Goal: Task Accomplishment & Management: Complete application form

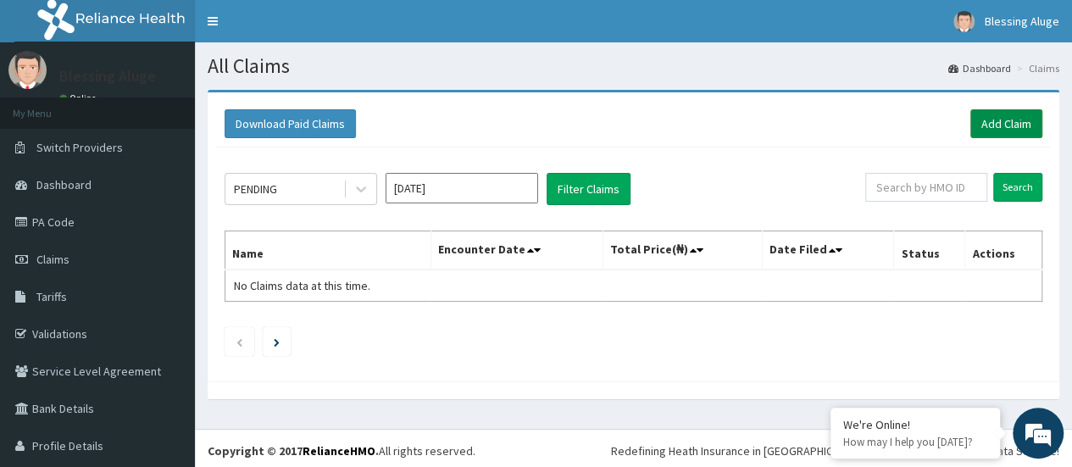
click at [970, 128] on link "Add Claim" at bounding box center [1006, 123] width 72 height 29
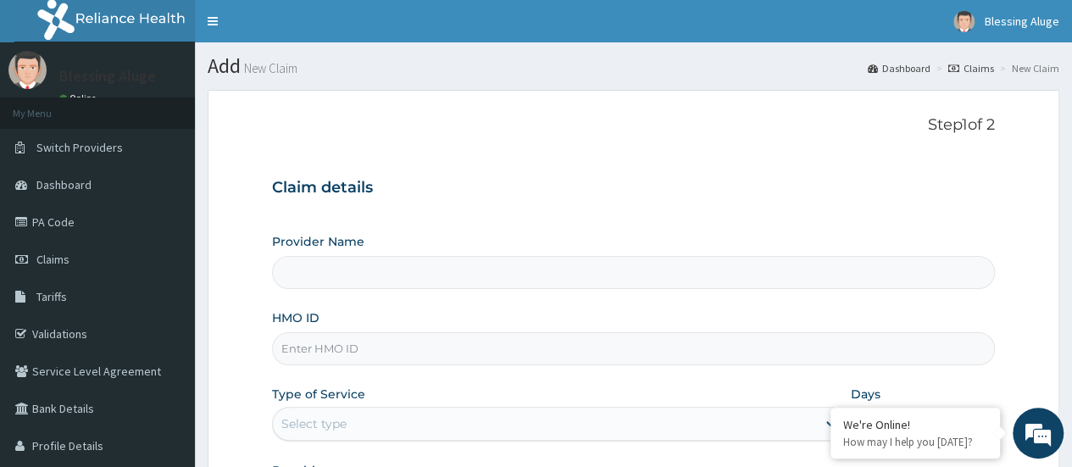
type input "Reliance Family Clinics (RFC) - [GEOGRAPHIC_DATA]"
click at [414, 353] on input "HMO ID" at bounding box center [633, 348] width 723 height 33
paste input "ERM/10055/A"
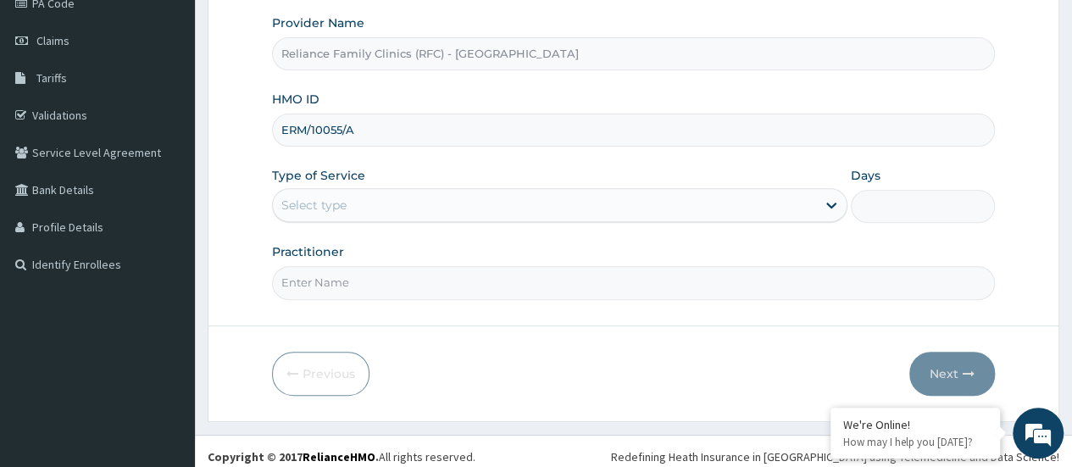
scroll to position [220, 0]
type input "ERM/10055/A"
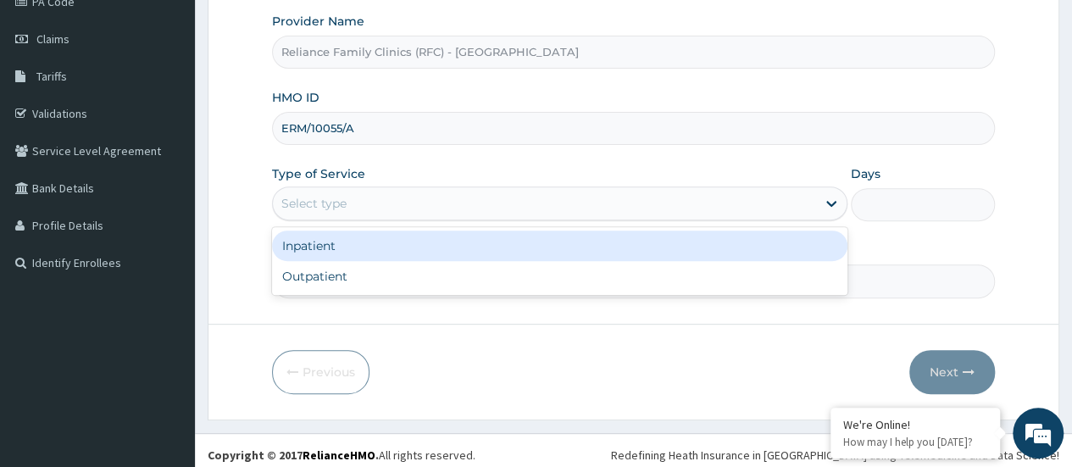
click at [590, 283] on div "Outpatient" at bounding box center [559, 276] width 575 height 31
type input "1"
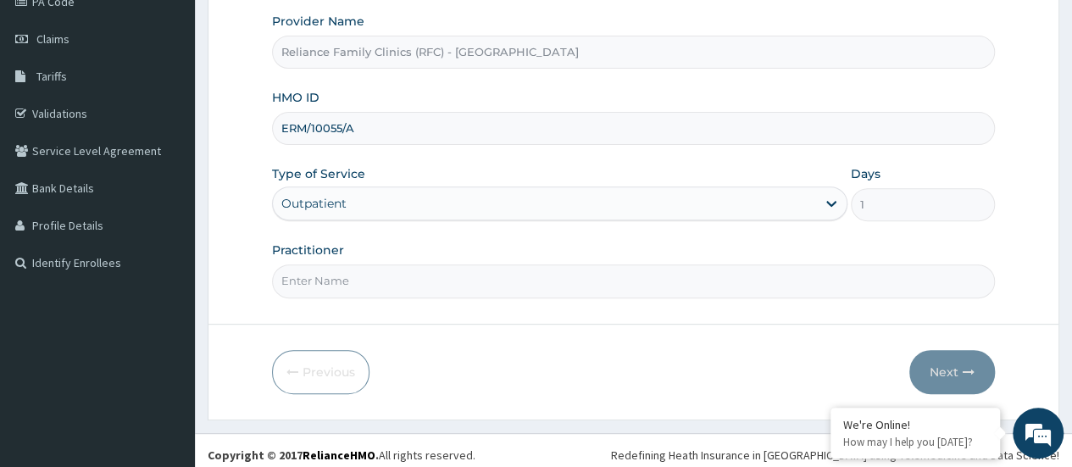
click at [425, 279] on input "Practitioner" at bounding box center [633, 280] width 723 height 33
type input "Locum dr"
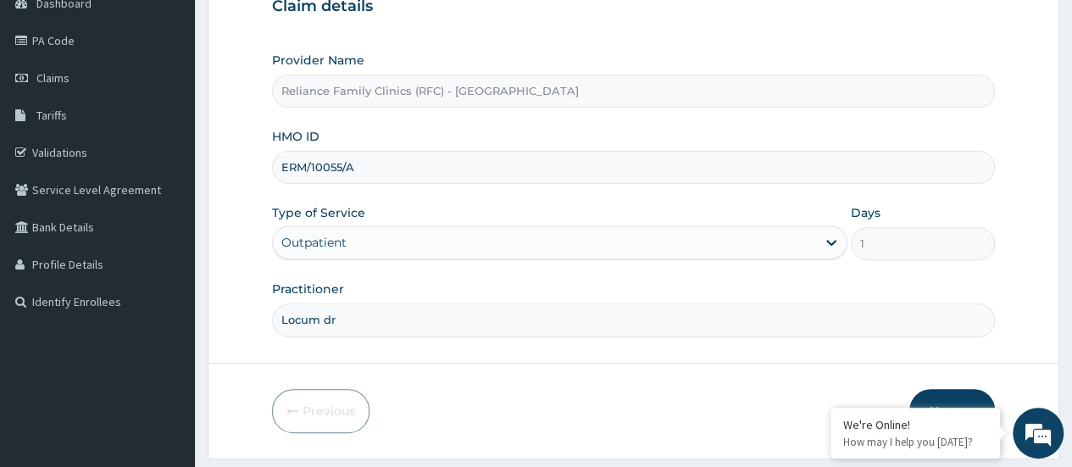
scroll to position [225, 0]
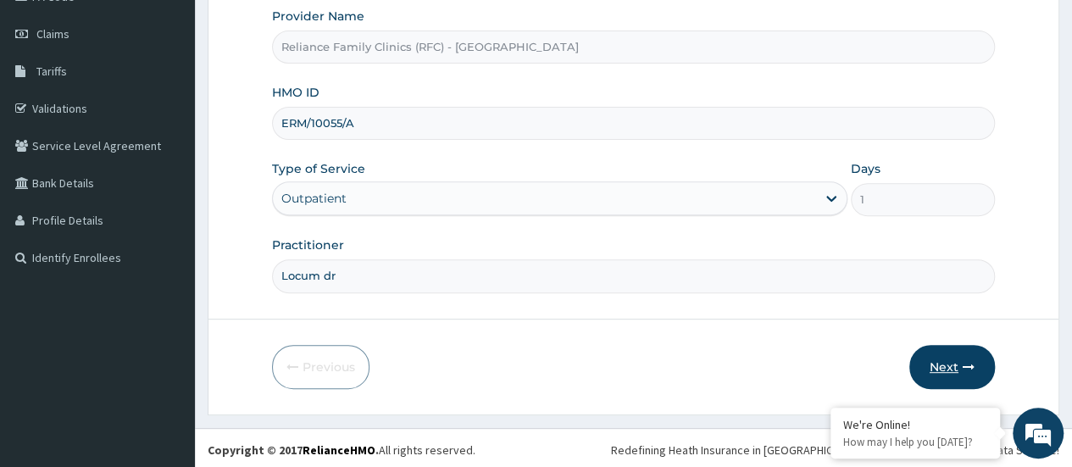
click at [921, 366] on button "Next" at bounding box center [952, 367] width 86 height 44
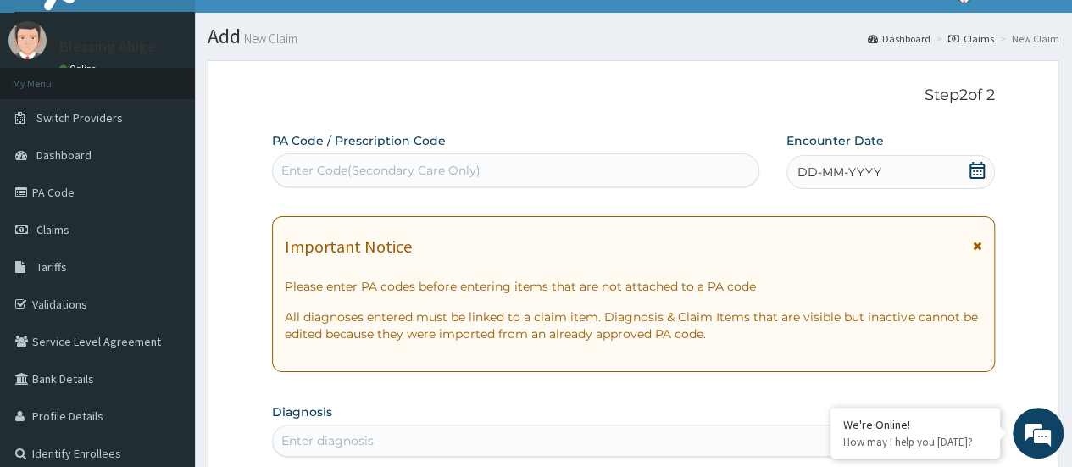
scroll to position [29, 0]
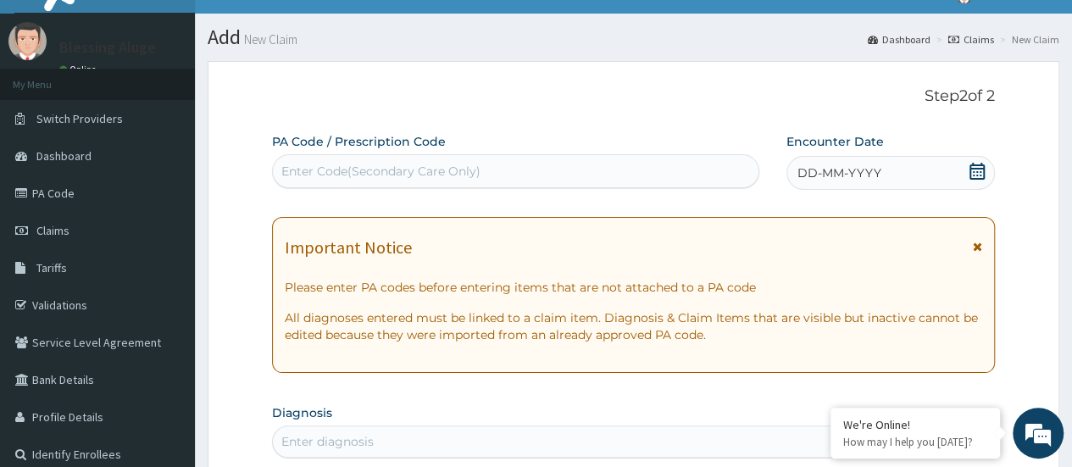
click at [873, 166] on span "DD-MM-YYYY" at bounding box center [839, 172] width 84 height 17
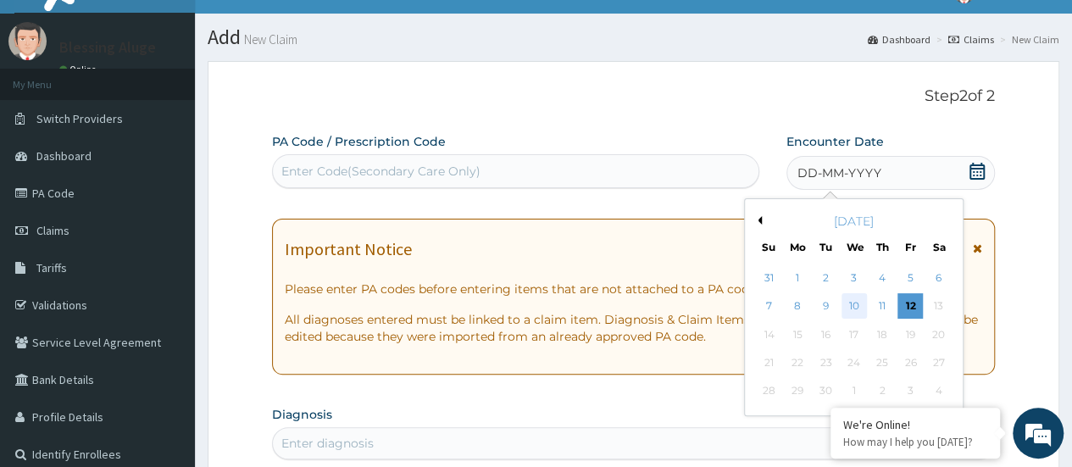
click at [853, 313] on div "10" at bounding box center [853, 306] width 25 height 25
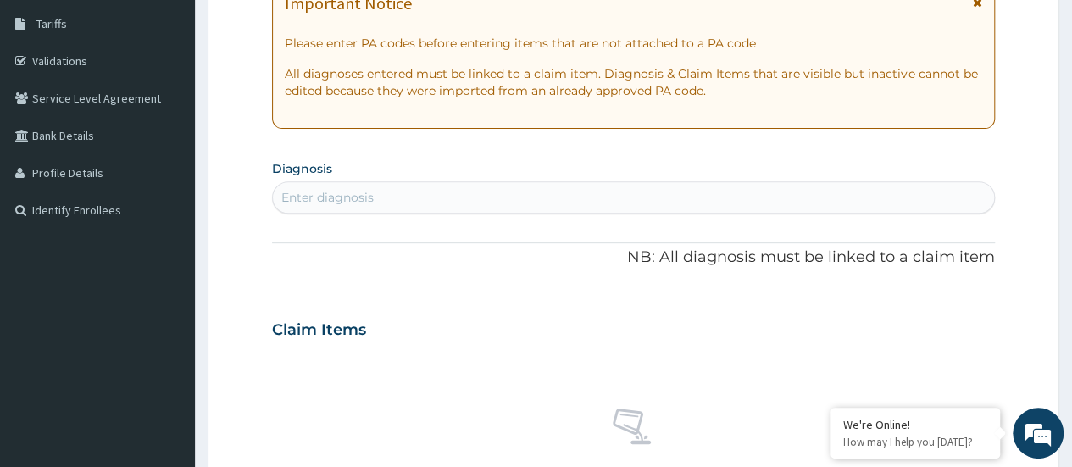
scroll to position [274, 0]
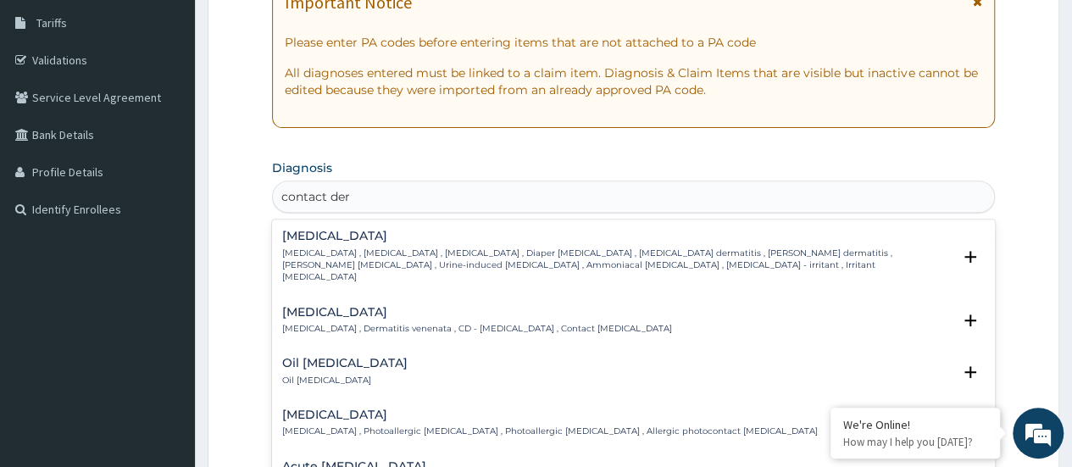
type input "contact derm"
click at [601, 323] on p "Contact dermatitis , Dermatitis venenata , CD - Contact dermatitis , Contact ec…" at bounding box center [477, 329] width 390 height 12
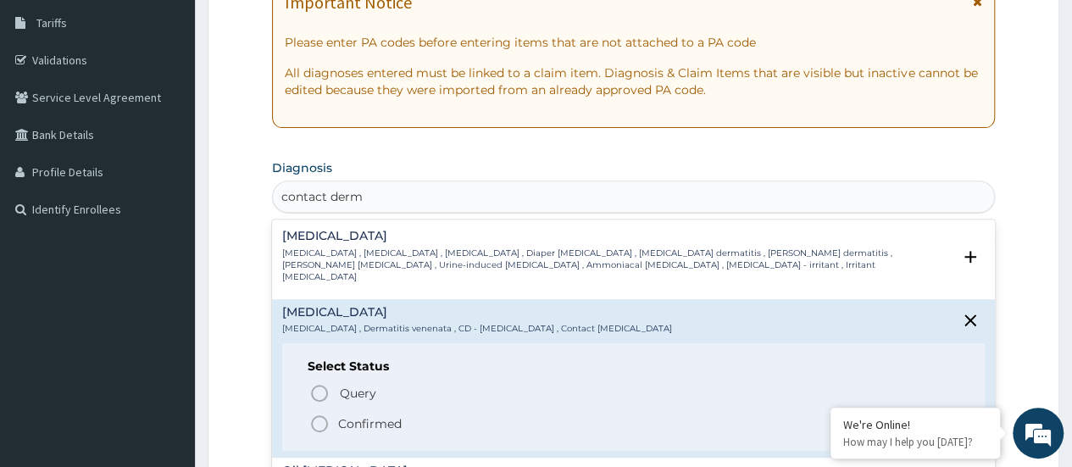
click at [328, 385] on icon "status option query" at bounding box center [319, 393] width 20 height 20
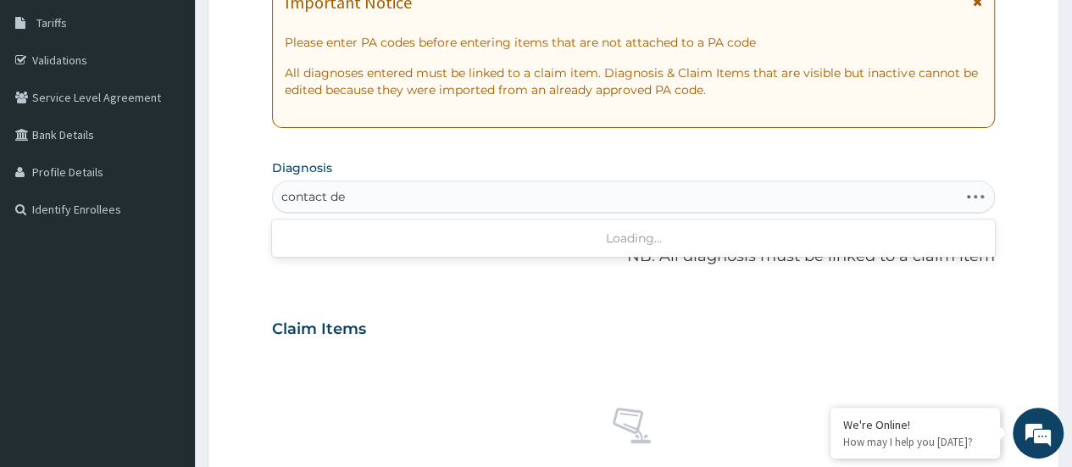
type input "contact der"
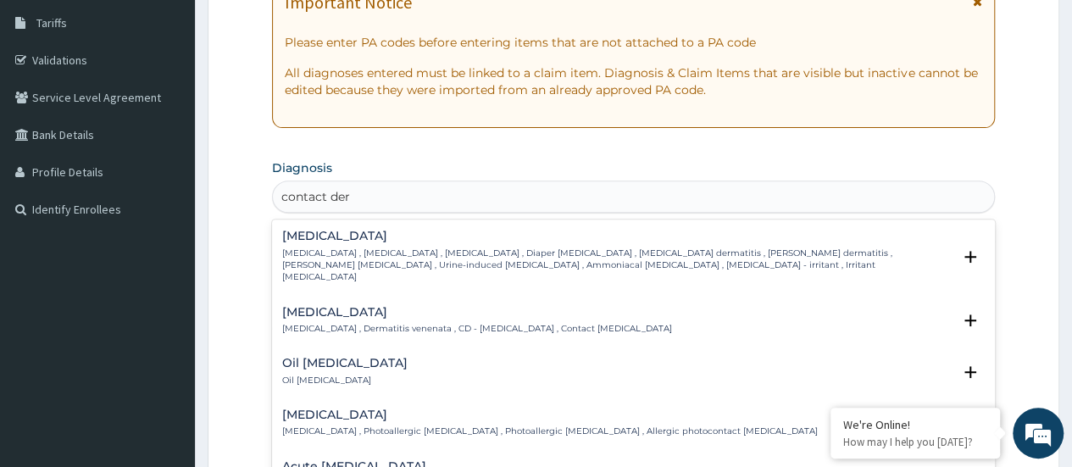
click at [542, 323] on p "Contact dermatitis , Dermatitis venenata , CD - Contact dermatitis , Contact ec…" at bounding box center [477, 329] width 390 height 12
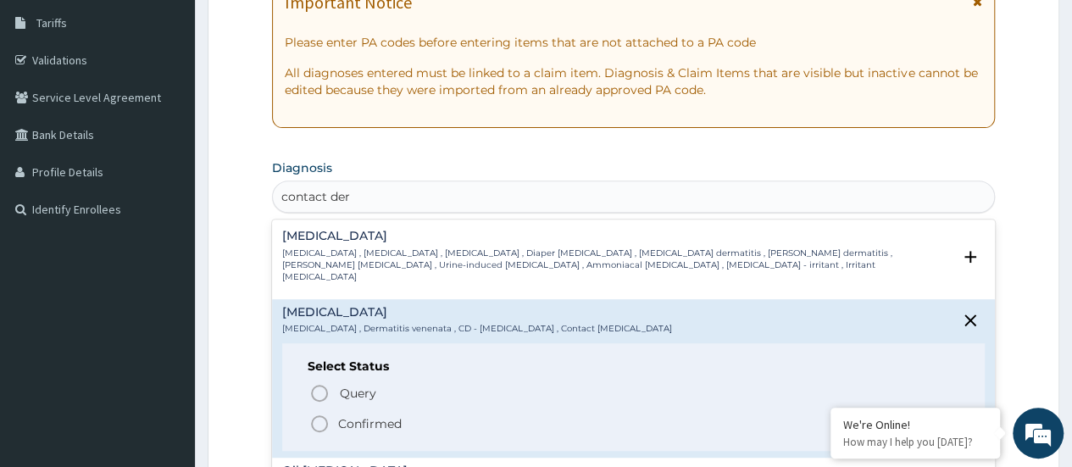
click at [335, 415] on span "Confirmed" at bounding box center [634, 424] width 650 height 20
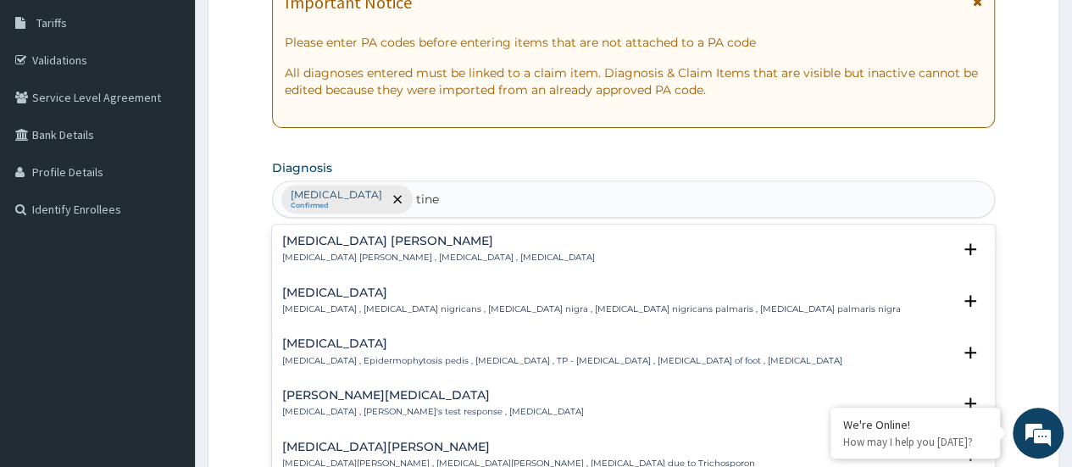
type input "tinea"
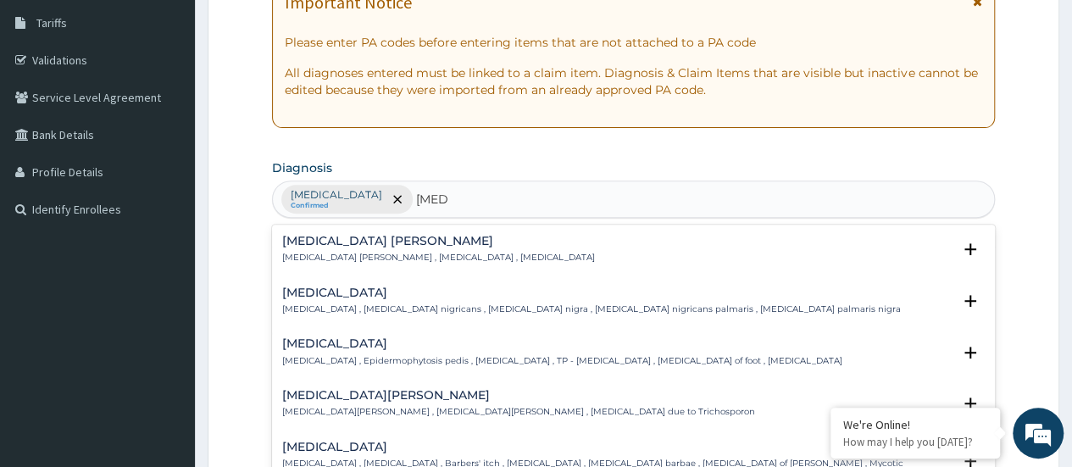
click at [468, 364] on p "Tinea pedis , Epidermophytosis pedis , Athlete's foot , TP - Tinea pedis , Ring…" at bounding box center [562, 361] width 560 height 12
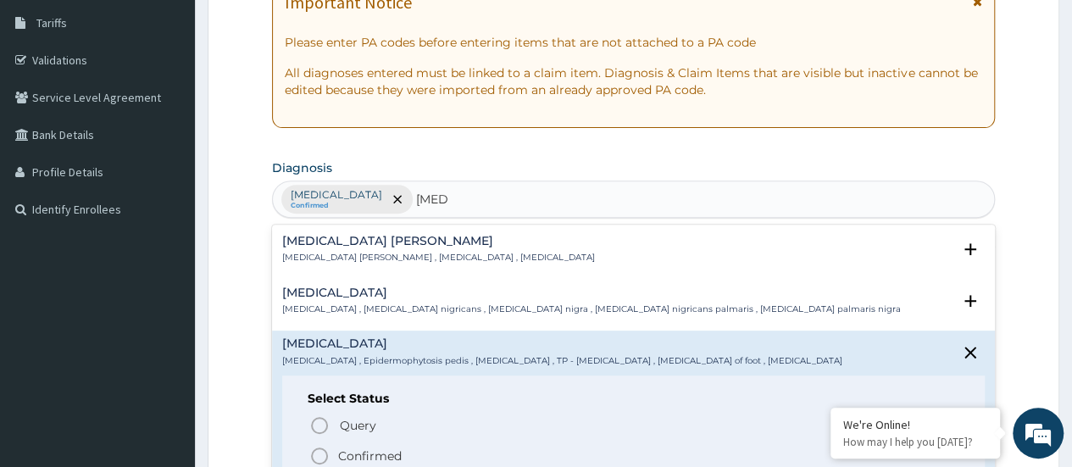
click at [417, 450] on span "Confirmed" at bounding box center [634, 456] width 650 height 20
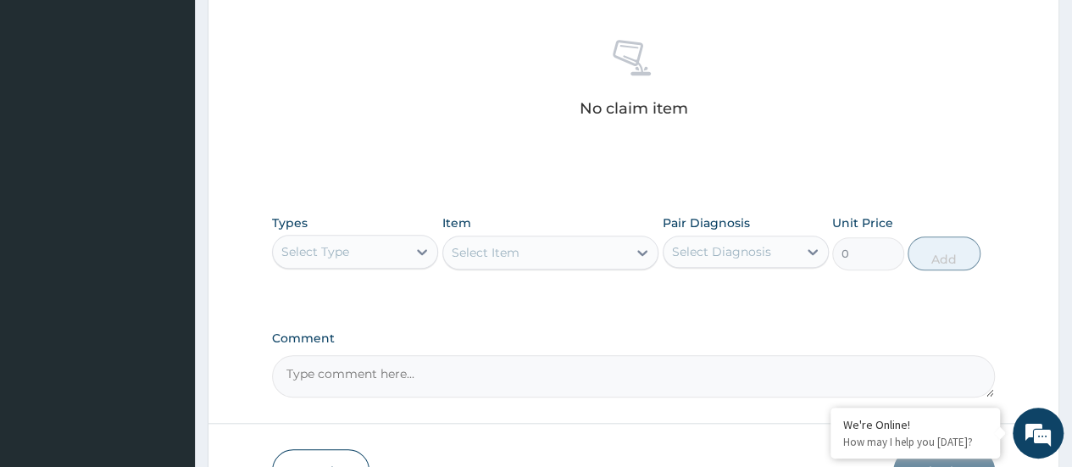
scroll to position [647, 0]
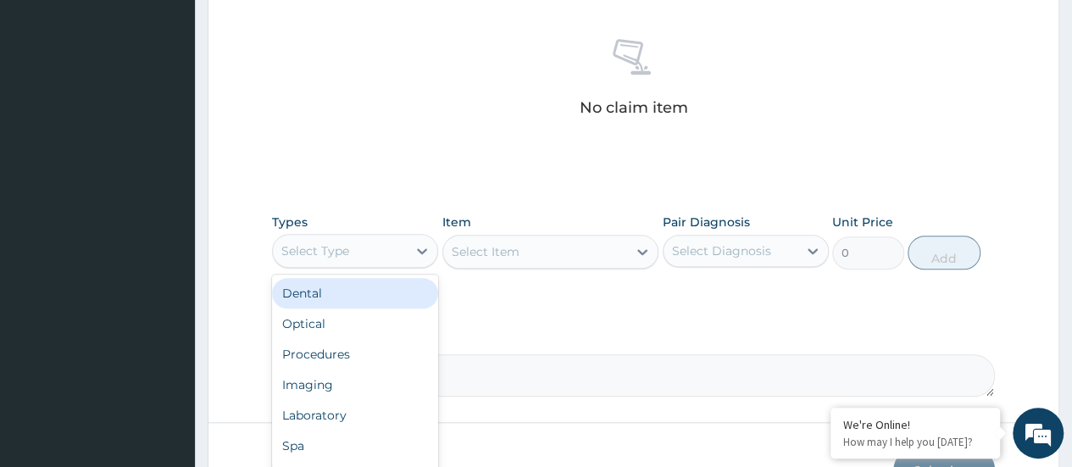
click at [386, 353] on div "Procedures" at bounding box center [355, 354] width 166 height 31
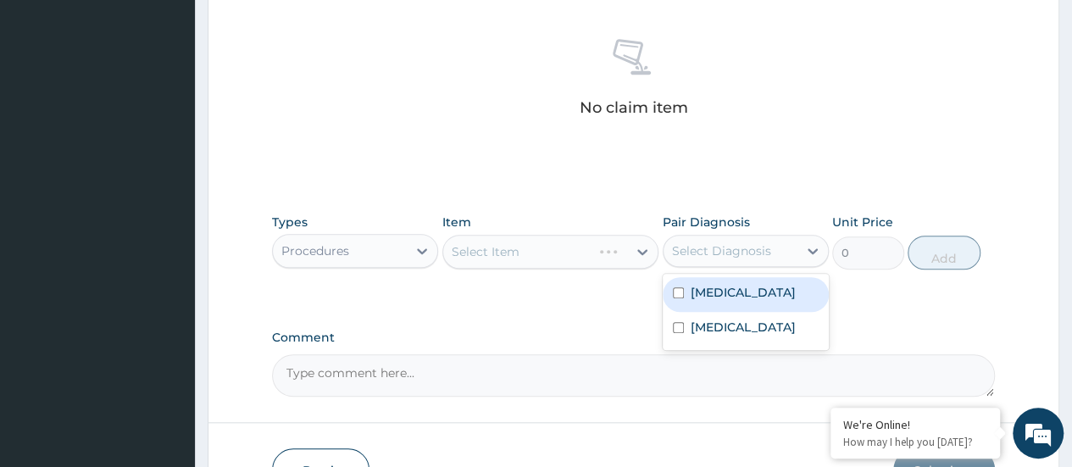
click at [710, 287] on label "Contact dermatitis" at bounding box center [743, 292] width 105 height 17
checkbox input "true"
click at [700, 330] on label "Tinea pedis" at bounding box center [743, 327] width 105 height 17
checkbox input "true"
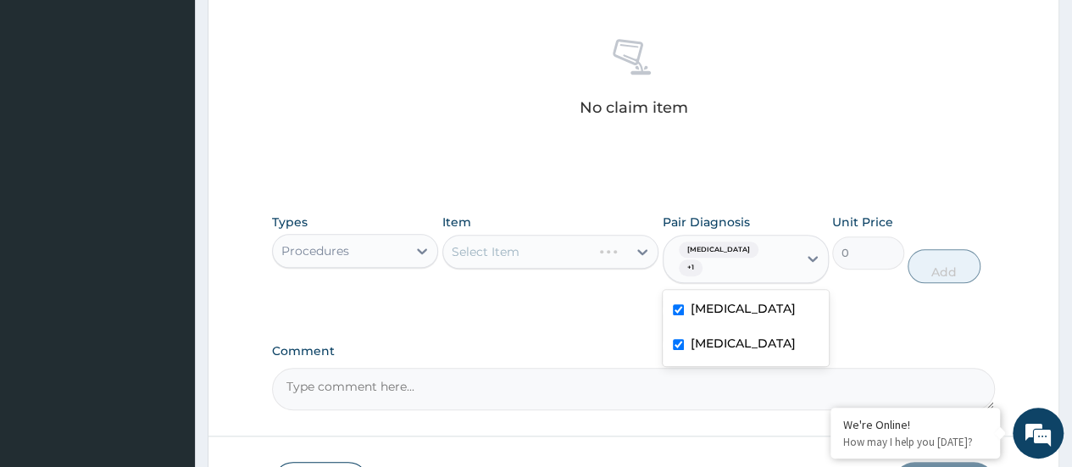
click at [550, 252] on div "Select Item" at bounding box center [550, 252] width 217 height 34
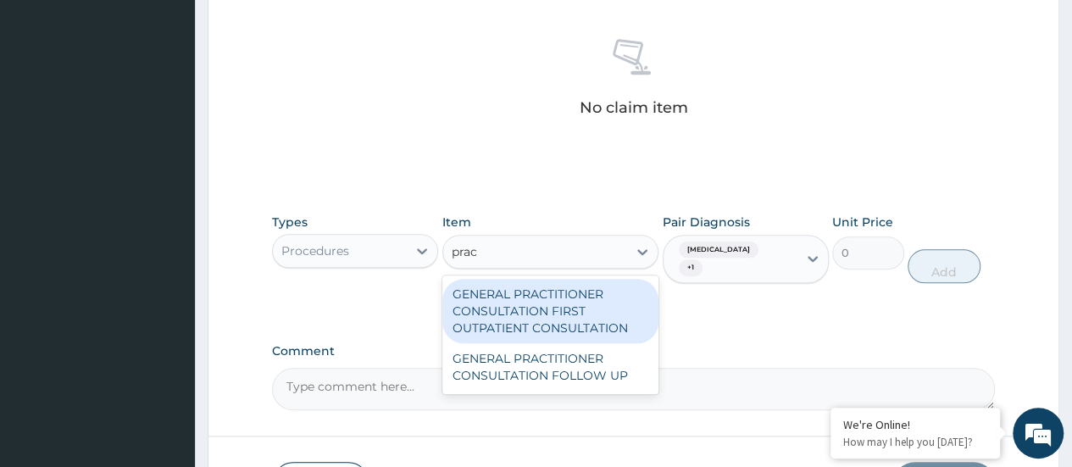
type input "pract"
click at [583, 319] on div "GENERAL PRACTITIONER CONSULTATION FIRST OUTPATIENT CONSULTATION" at bounding box center [550, 311] width 217 height 64
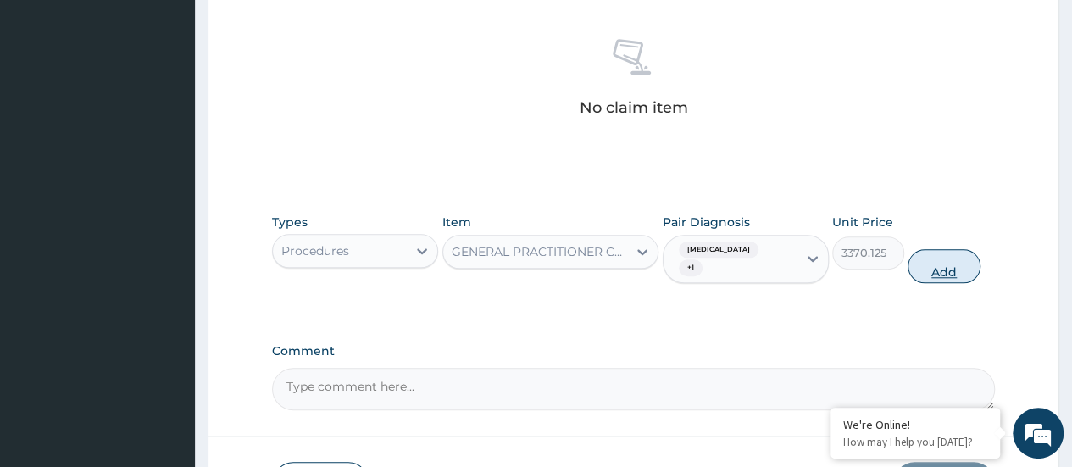
click at [942, 262] on button "Add" at bounding box center [944, 266] width 72 height 34
type input "0"
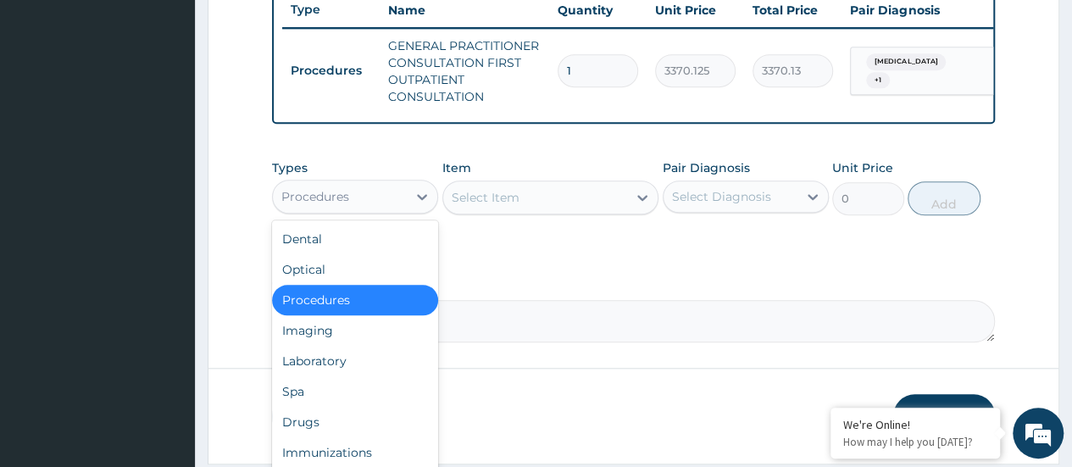
click at [335, 436] on div "Drugs" at bounding box center [355, 422] width 166 height 31
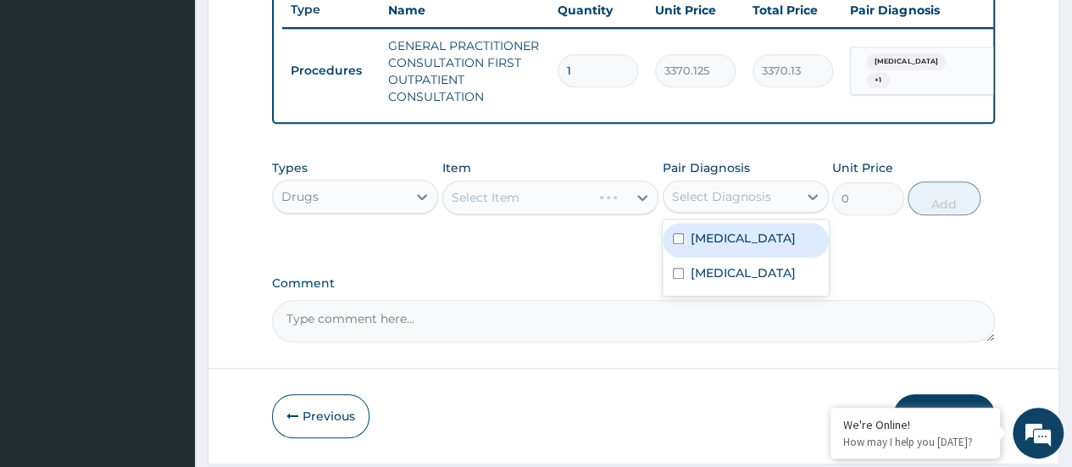
click at [714, 258] on div "Contact dermatitis" at bounding box center [746, 240] width 166 height 35
checkbox input "true"
click at [697, 281] on label "Tinea pedis" at bounding box center [743, 272] width 105 height 17
checkbox input "true"
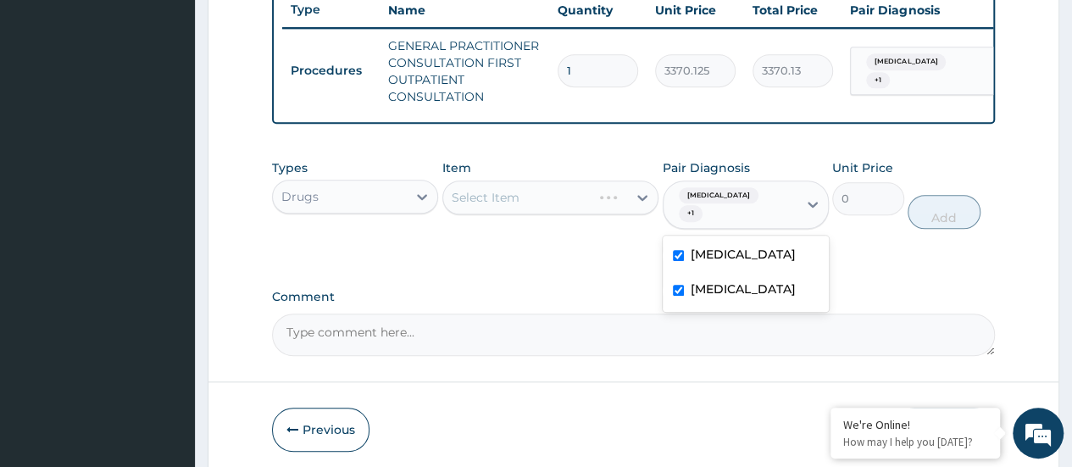
click at [576, 214] on div "Select Item" at bounding box center [550, 198] width 217 height 34
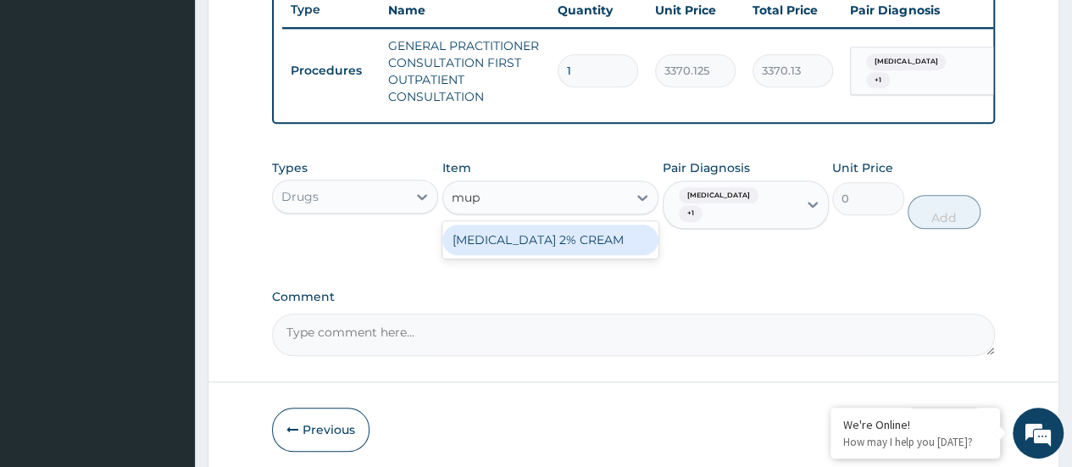
type input "mupi"
click at [570, 246] on div "MUPIROCIN 2% CREAM" at bounding box center [550, 240] width 217 height 31
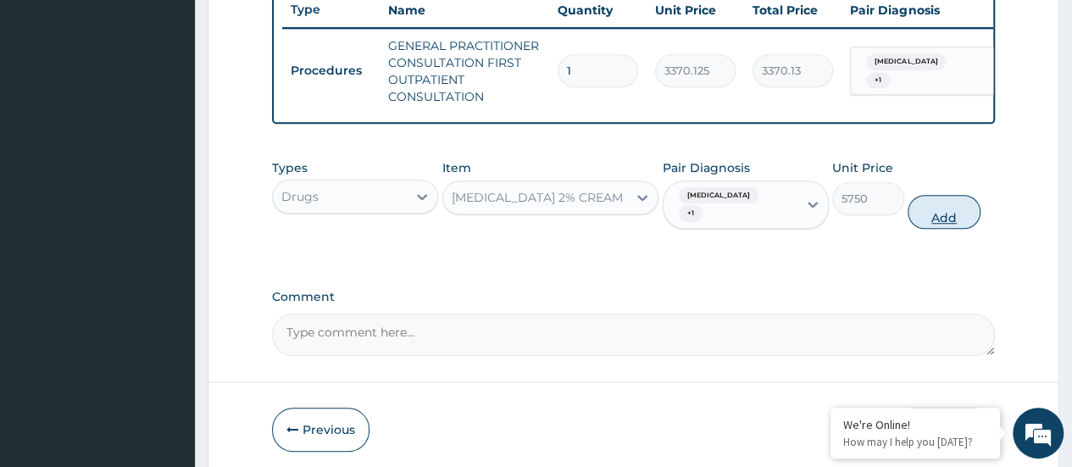
click at [936, 229] on button "Add" at bounding box center [944, 212] width 72 height 34
type input "0"
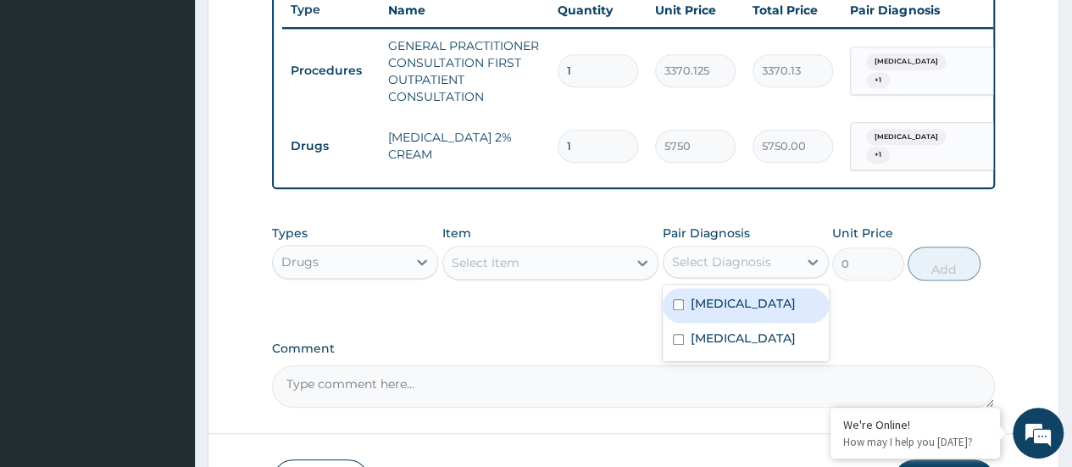
click at [730, 312] on label "Contact dermatitis" at bounding box center [743, 303] width 105 height 17
checkbox input "true"
click at [727, 347] on label "Tinea pedis" at bounding box center [743, 338] width 105 height 17
checkbox input "true"
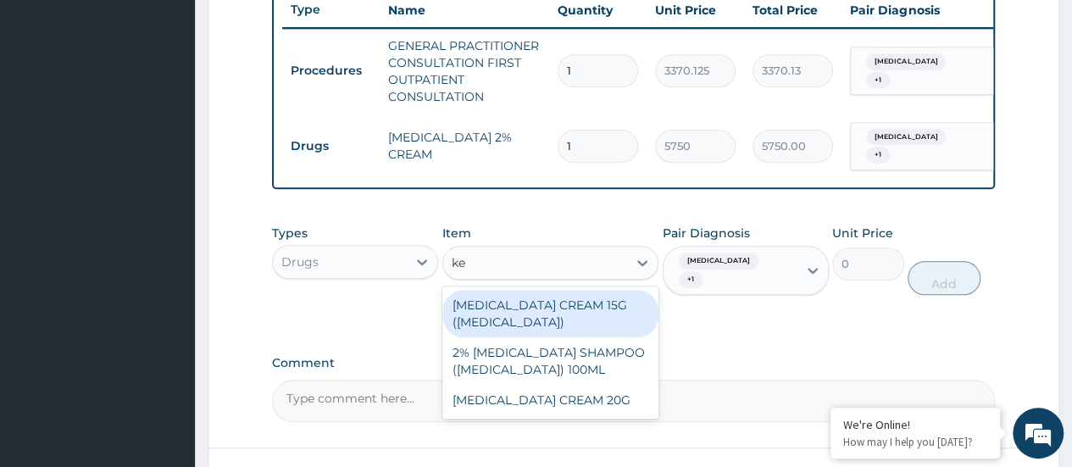
type input "ket"
click at [593, 409] on div "KETOCONAZOLE CREAM 20G" at bounding box center [550, 400] width 217 height 31
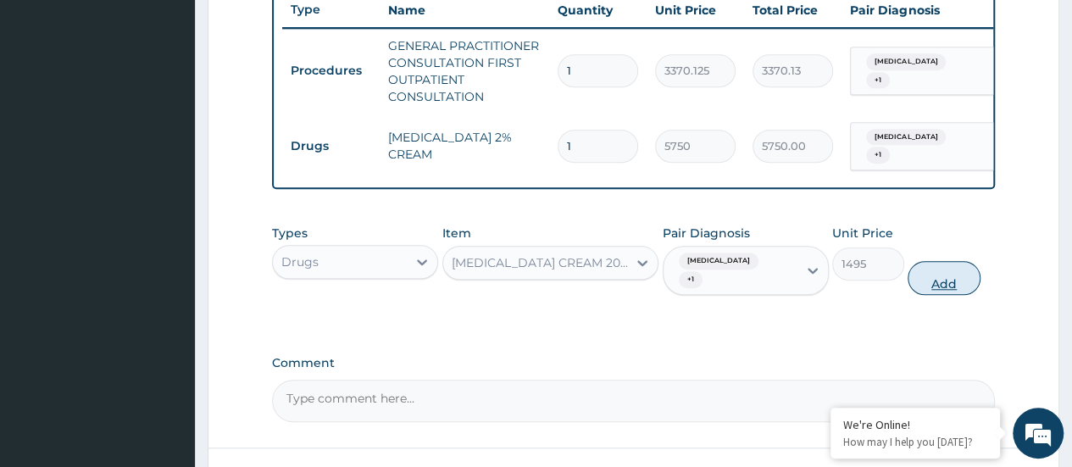
click at [939, 295] on button "Add" at bounding box center [944, 278] width 72 height 34
type input "0"
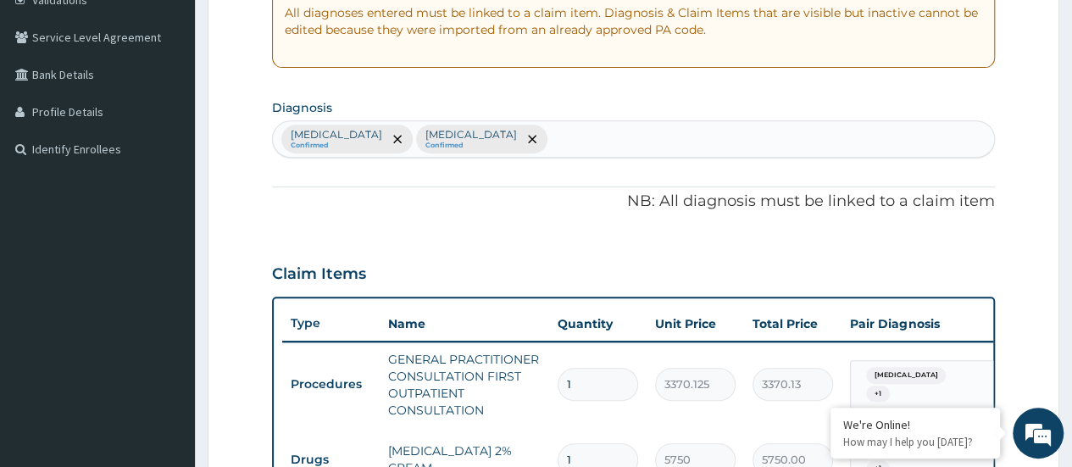
scroll to position [333, 0]
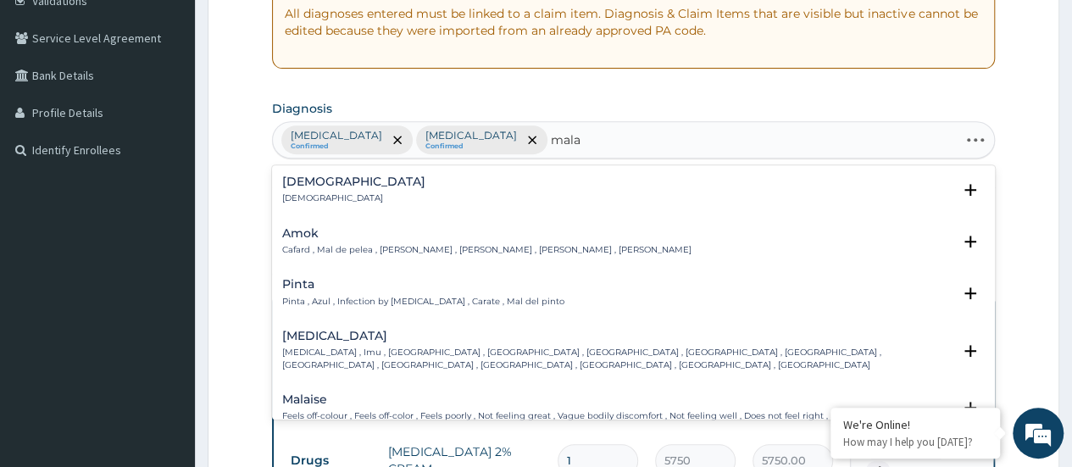
type input "malar"
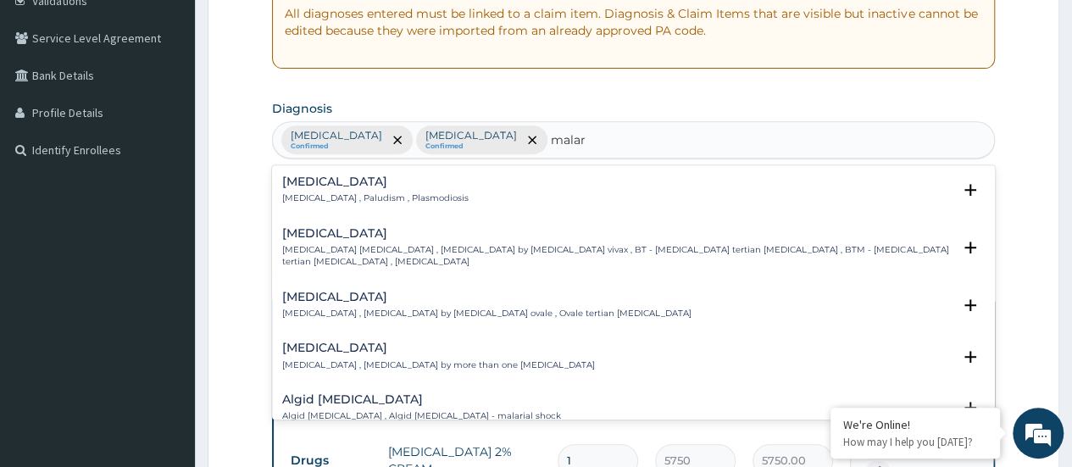
click at [542, 197] on div "Malaria Malaria , Paludism , Plasmodiosis" at bounding box center [633, 190] width 703 height 30
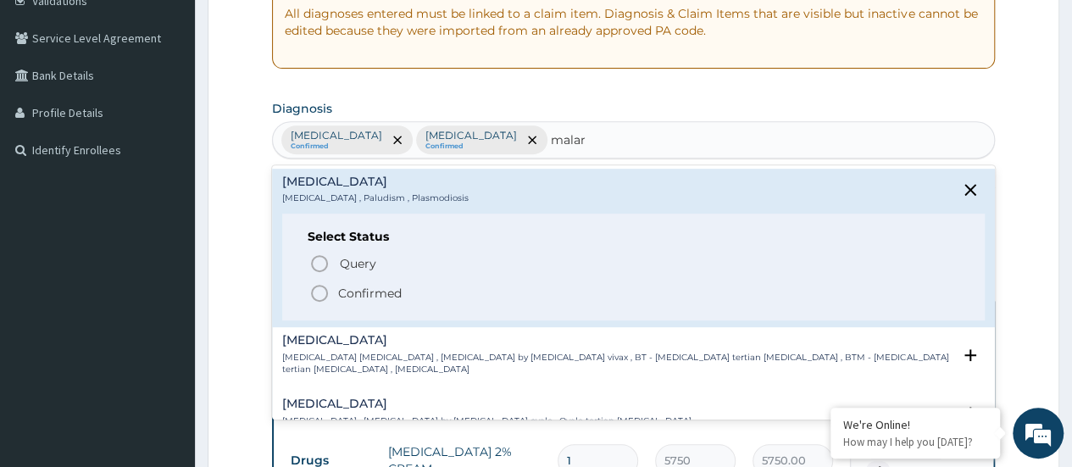
click at [327, 296] on icon "status option filled" at bounding box center [319, 293] width 20 height 20
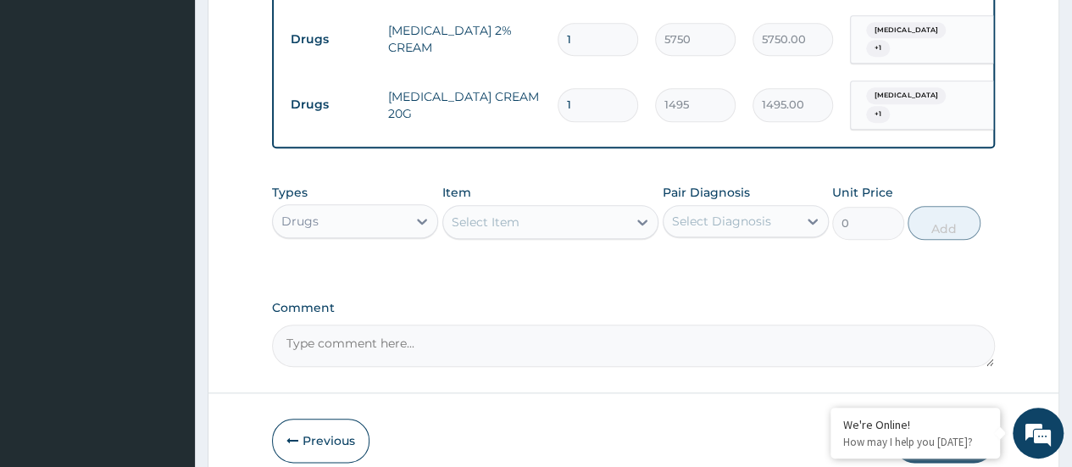
scroll to position [754, 0]
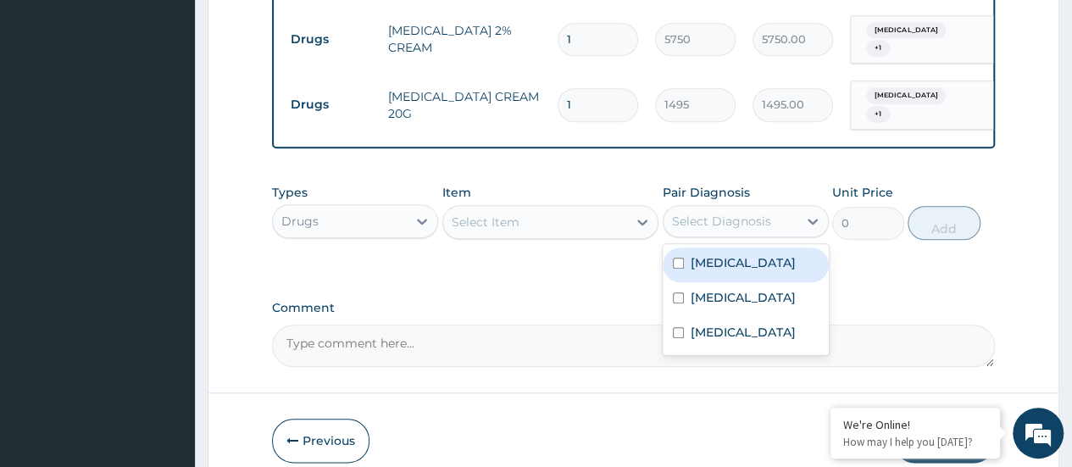
click at [697, 341] on label "Malaria" at bounding box center [743, 332] width 105 height 17
checkbox input "true"
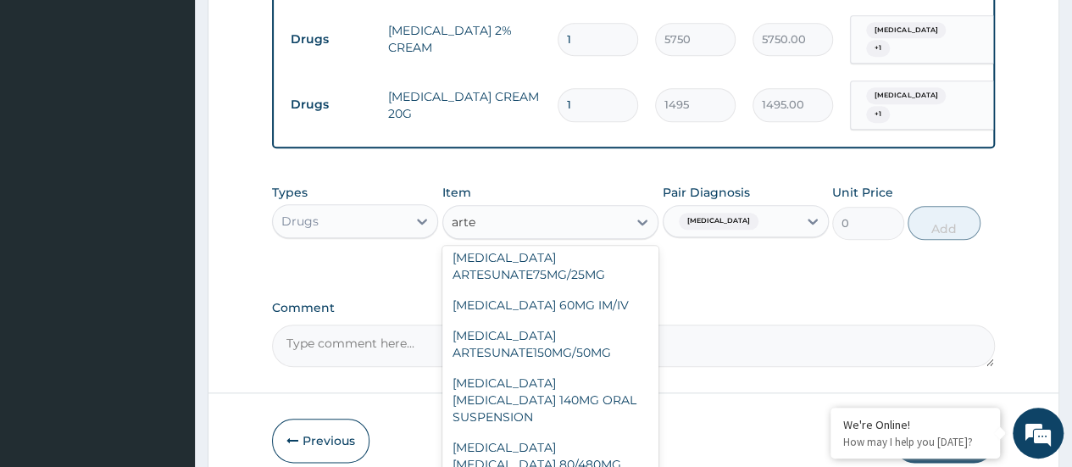
scroll to position [318, 0]
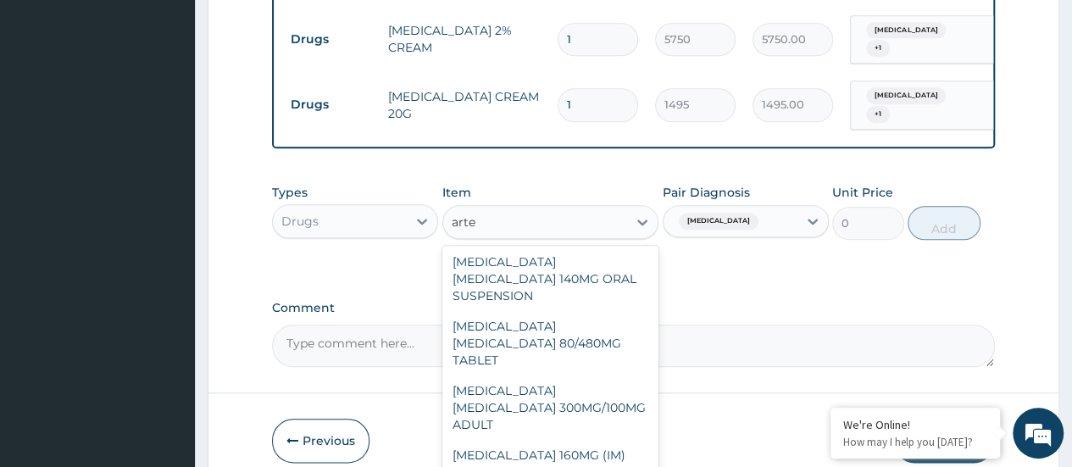
type input "arte"
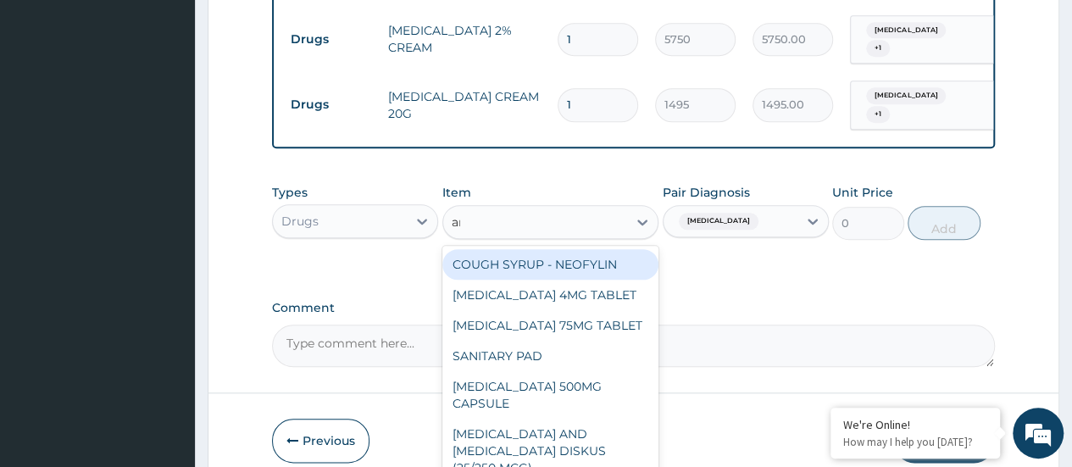
type input "art"
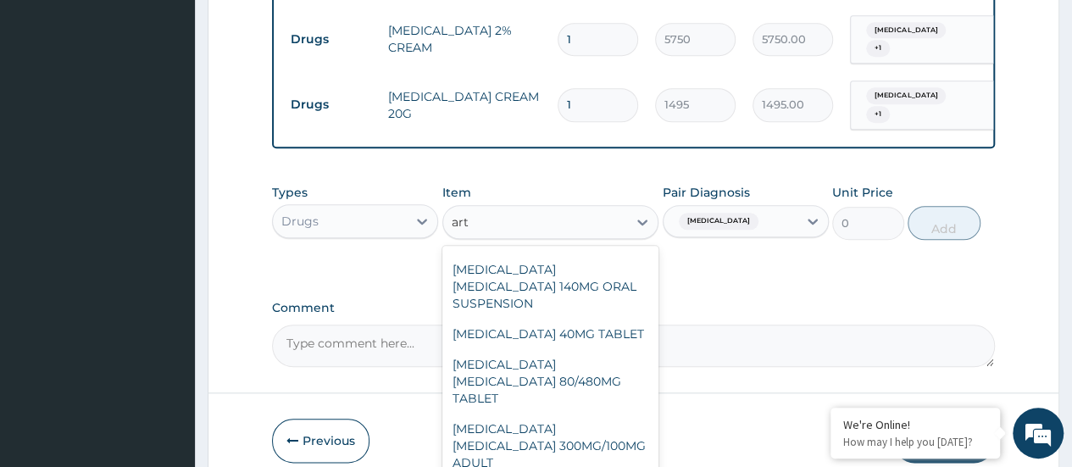
scroll to position [457, 0]
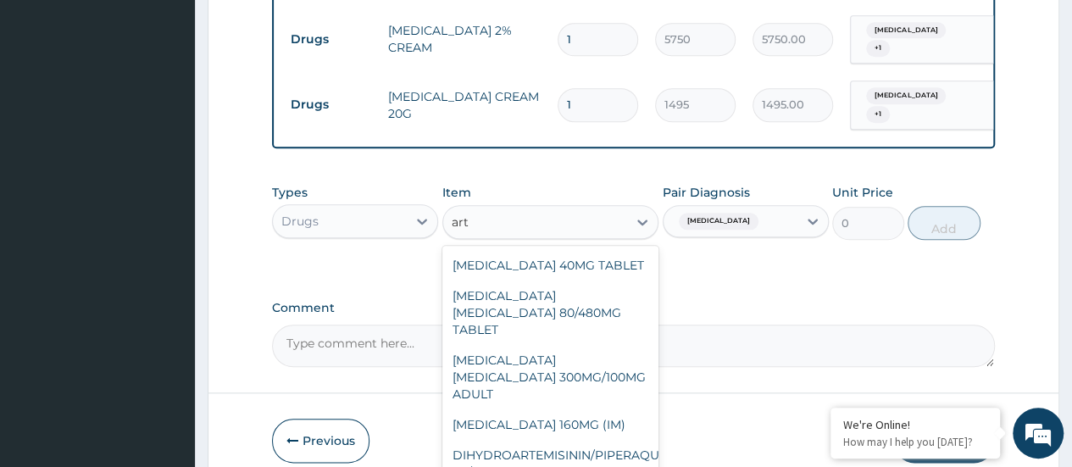
click at [602, 409] on div "ARTEMETHER 160MG (IM)" at bounding box center [550, 424] width 217 height 31
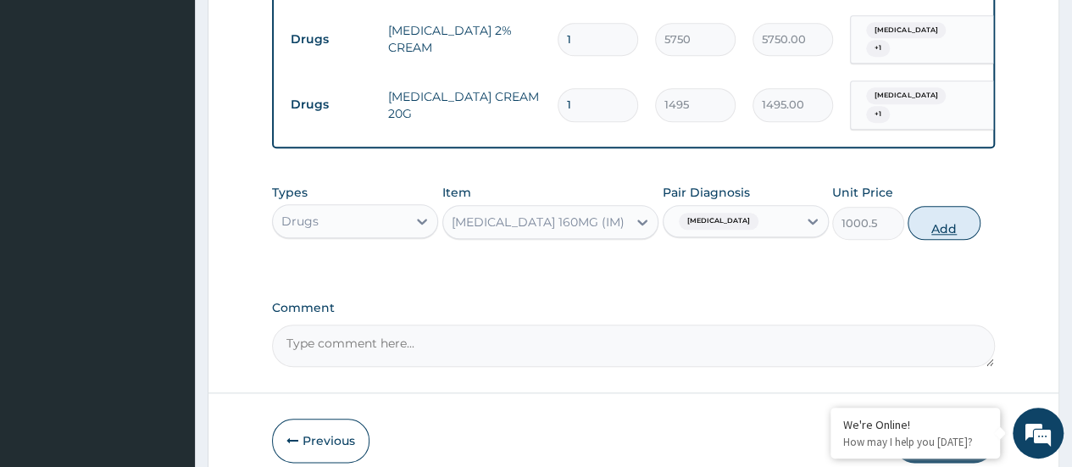
click at [941, 240] on button "Add" at bounding box center [944, 223] width 72 height 34
type input "0"
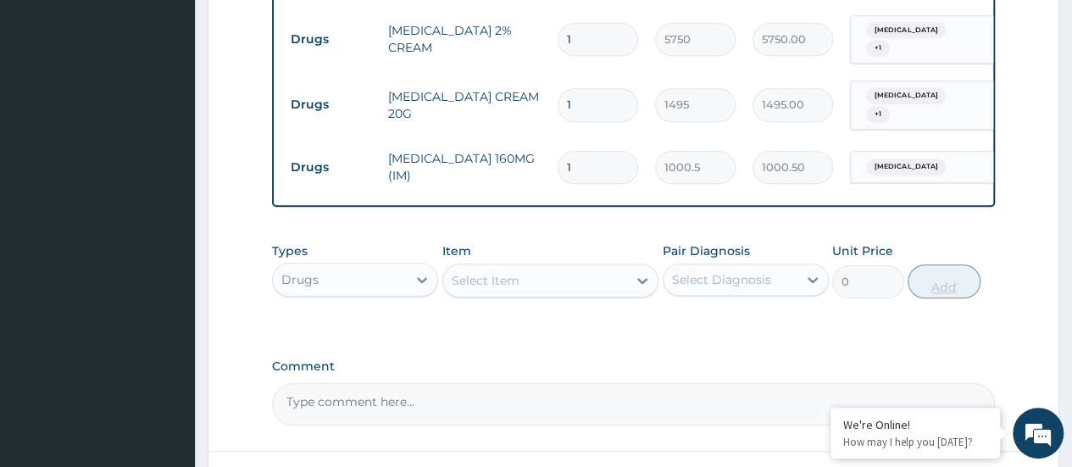
type input "0.00"
type input "3"
type input "3001.50"
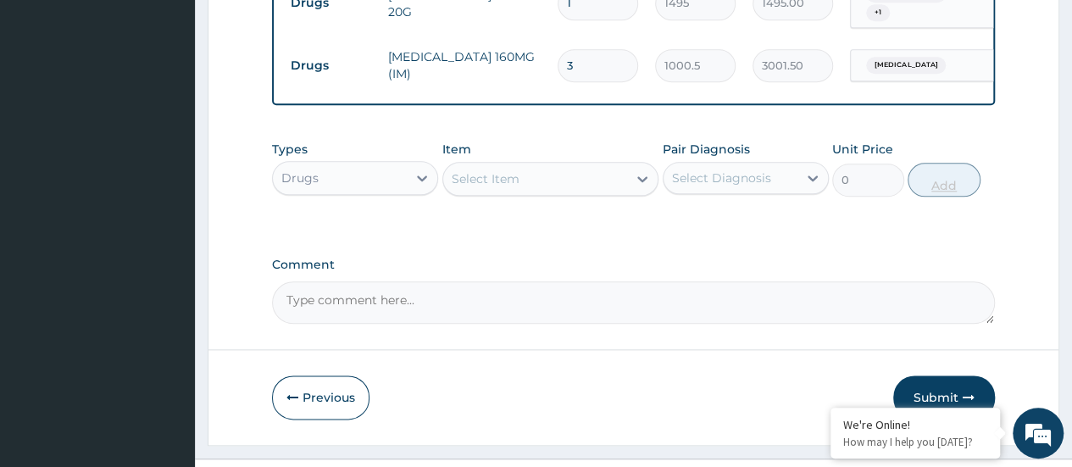
scroll to position [900, 0]
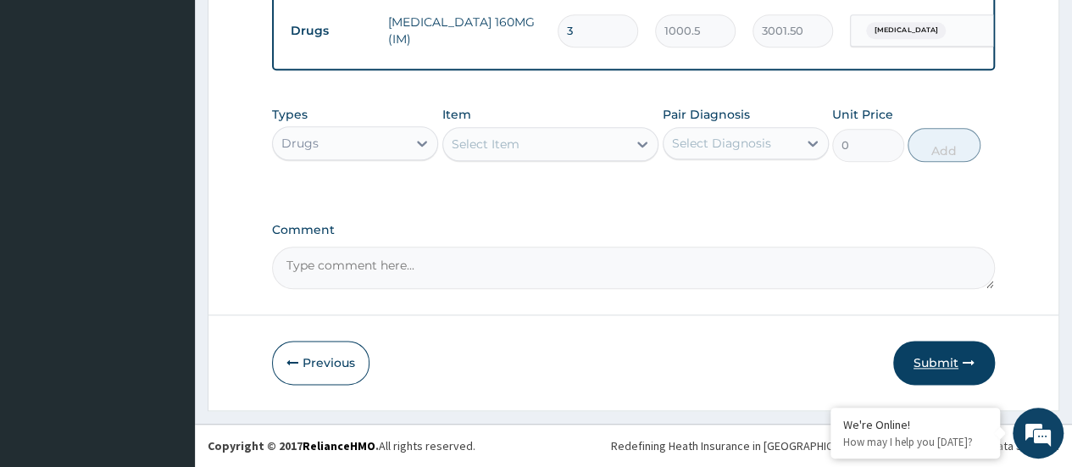
click at [941, 367] on button "Submit" at bounding box center [944, 363] width 102 height 44
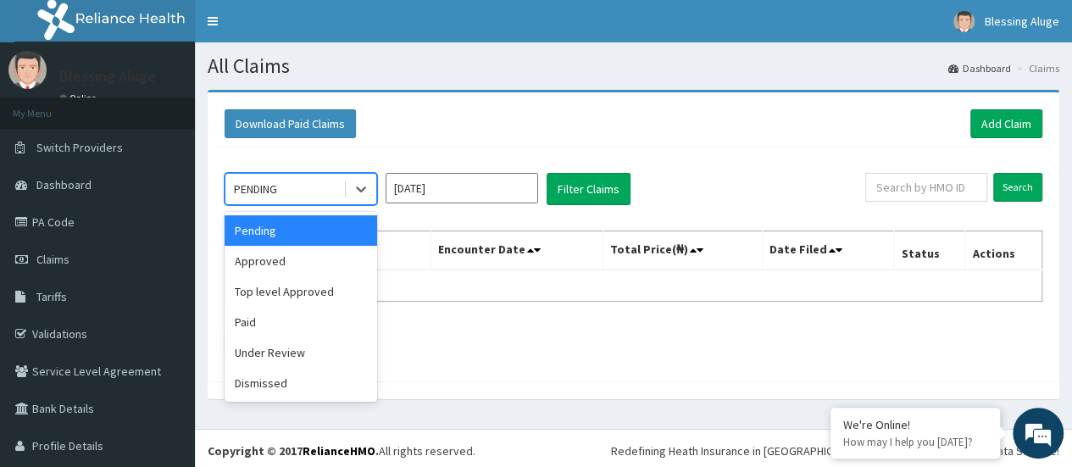
click at [265, 263] on div "Approved" at bounding box center [301, 261] width 153 height 31
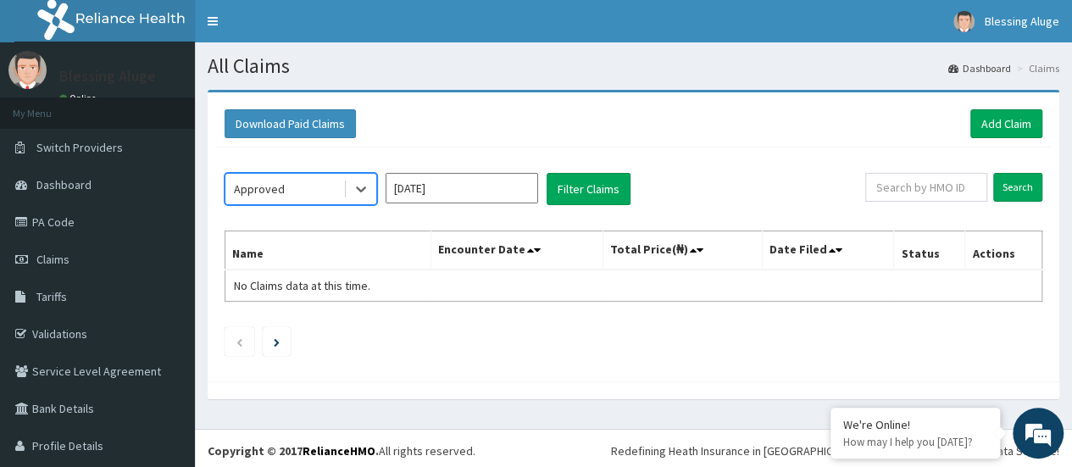
click at [461, 191] on input "Sep 2025" at bounding box center [462, 188] width 153 height 31
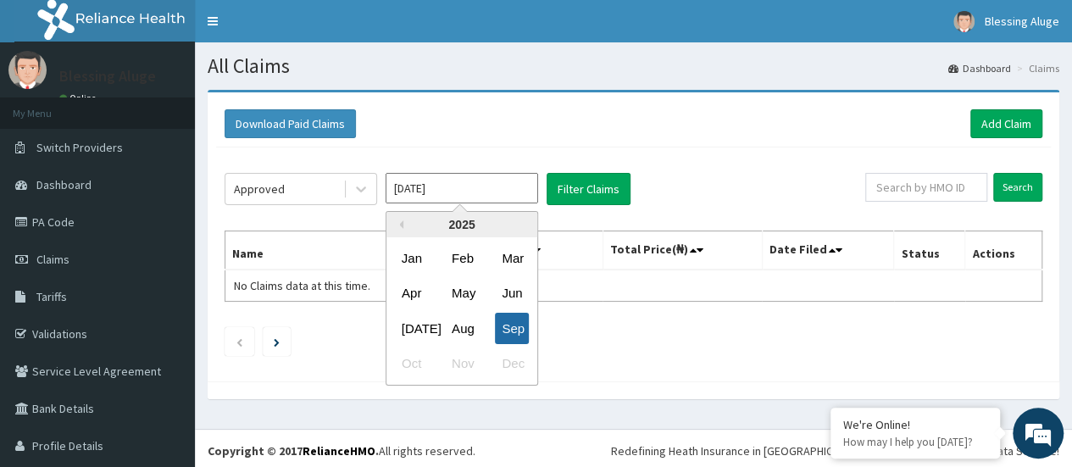
click at [514, 330] on div "Sep" at bounding box center [512, 328] width 34 height 31
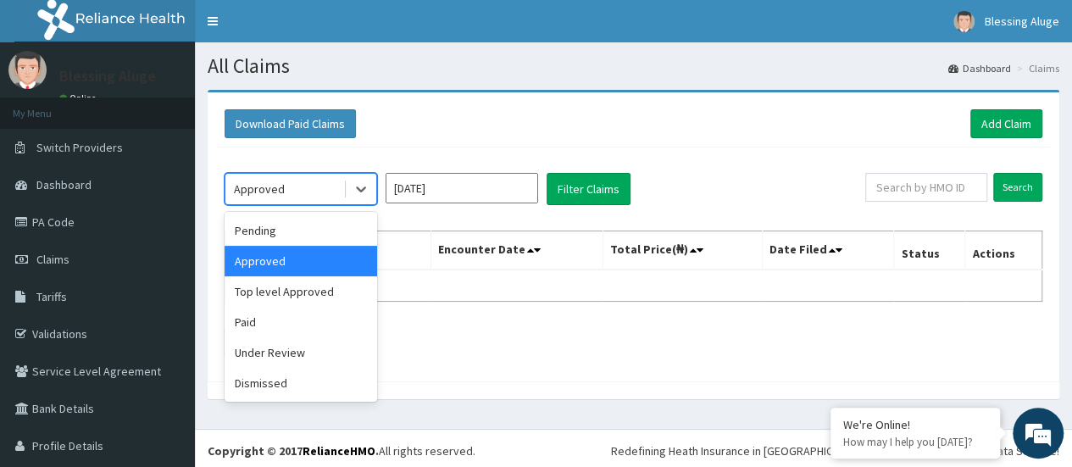
click at [248, 363] on div "Under Review" at bounding box center [301, 352] width 153 height 31
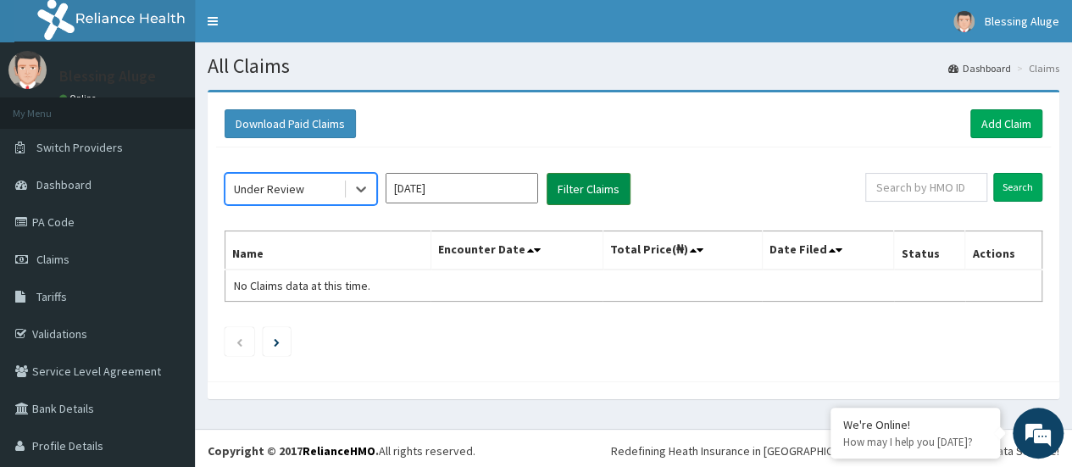
click at [592, 195] on button "Filter Claims" at bounding box center [589, 189] width 84 height 32
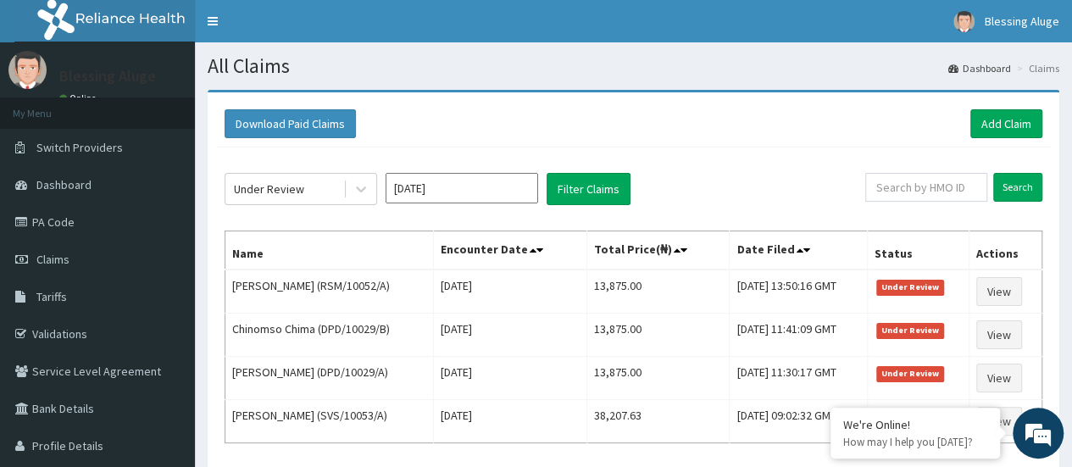
click at [1059, 211] on div "Download Paid Claims Add Claim × Note you can only download claims within a max…" at bounding box center [633, 324] width 877 height 468
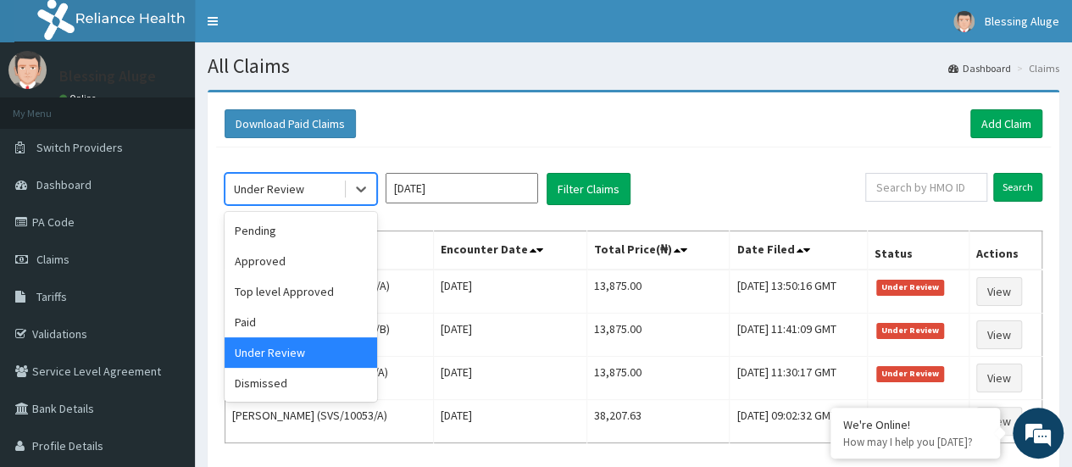
click at [344, 262] on div "Approved" at bounding box center [301, 261] width 153 height 31
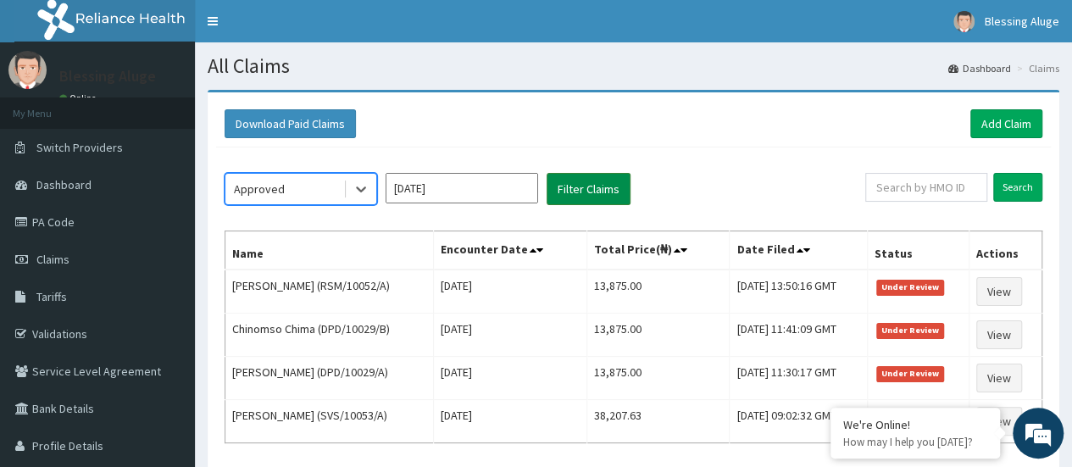
click at [627, 176] on button "Filter Claims" at bounding box center [589, 189] width 84 height 32
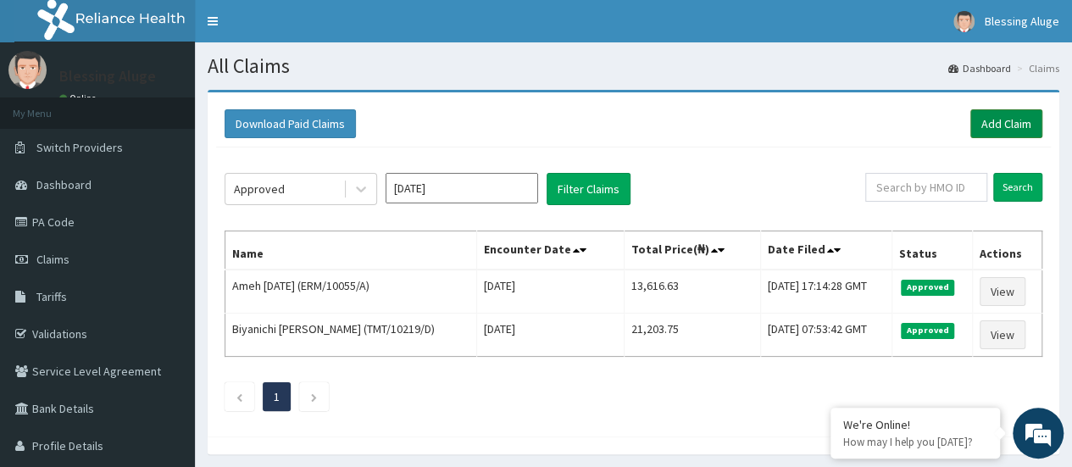
click at [1006, 128] on link "Add Claim" at bounding box center [1006, 123] width 72 height 29
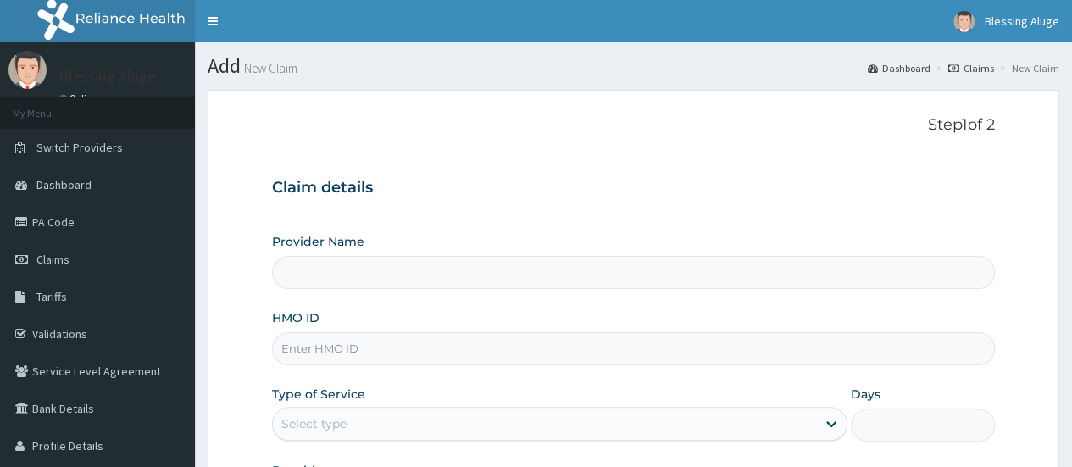
click at [369, 347] on input "HMO ID" at bounding box center [633, 348] width 723 height 33
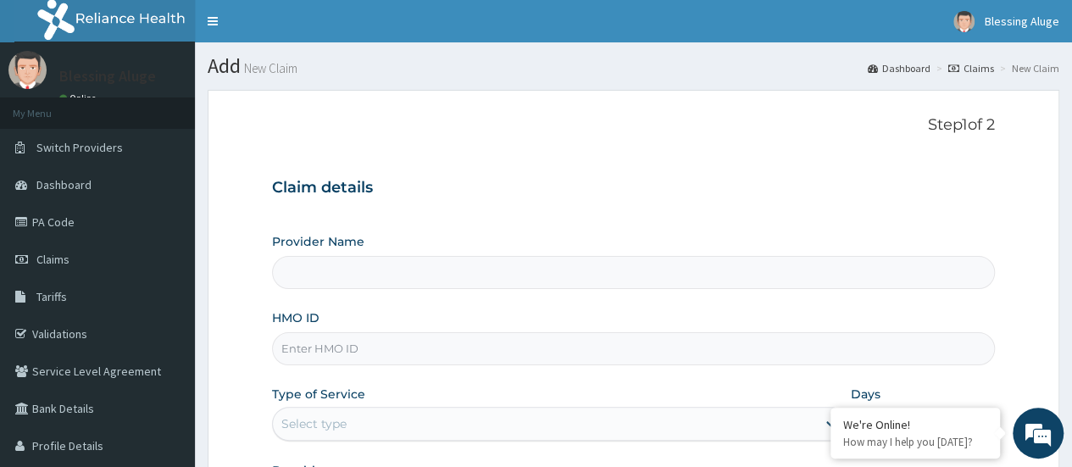
type input "Reliance Family Clinics (RFC) - [GEOGRAPHIC_DATA]"
paste input "NOS/10008/A"
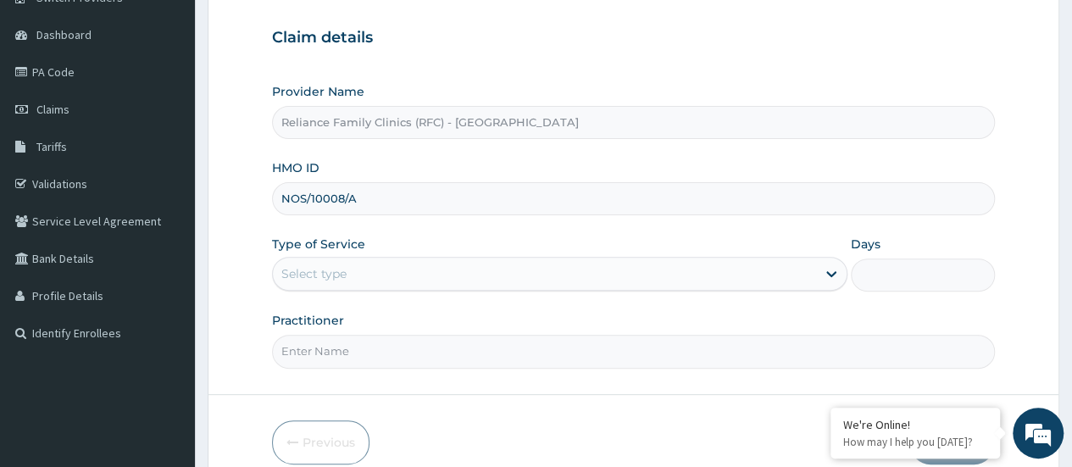
scroll to position [169, 0]
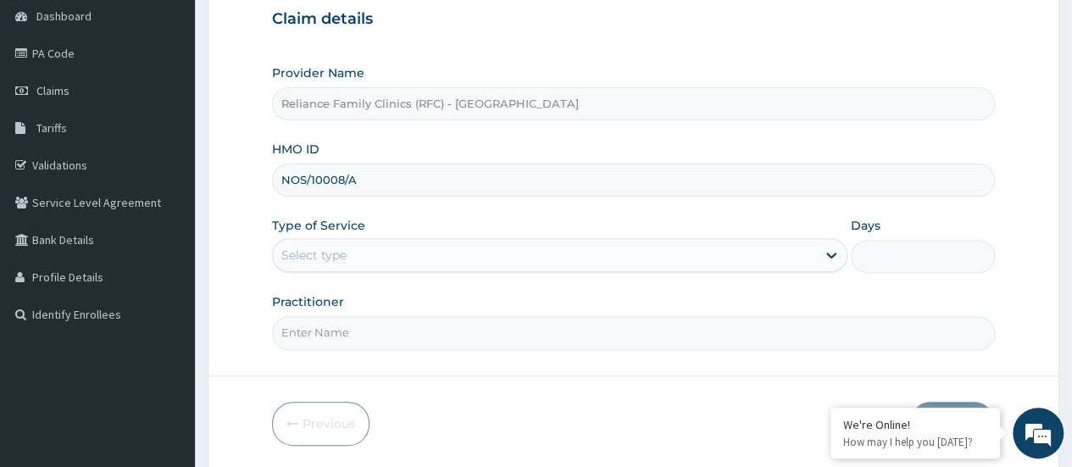
type input "NOS/10008/A"
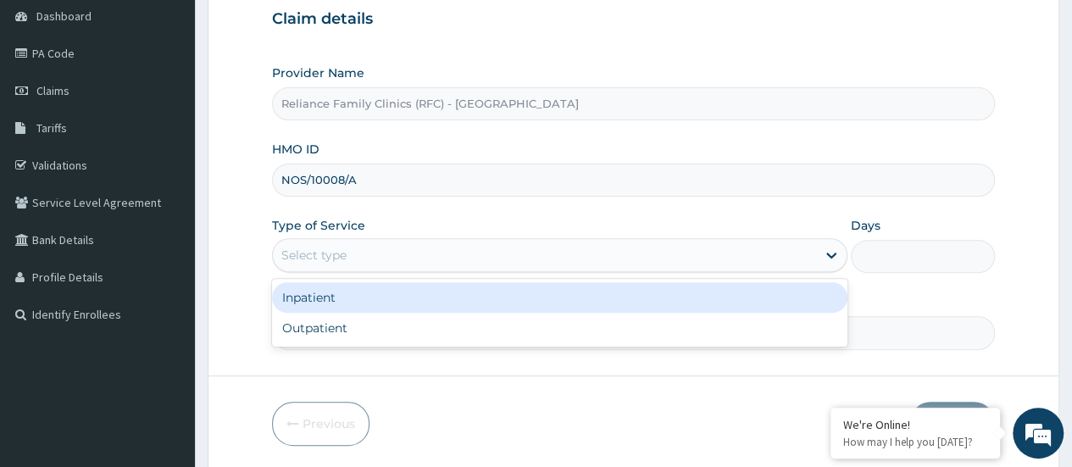
click at [490, 340] on div "Outpatient" at bounding box center [559, 328] width 575 height 31
type input "1"
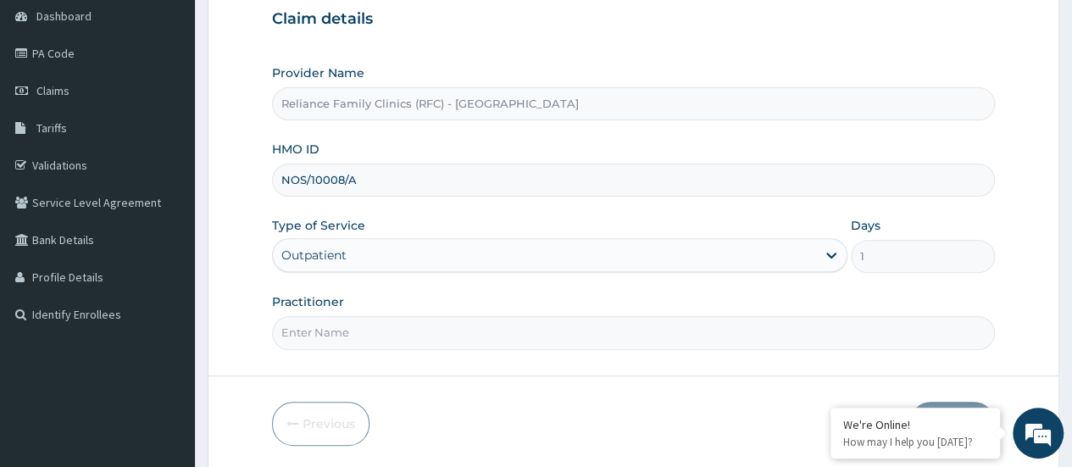
click at [584, 336] on input "Practitioner" at bounding box center [633, 332] width 723 height 33
type input "Locum dr"
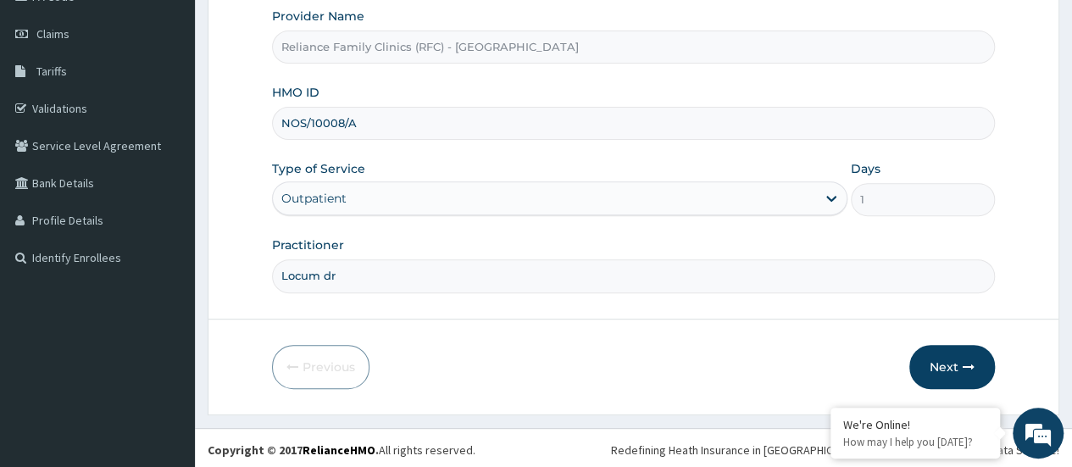
scroll to position [0, 0]
click at [949, 369] on button "Next" at bounding box center [952, 367] width 86 height 44
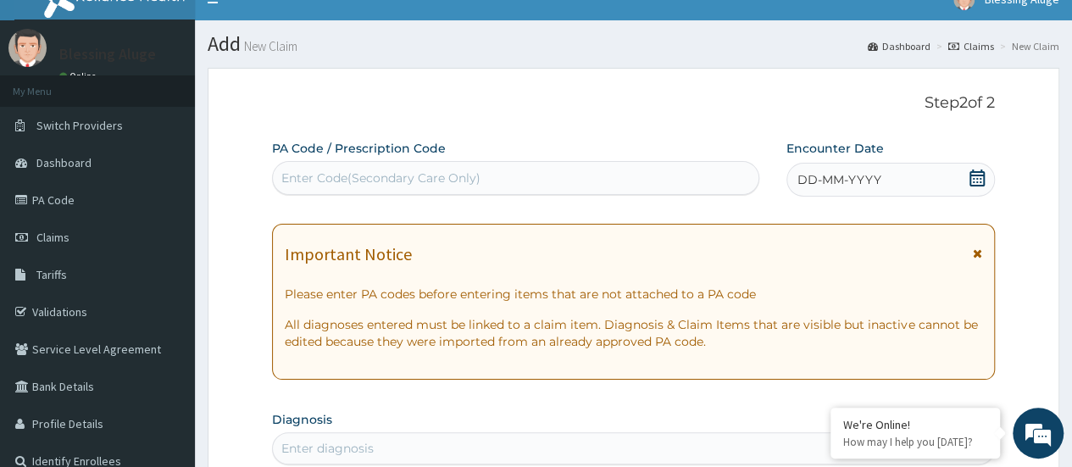
scroll to position [16, 0]
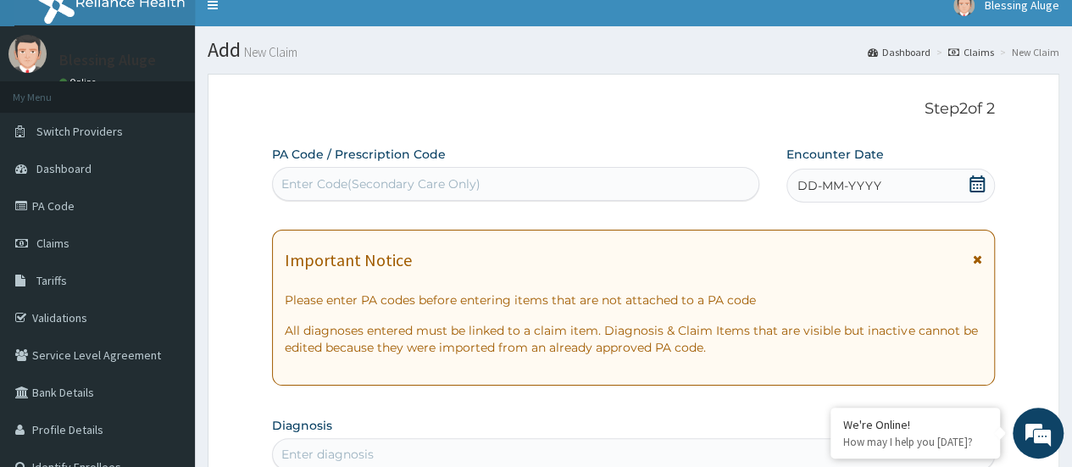
click at [836, 193] on div "DD-MM-YYYY" at bounding box center [890, 186] width 208 height 34
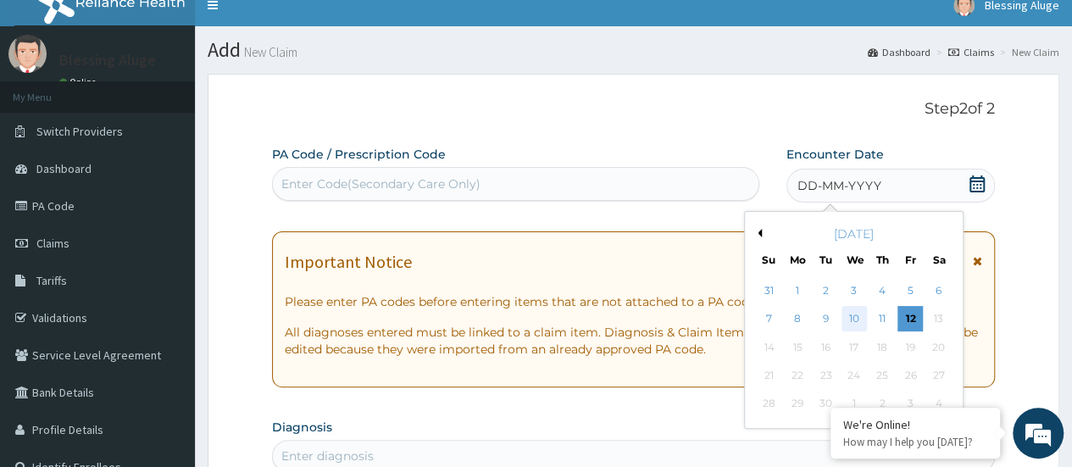
click at [853, 330] on div "10" at bounding box center [853, 319] width 25 height 25
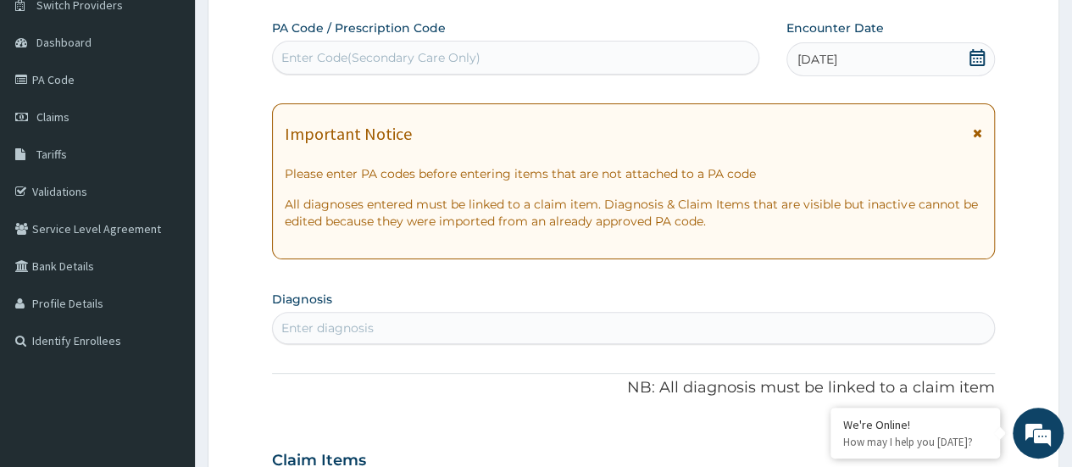
scroll to position [147, 0]
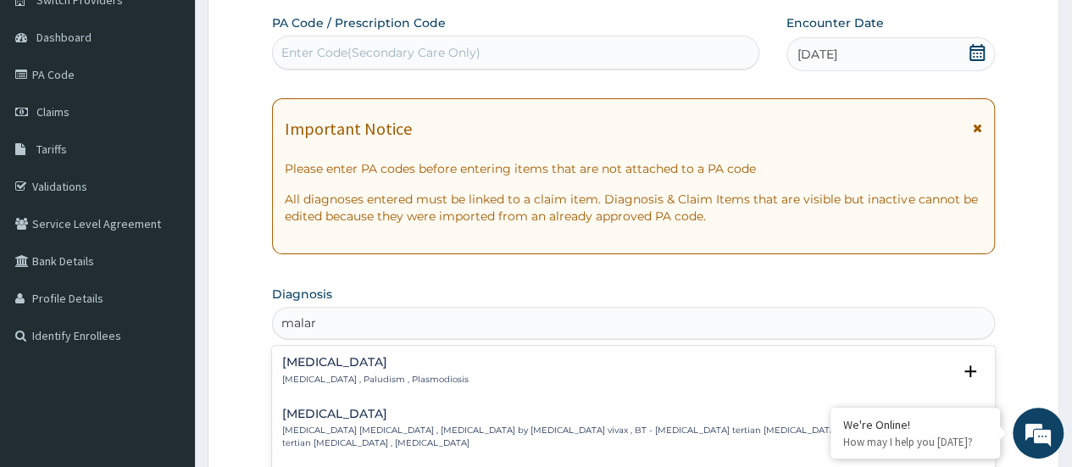
type input "malari"
click at [456, 382] on div "[MEDICAL_DATA] [MEDICAL_DATA] , Paludism , Plasmodiosis" at bounding box center [633, 371] width 703 height 30
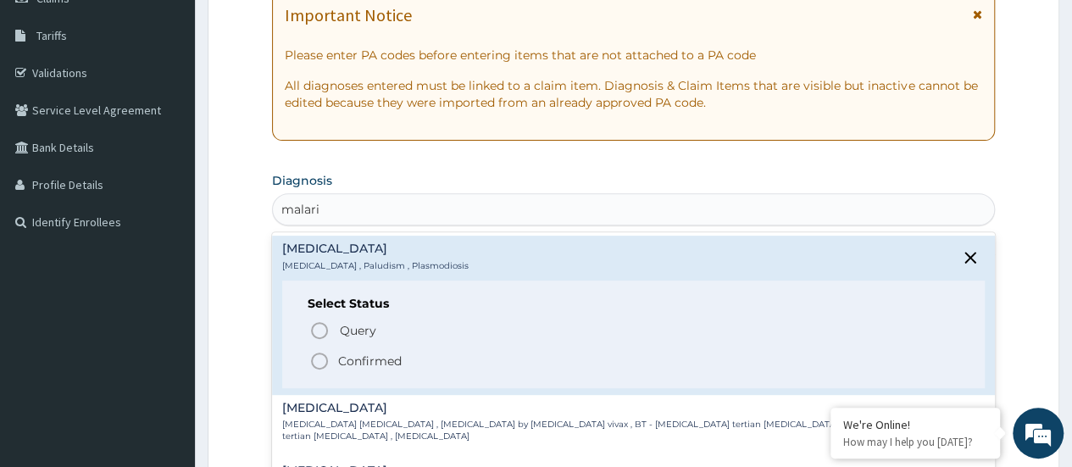
scroll to position [261, 0]
click at [327, 364] on icon "status option filled" at bounding box center [319, 361] width 20 height 20
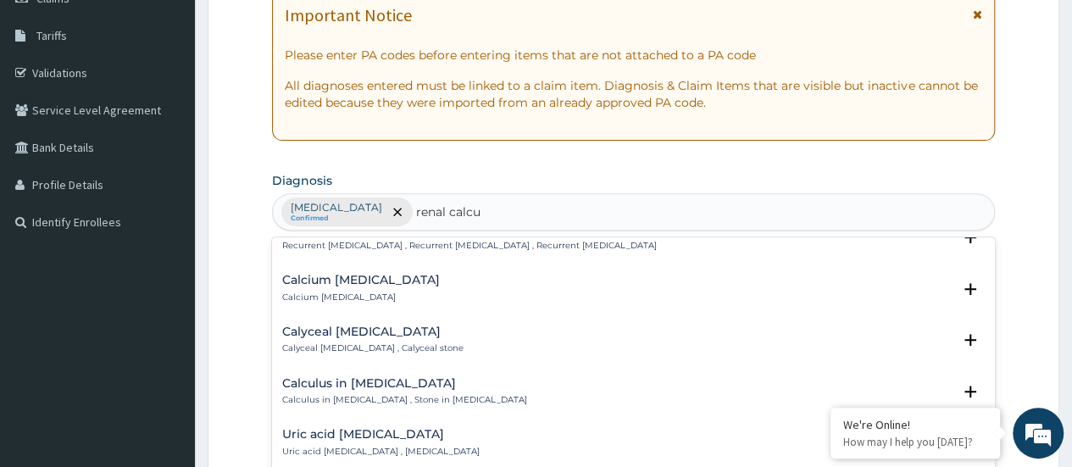
scroll to position [0, 0]
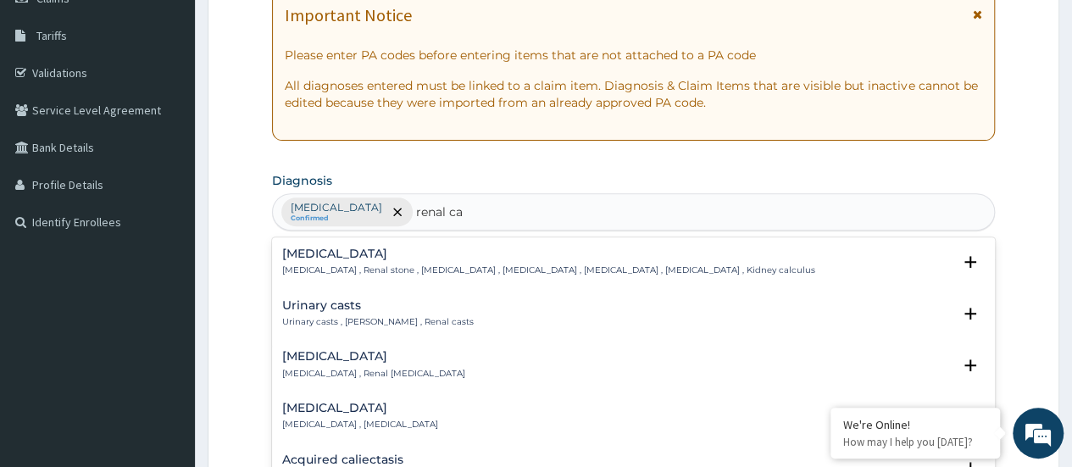
type input "renal c"
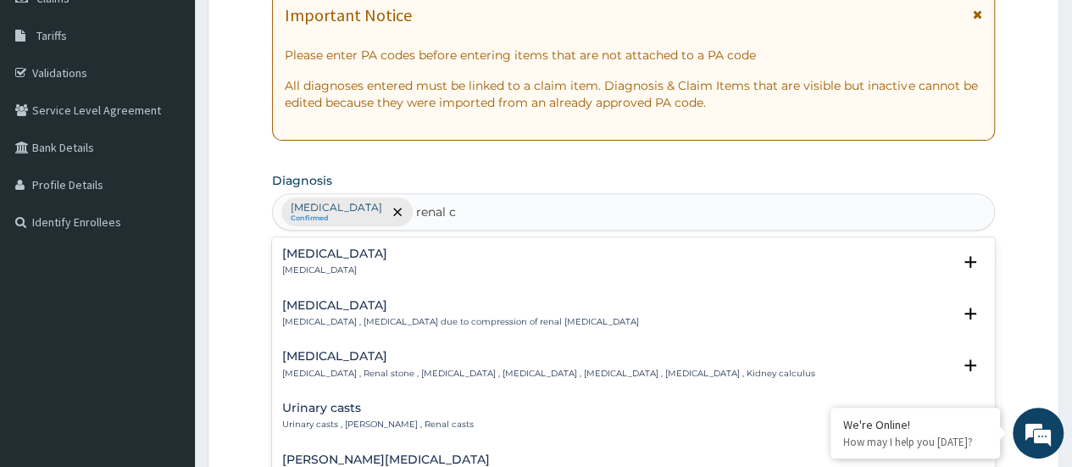
click at [525, 375] on p "Kidney stone , Renal stone , Nephrolith , Renal calculus , Calculus of kidney ,…" at bounding box center [548, 374] width 533 height 12
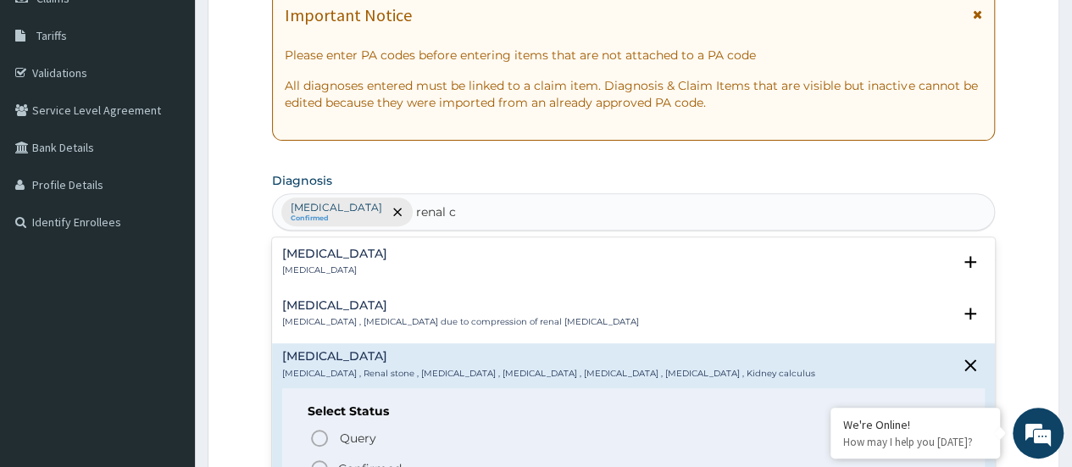
click at [325, 439] on circle "status option query" at bounding box center [319, 437] width 15 height 15
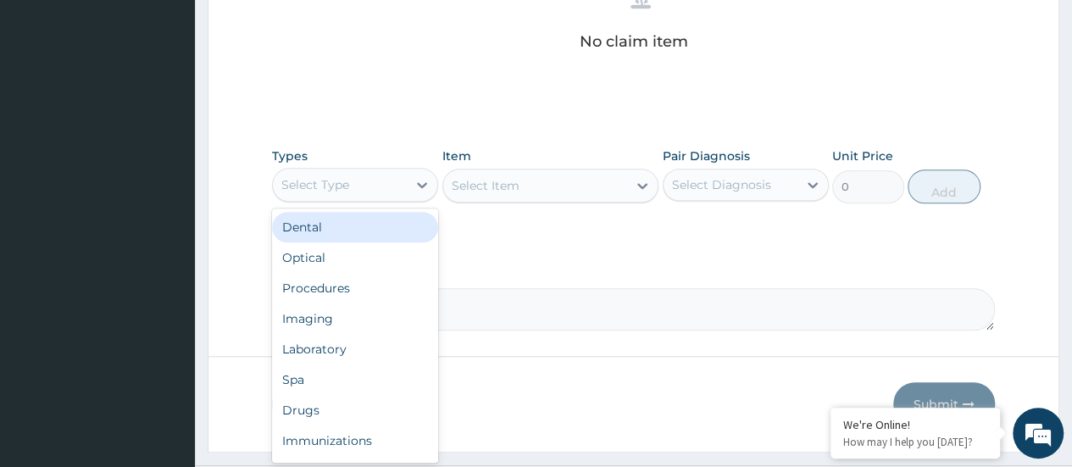
scroll to position [714, 0]
click at [386, 364] on div "Spa" at bounding box center [355, 379] width 166 height 31
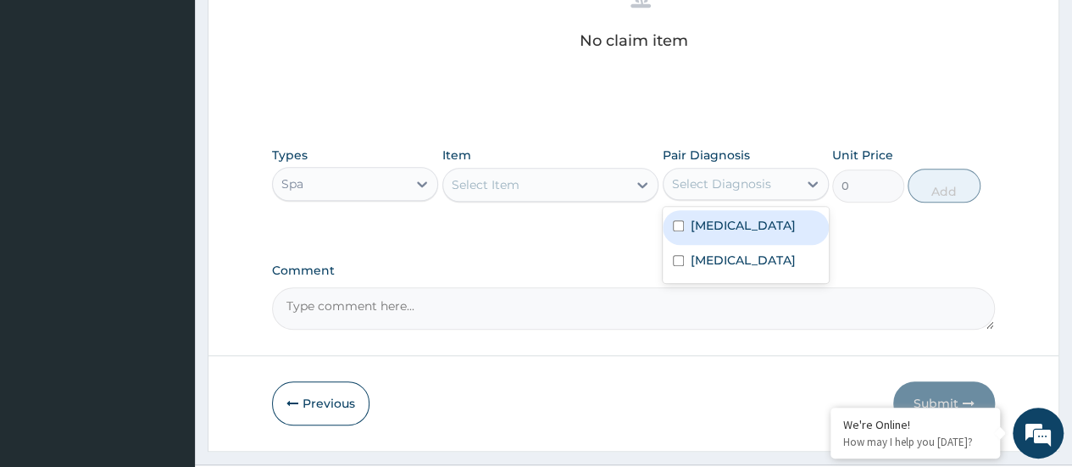
click at [736, 229] on div "Malaria" at bounding box center [746, 227] width 166 height 35
checkbox input "true"
click at [714, 262] on label "Kidney stone" at bounding box center [743, 260] width 105 height 17
checkbox input "true"
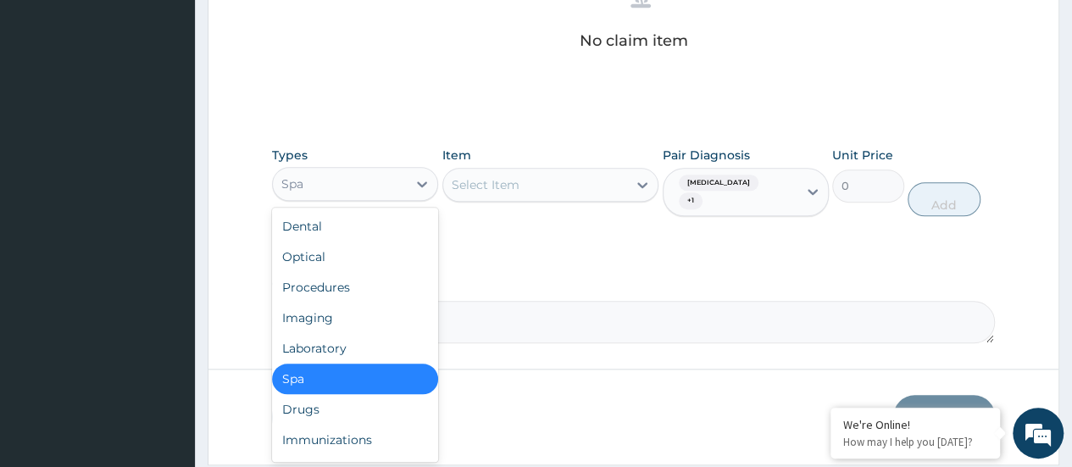
click at [361, 296] on div "Procedures" at bounding box center [355, 287] width 166 height 31
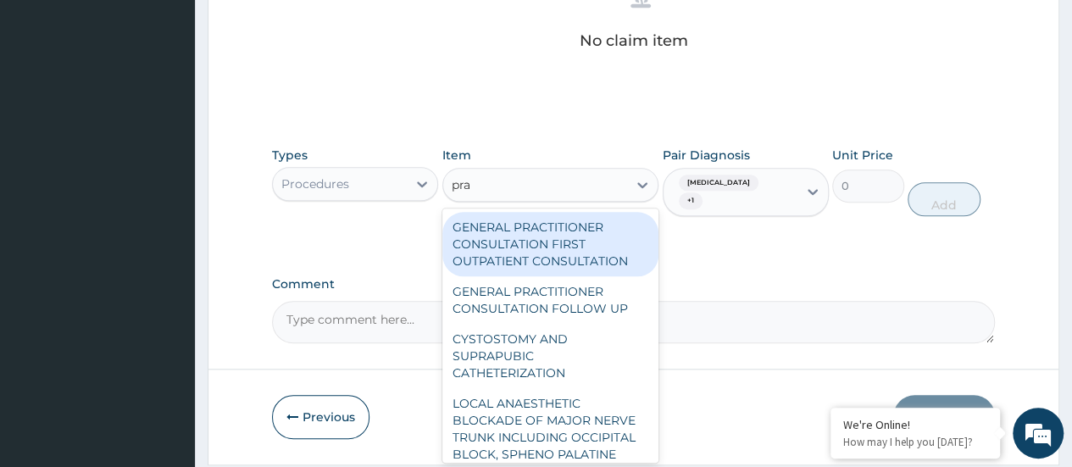
type input "prac"
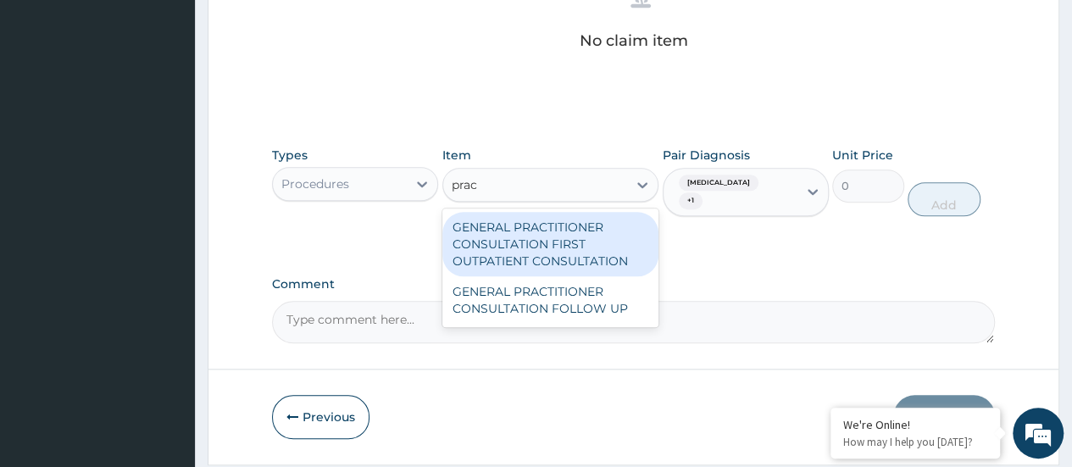
click at [608, 250] on div "GENERAL PRACTITIONER CONSULTATION FIRST OUTPATIENT CONSULTATION" at bounding box center [550, 244] width 217 height 64
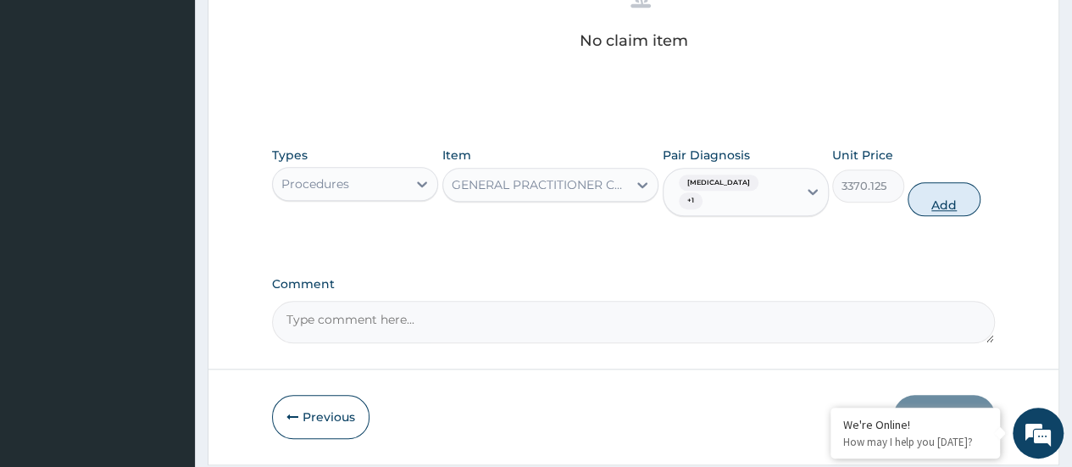
click at [953, 194] on button "Add" at bounding box center [944, 199] width 72 height 34
type input "0"
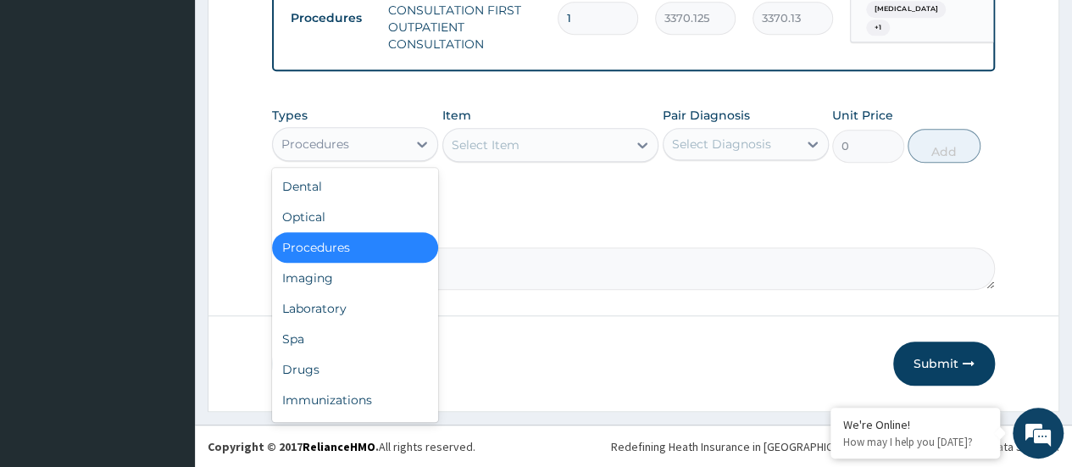
click at [353, 324] on div "Laboratory" at bounding box center [355, 308] width 166 height 31
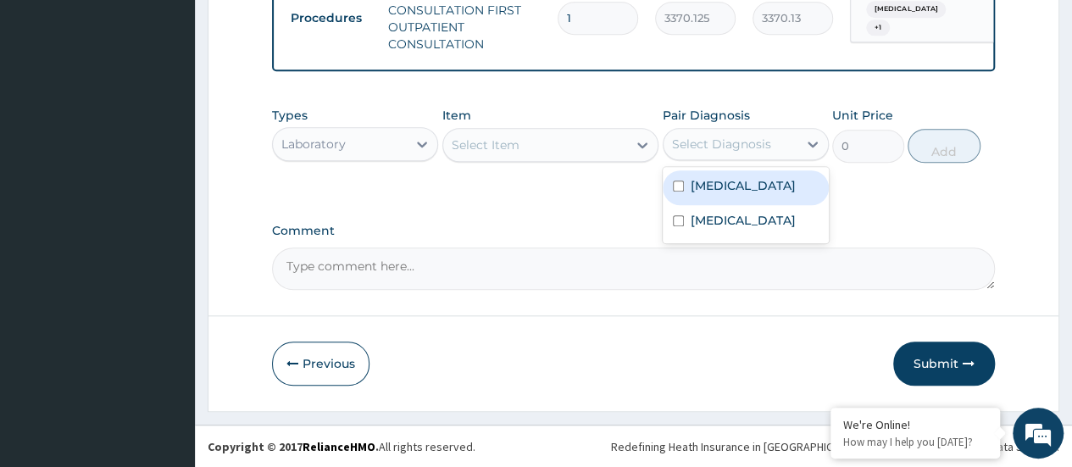
click at [731, 229] on label "Kidney stone" at bounding box center [743, 220] width 105 height 17
checkbox input "true"
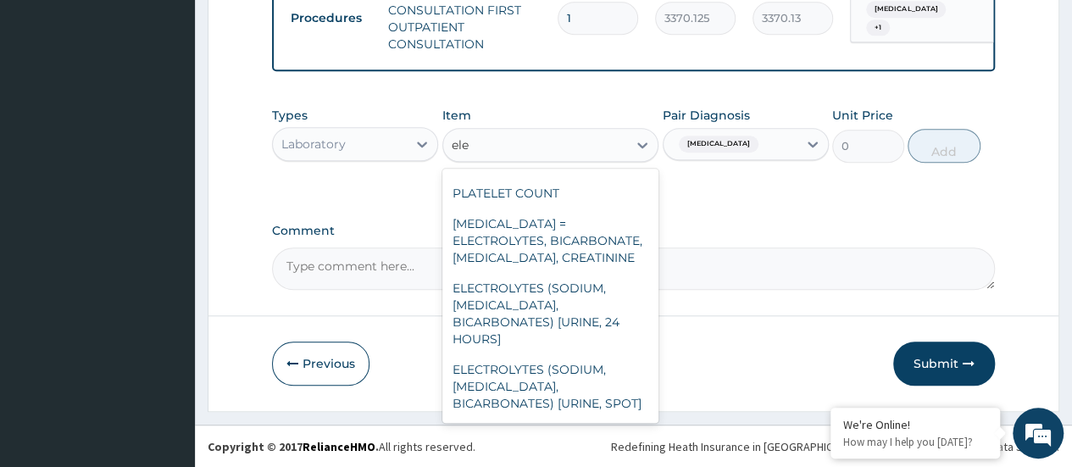
scroll to position [264, 0]
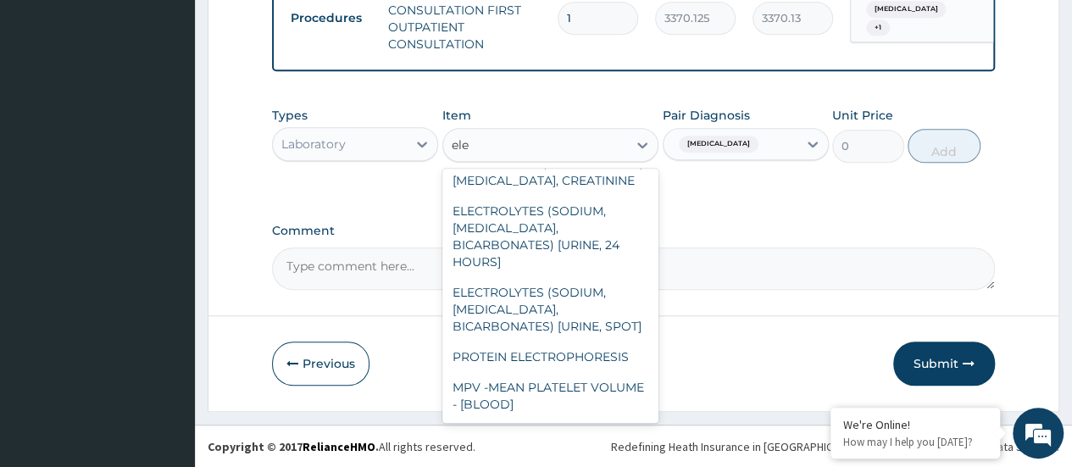
type input "ele"
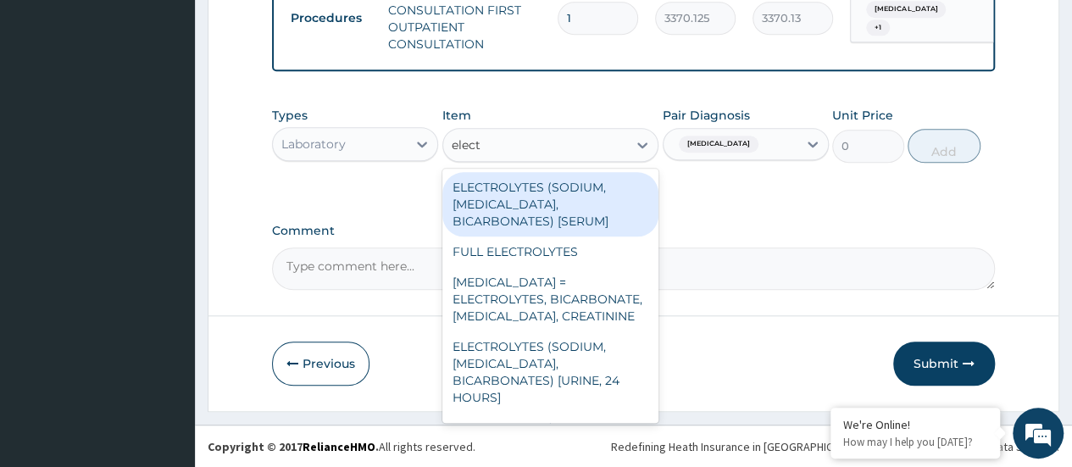
type input "electr"
click at [554, 320] on div "RENAL FUNCTION TESTS = ELECTROLYTES, BICARBONATE, UREA, CREATININE" at bounding box center [550, 299] width 217 height 64
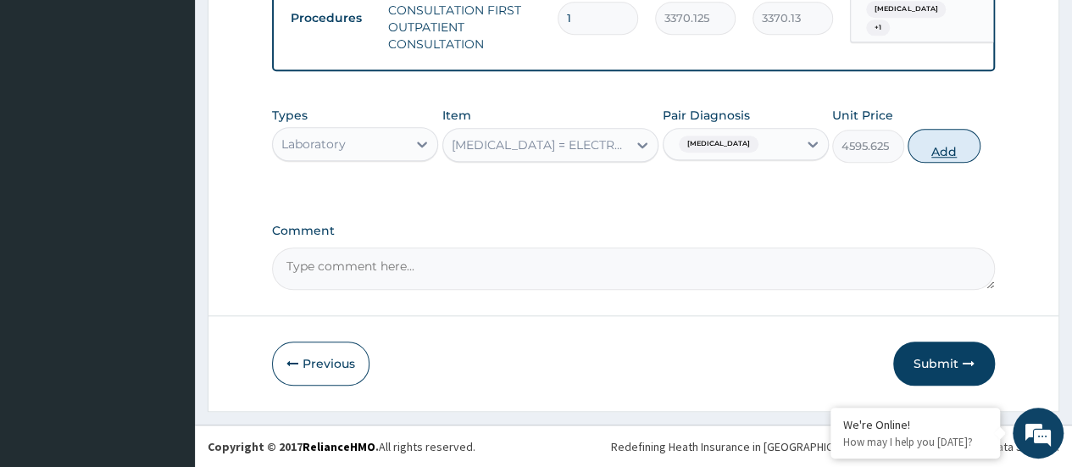
click at [930, 158] on button "Add" at bounding box center [944, 146] width 72 height 34
type input "0"
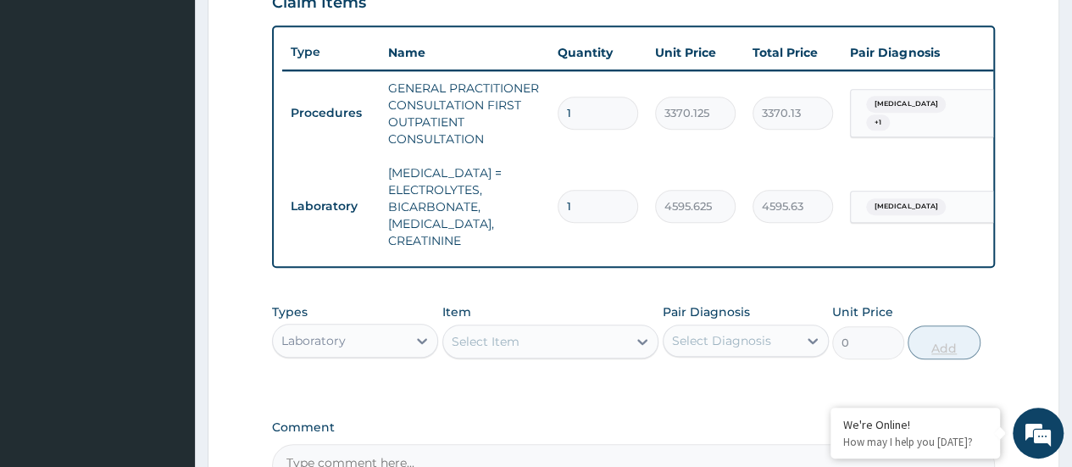
scroll to position [603, 0]
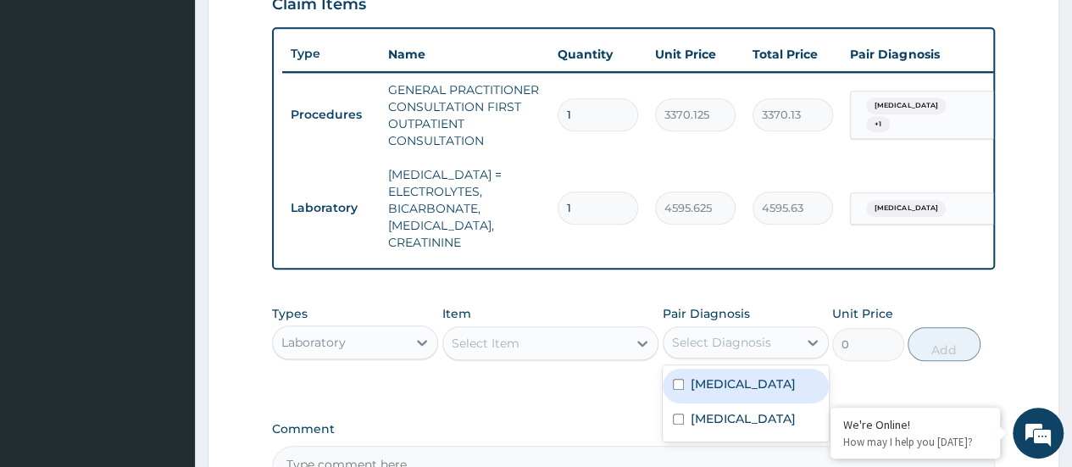
click at [713, 382] on label "Malaria" at bounding box center [743, 383] width 105 height 17
checkbox input "true"
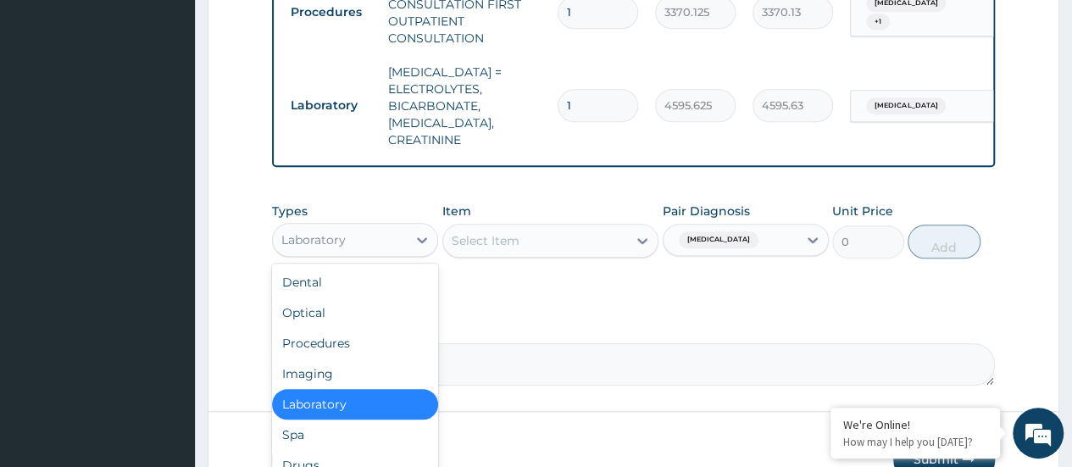
scroll to position [739, 0]
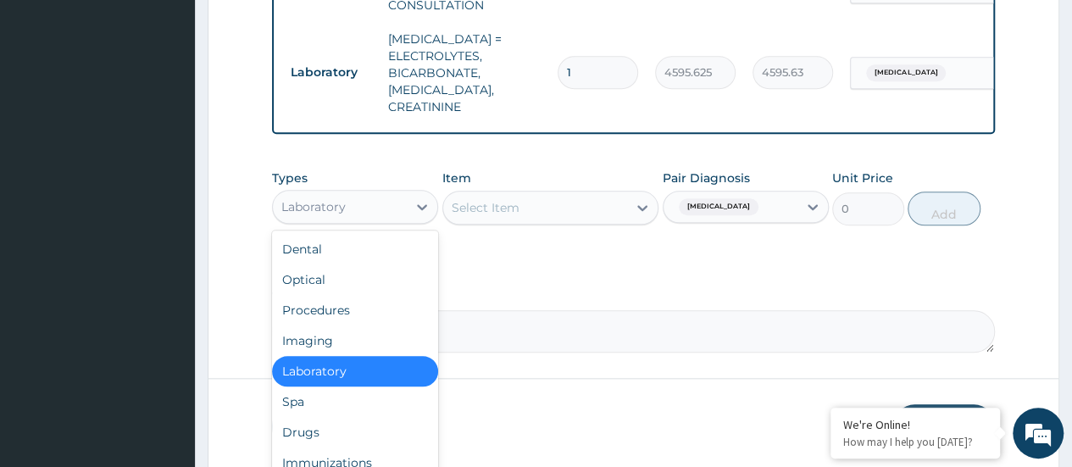
click at [288, 425] on div "Drugs" at bounding box center [355, 432] width 166 height 31
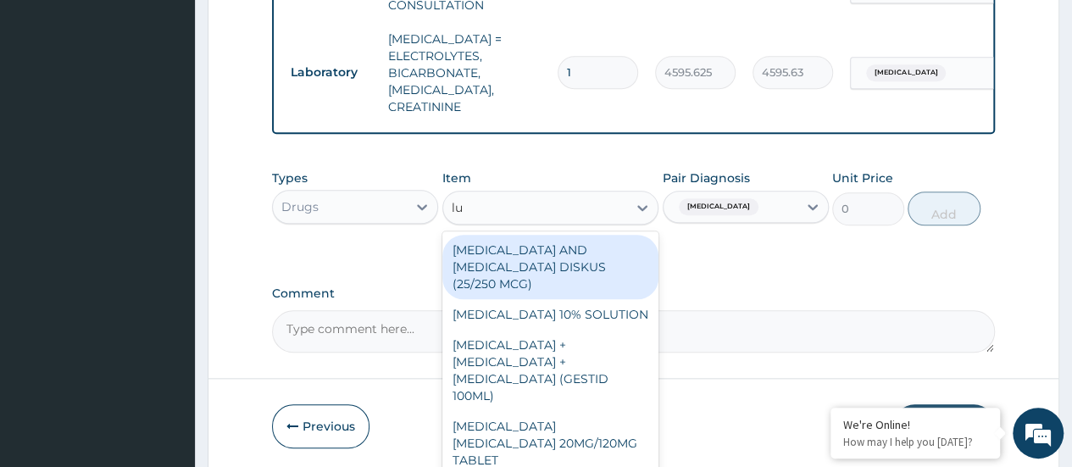
type input "lum"
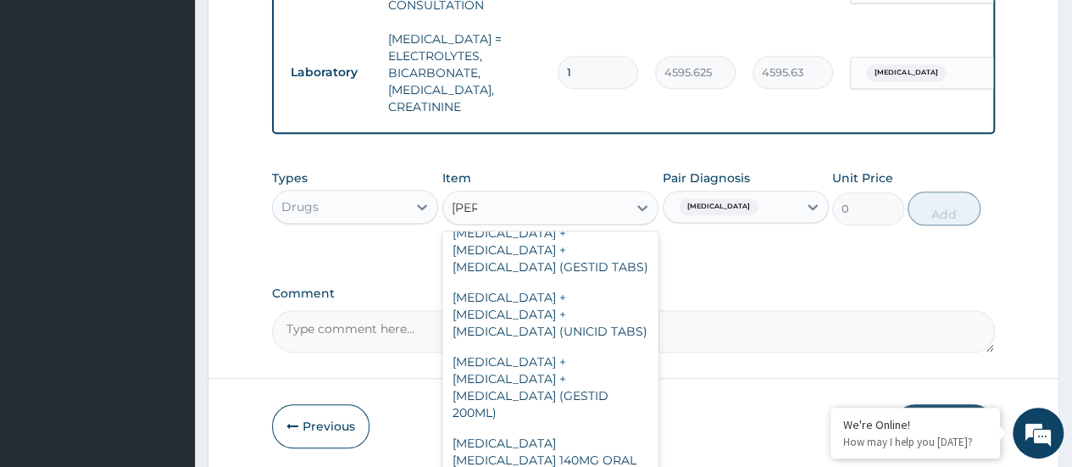
scroll to position [251, 0]
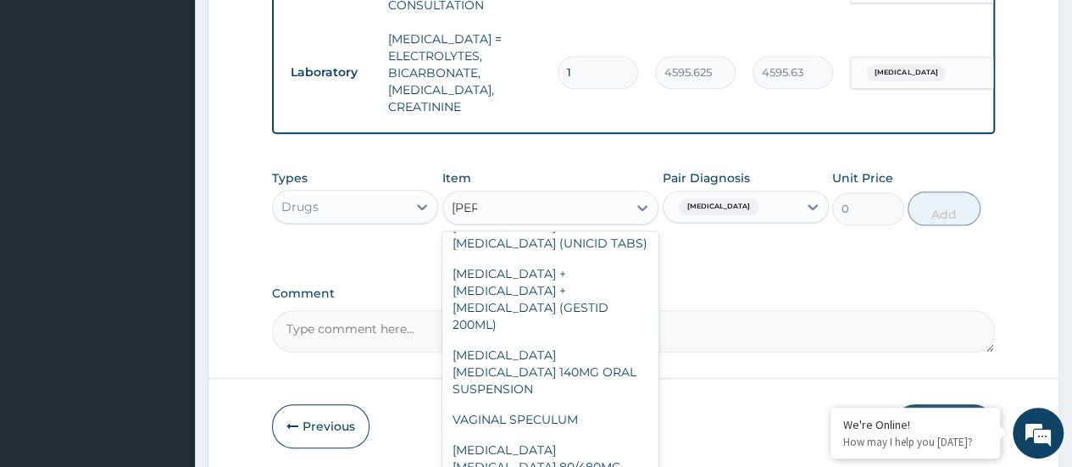
click at [586, 440] on div "[MEDICAL_DATA] [MEDICAL_DATA] 80/480MG TABLET" at bounding box center [550, 467] width 217 height 64
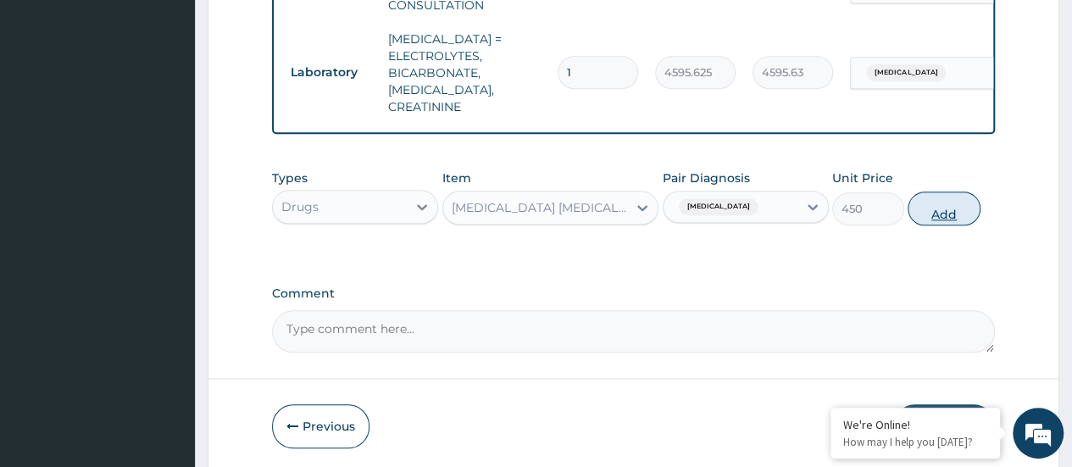
click at [956, 210] on button "Add" at bounding box center [944, 209] width 72 height 34
type input "0"
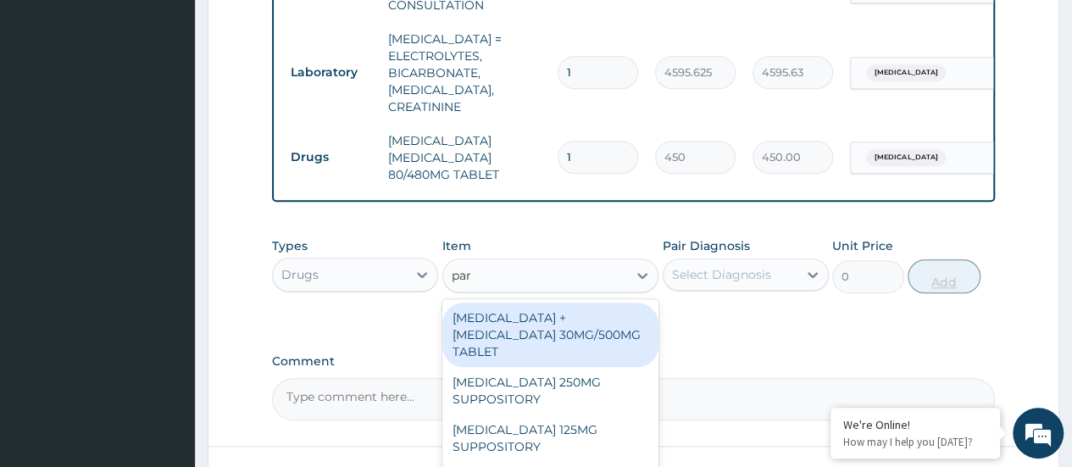
type input "para"
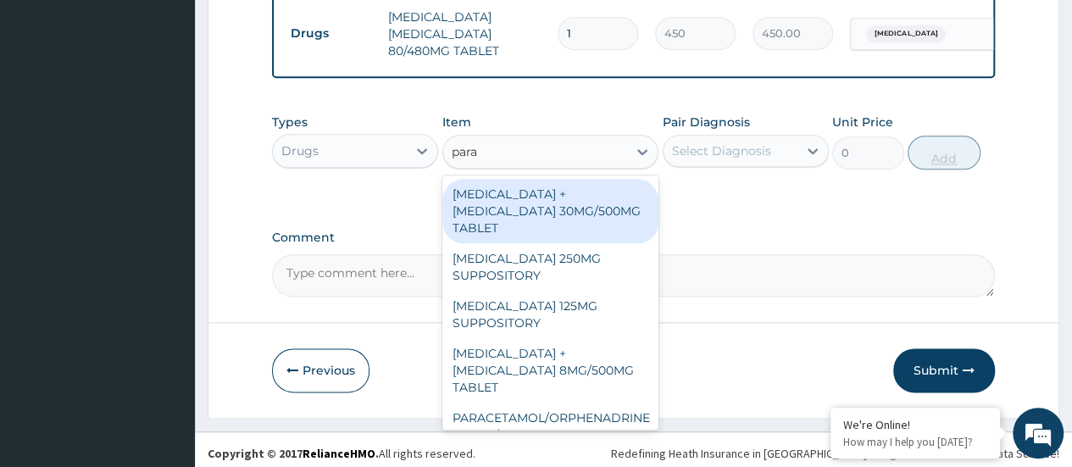
scroll to position [192, 0]
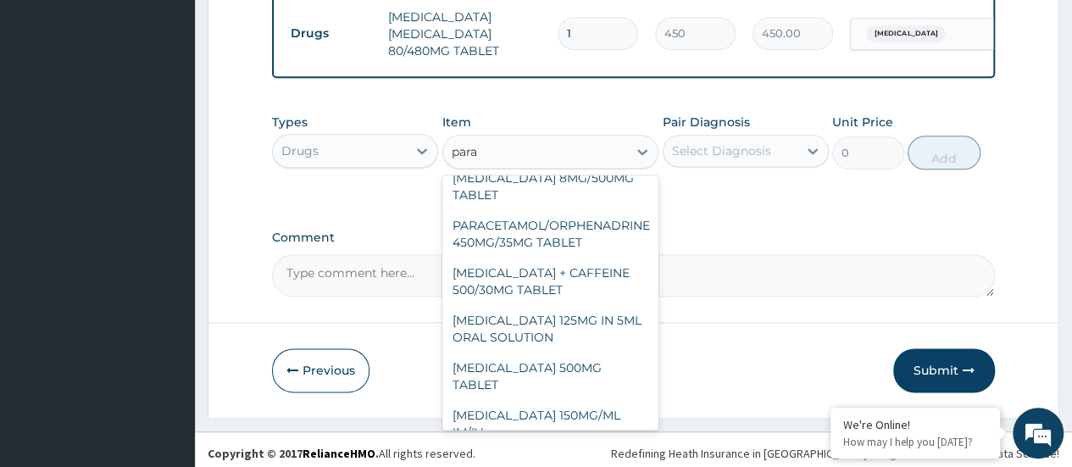
click at [600, 353] on div "PARACETAMOL 500MG TABLET" at bounding box center [550, 376] width 217 height 47
type input "30"
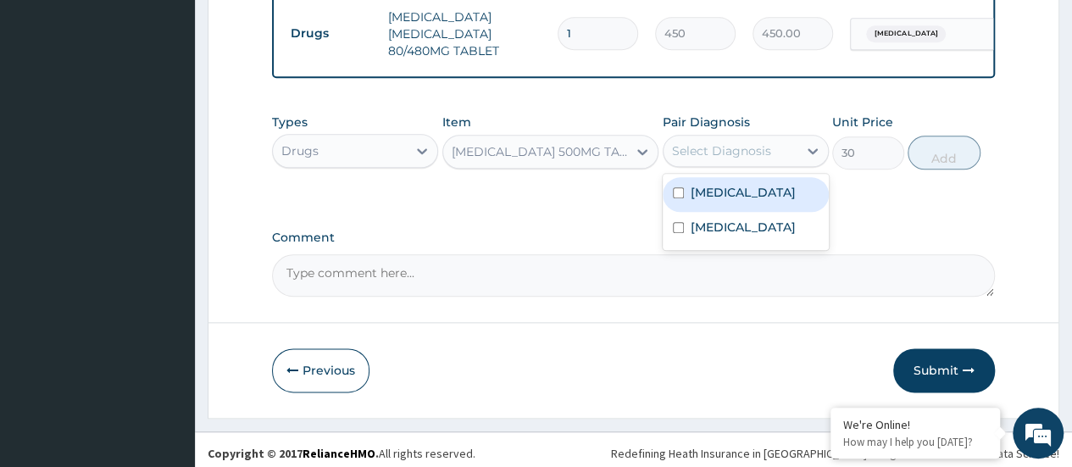
click at [756, 192] on div "Malaria" at bounding box center [746, 194] width 166 height 35
checkbox input "true"
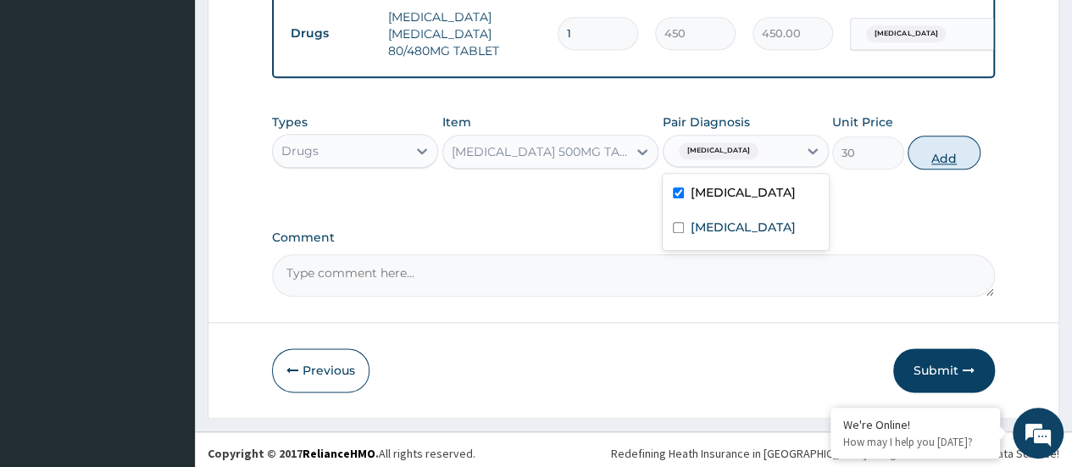
click at [939, 149] on button "Add" at bounding box center [944, 153] width 72 height 34
type input "0"
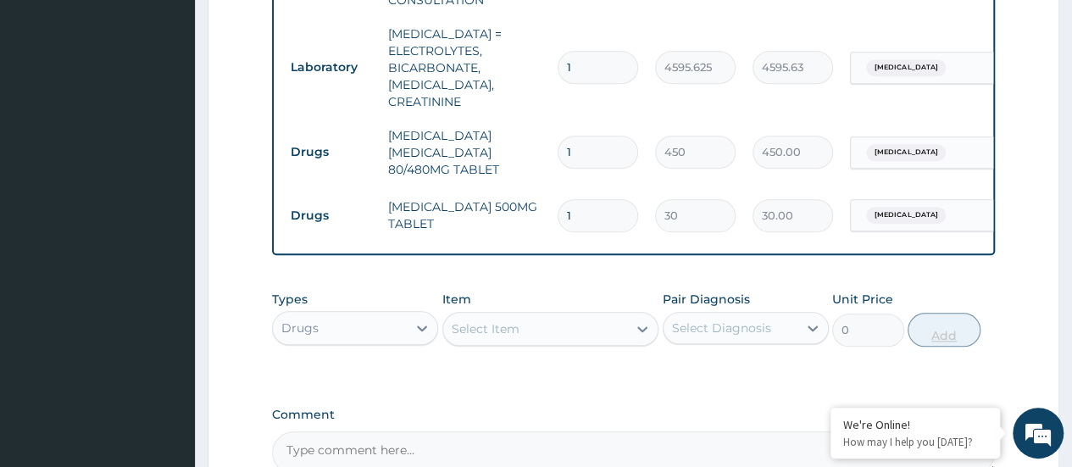
scroll to position [737, 0]
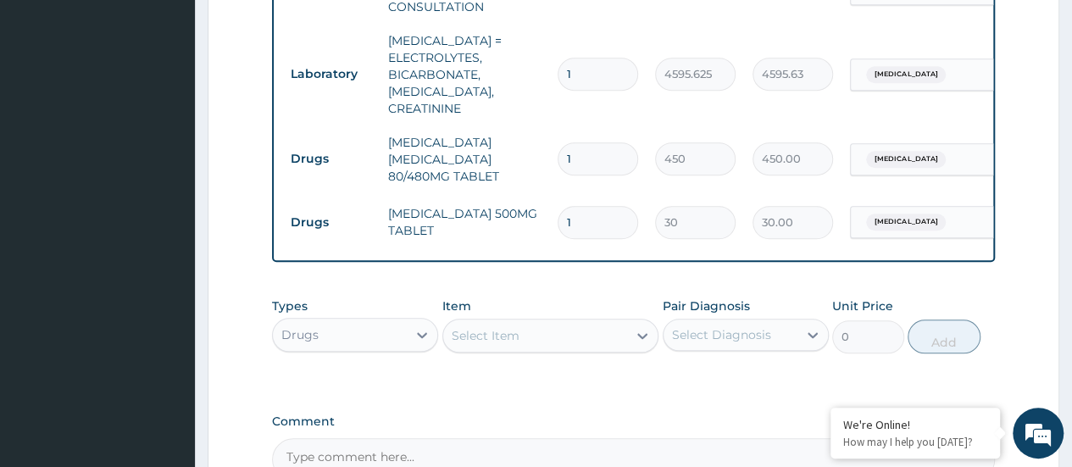
click at [593, 206] on input "1" at bounding box center [598, 222] width 81 height 33
type input "18"
type input "540.00"
type input "18"
click at [614, 142] on input "1" at bounding box center [598, 158] width 81 height 33
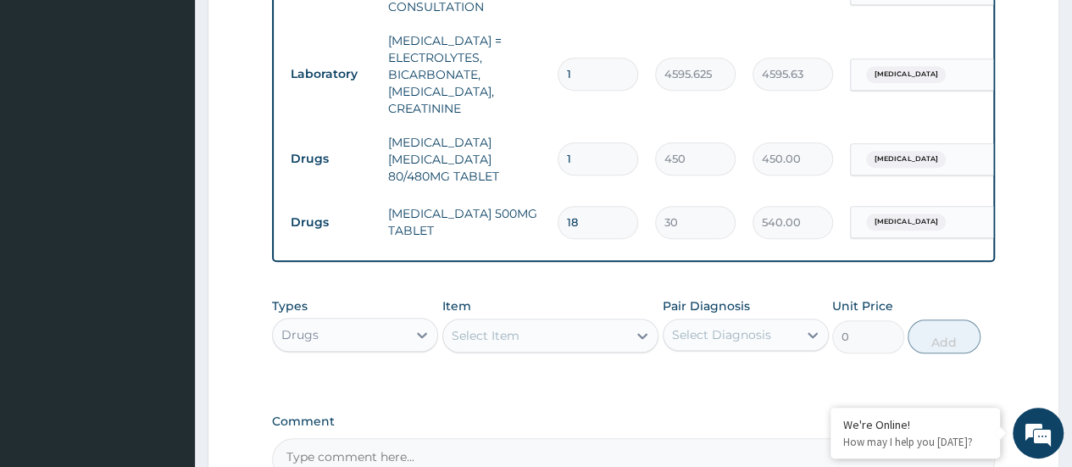
type input "0.00"
type input "6"
type input "2700.00"
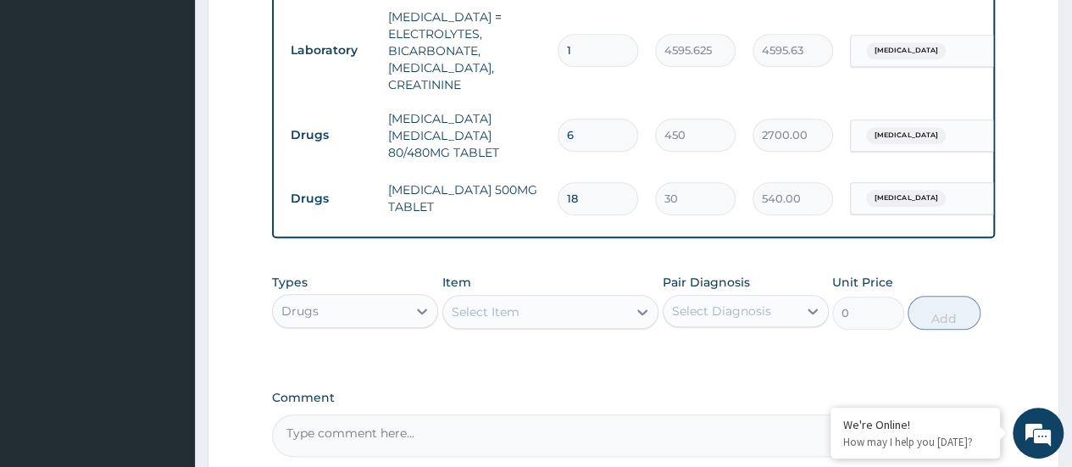
scroll to position [763, 0]
type input "6"
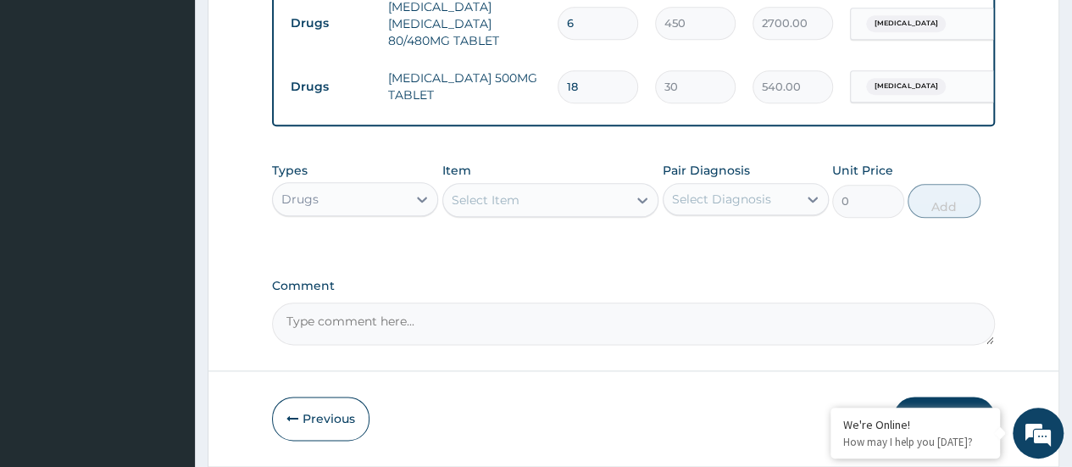
scroll to position [922, 0]
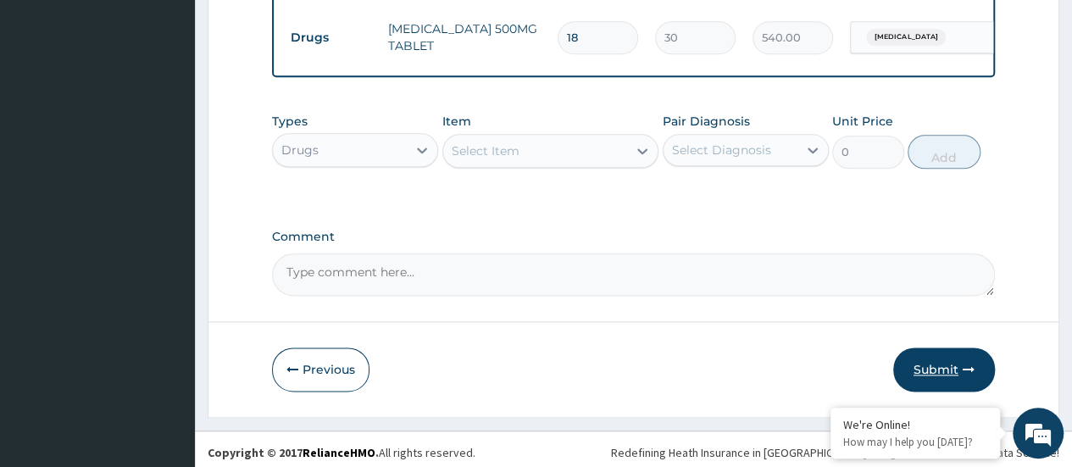
click at [946, 364] on button "Submit" at bounding box center [944, 369] width 102 height 44
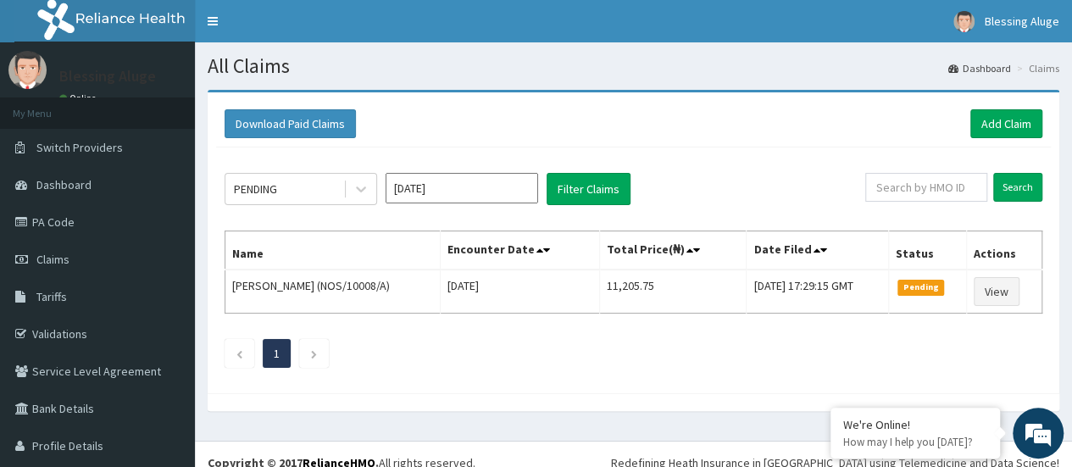
scroll to position [28, 0]
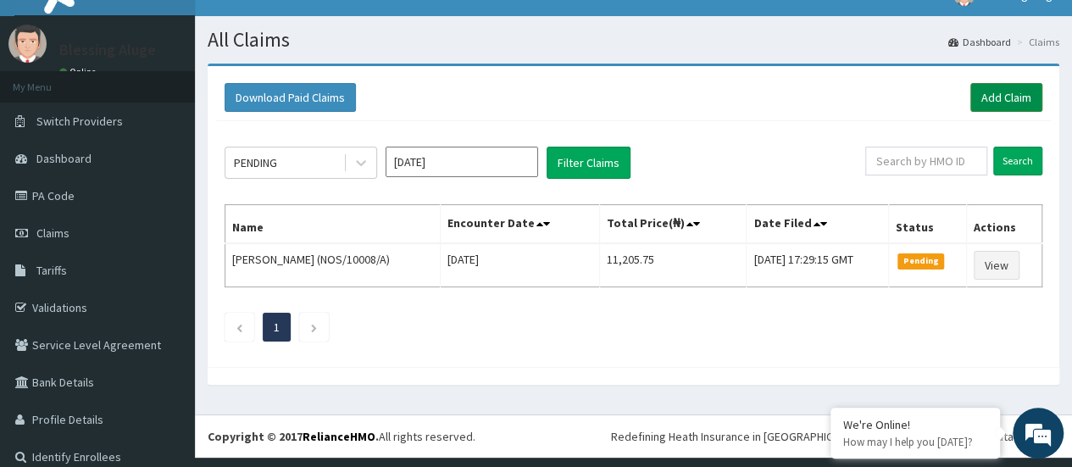
click at [992, 97] on link "Add Claim" at bounding box center [1006, 97] width 72 height 29
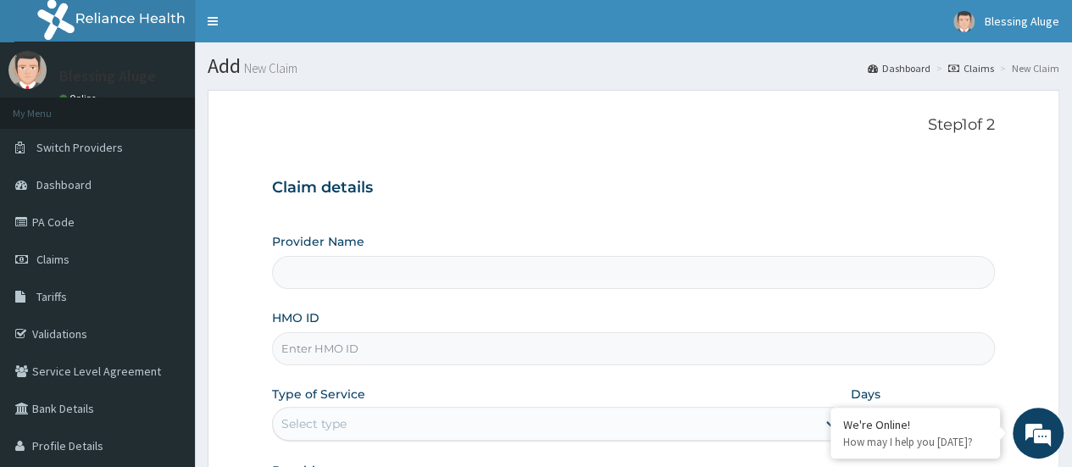
drag, startPoint x: 445, startPoint y: 362, endPoint x: 453, endPoint y: 350, distance: 14.1
click at [453, 350] on input "HMO ID" at bounding box center [633, 348] width 723 height 33
type input "Reliance Family Clinics (RFC) - Port Harcourt"
click at [453, 350] on input "HMO ID" at bounding box center [633, 348] width 723 height 33
paste input "CYS/10025/A"
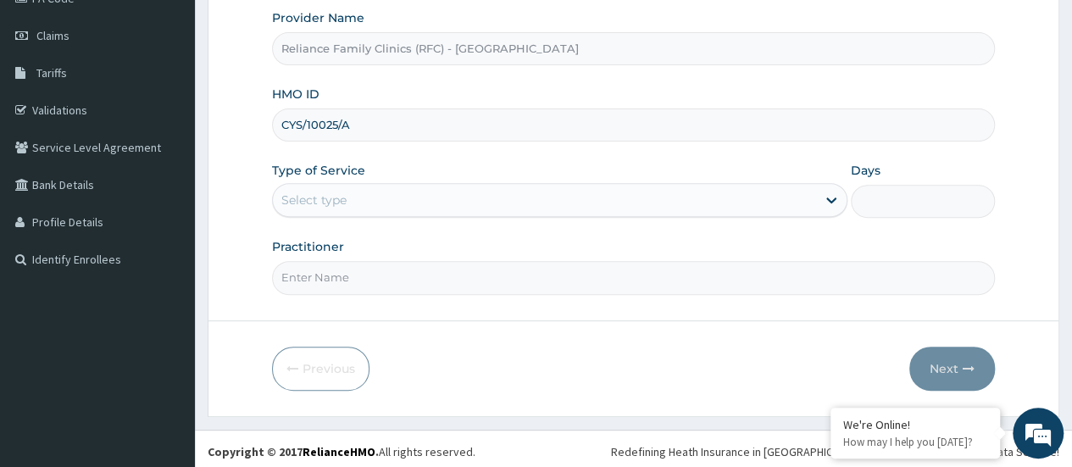
scroll to position [225, 0]
type input "CYS/10025/A"
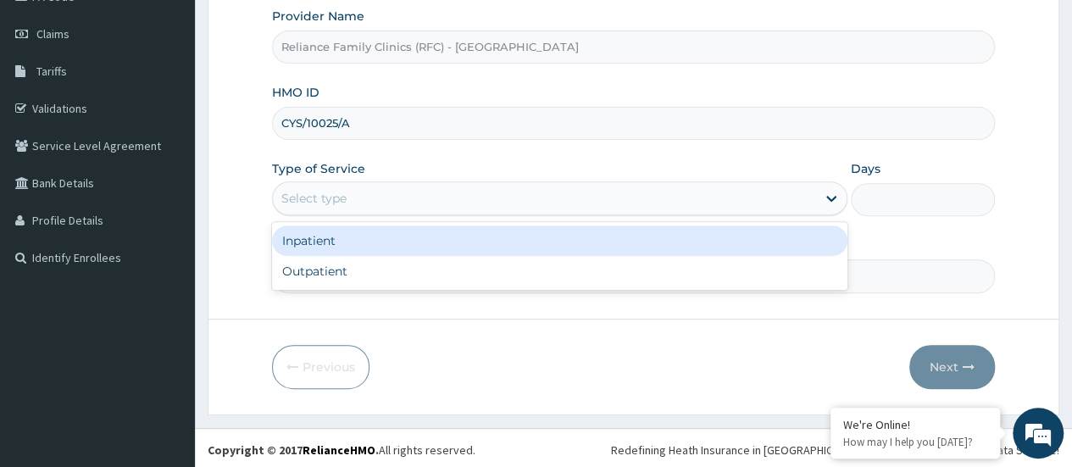
click at [300, 266] on div "Outpatient" at bounding box center [559, 271] width 575 height 31
type input "1"
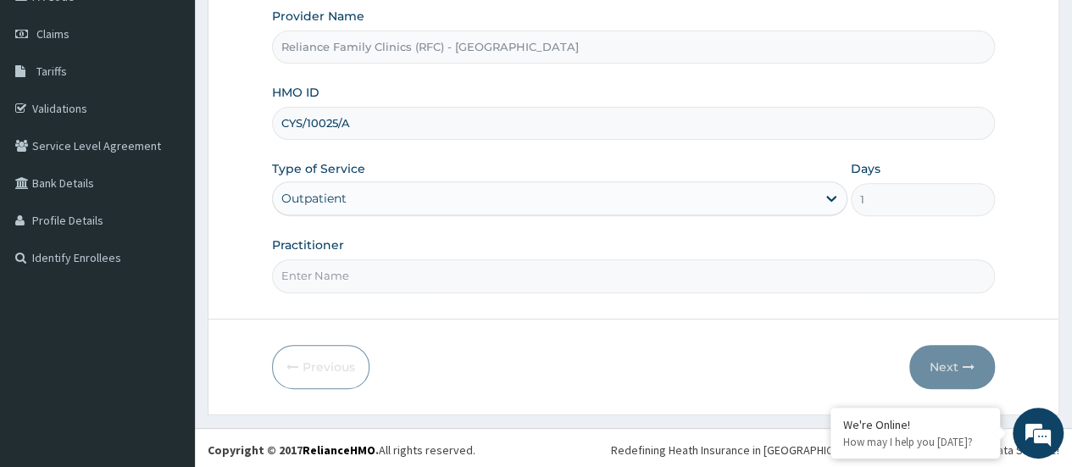
click at [300, 274] on input "Practitioner" at bounding box center [633, 275] width 723 height 33
type input "Locum dr"
click at [956, 371] on button "Next" at bounding box center [952, 367] width 86 height 44
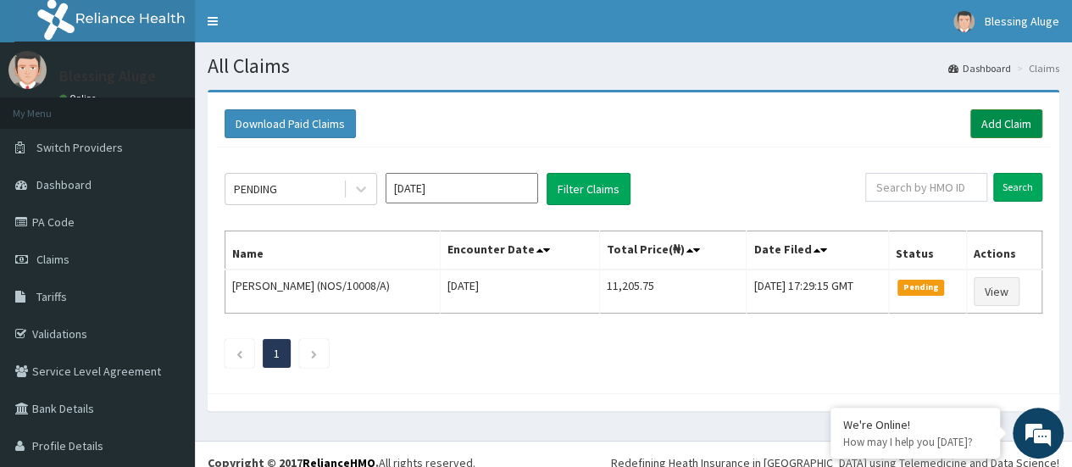
click at [991, 129] on link "Add Claim" at bounding box center [1006, 123] width 72 height 29
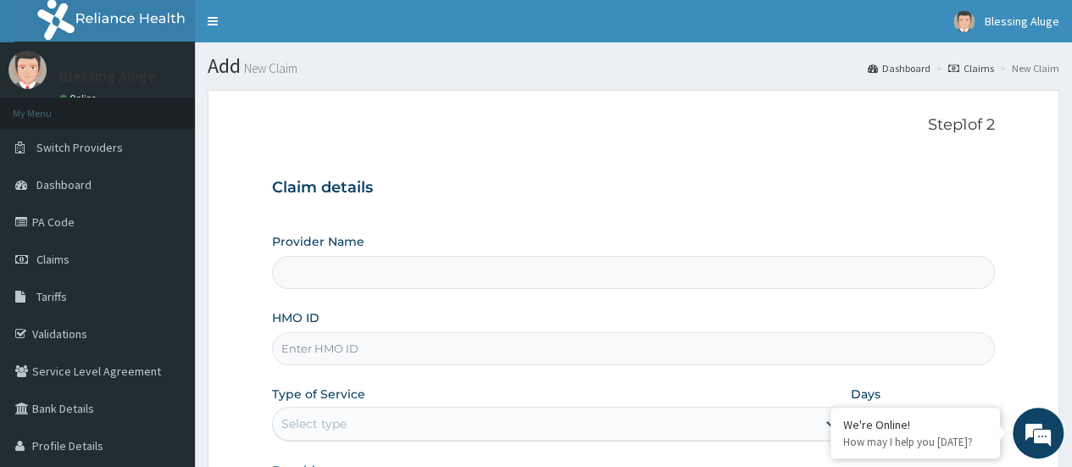
paste input "SVS/10010/E"
type input "SVS/10010/E"
type input "Reliance Family Clinics (RFC) - [GEOGRAPHIC_DATA]"
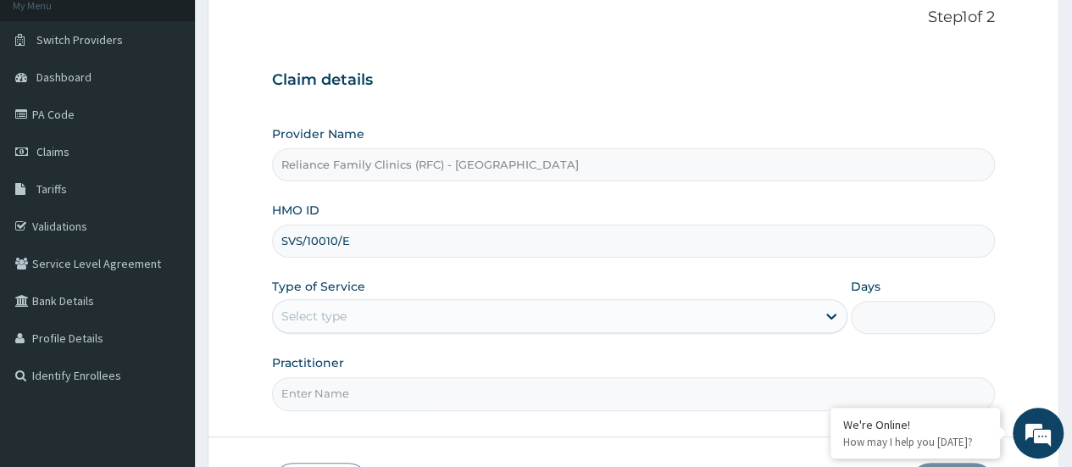
scroll to position [111, 0]
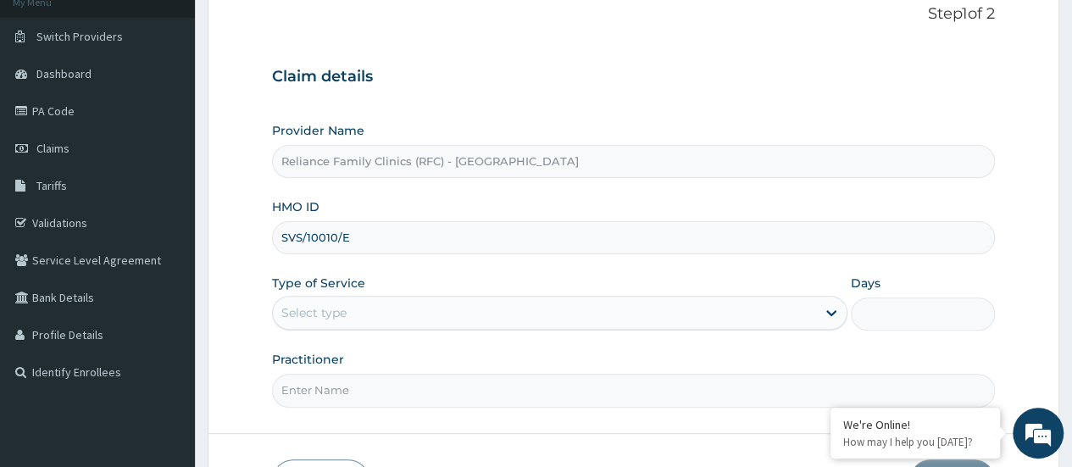
type input "SVS/10010/E"
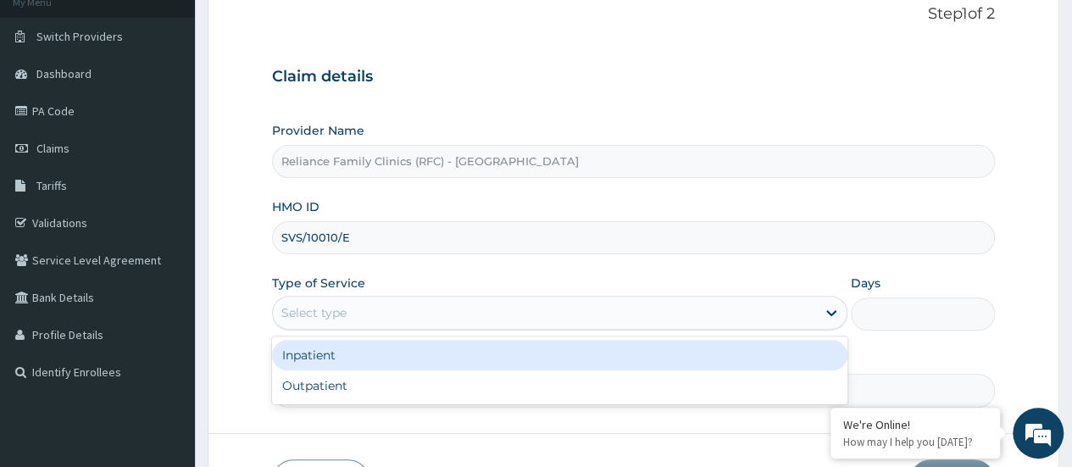
click at [297, 386] on div "Outpatient" at bounding box center [559, 385] width 575 height 31
type input "1"
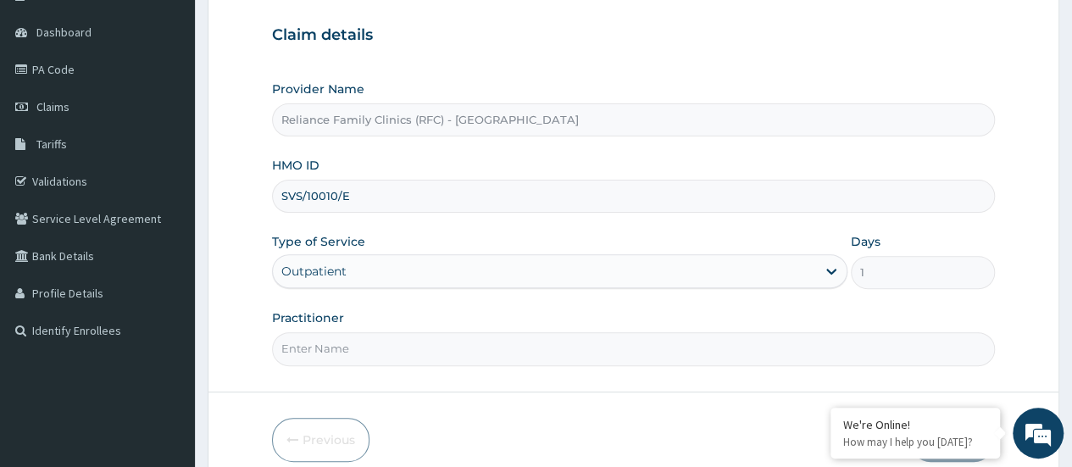
scroll to position [225, 0]
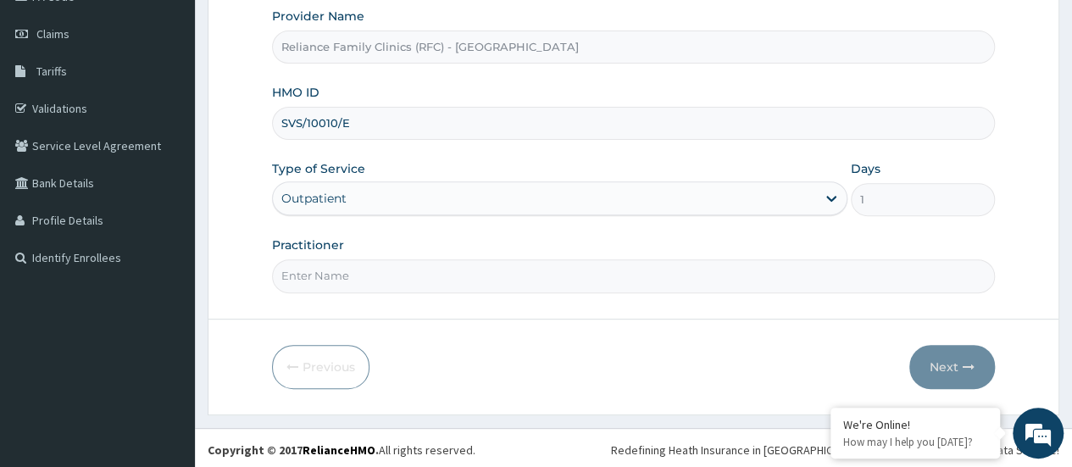
click at [300, 271] on input "Practitioner" at bounding box center [633, 275] width 723 height 33
type input "Locum dr"
click at [947, 364] on button "Next" at bounding box center [952, 367] width 86 height 44
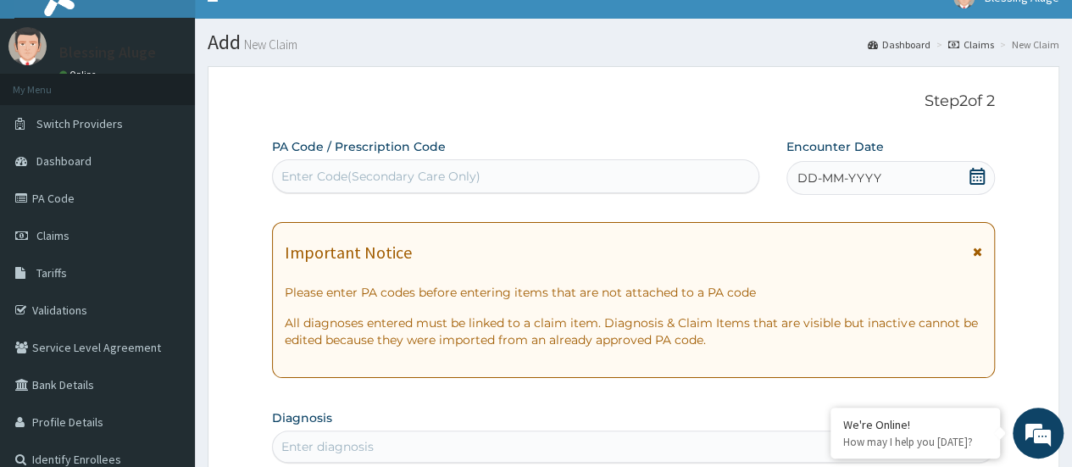
scroll to position [23, 0]
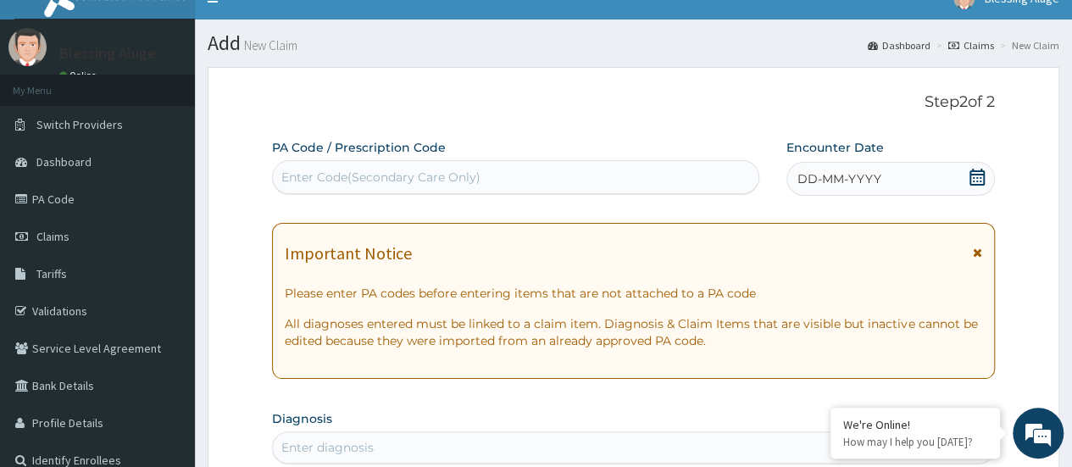
click at [947, 180] on div "DD-MM-YYYY" at bounding box center [890, 179] width 208 height 34
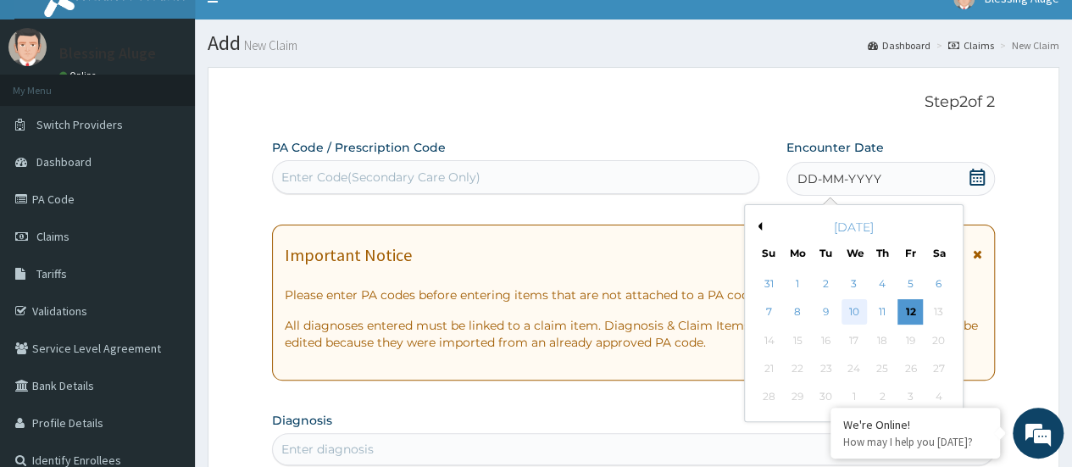
click at [854, 314] on div "10" at bounding box center [853, 312] width 25 height 25
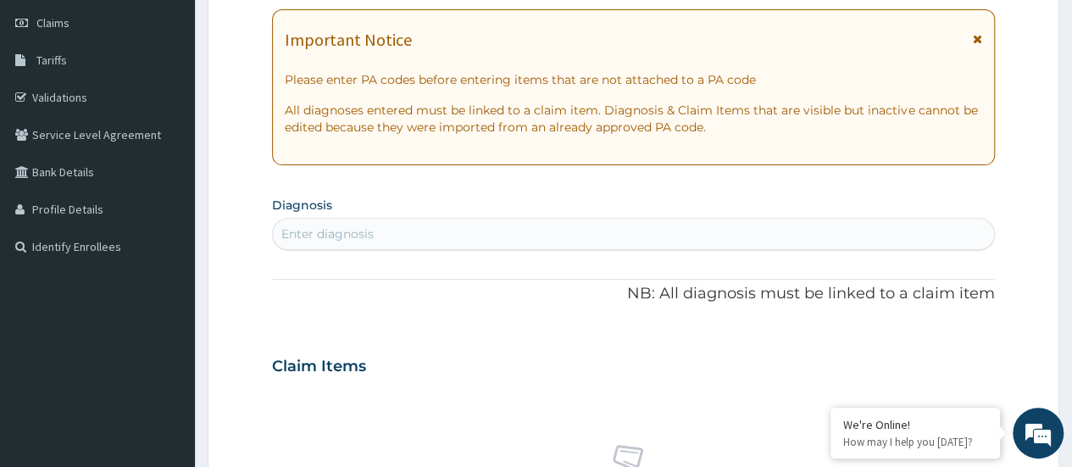
scroll to position [239, 0]
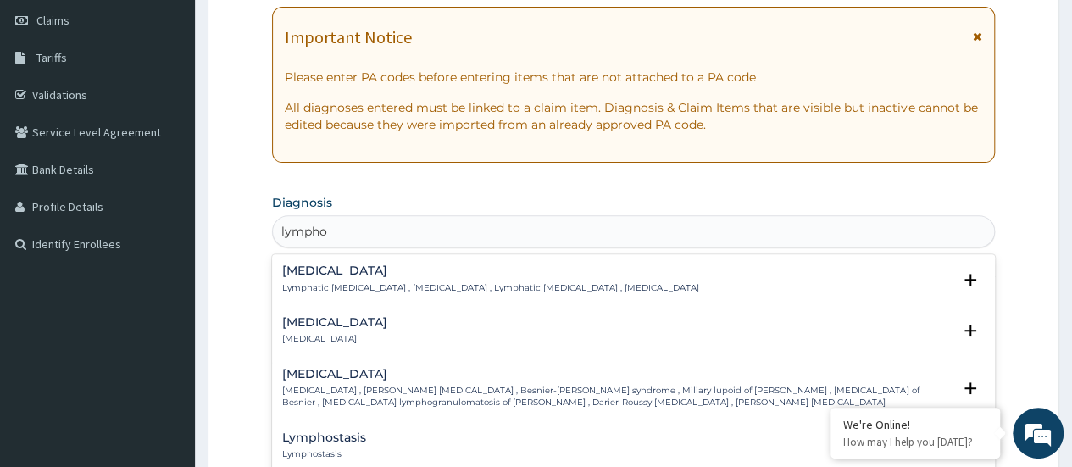
type input "lymphoc"
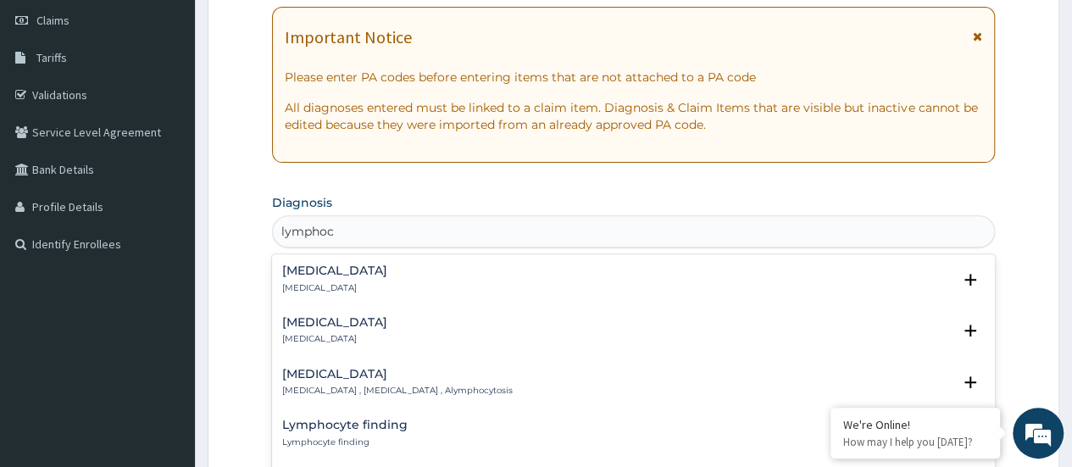
click at [302, 381] on div "[MEDICAL_DATA] [MEDICAL_DATA] , [MEDICAL_DATA] , Alymphocytosis" at bounding box center [397, 383] width 230 height 30
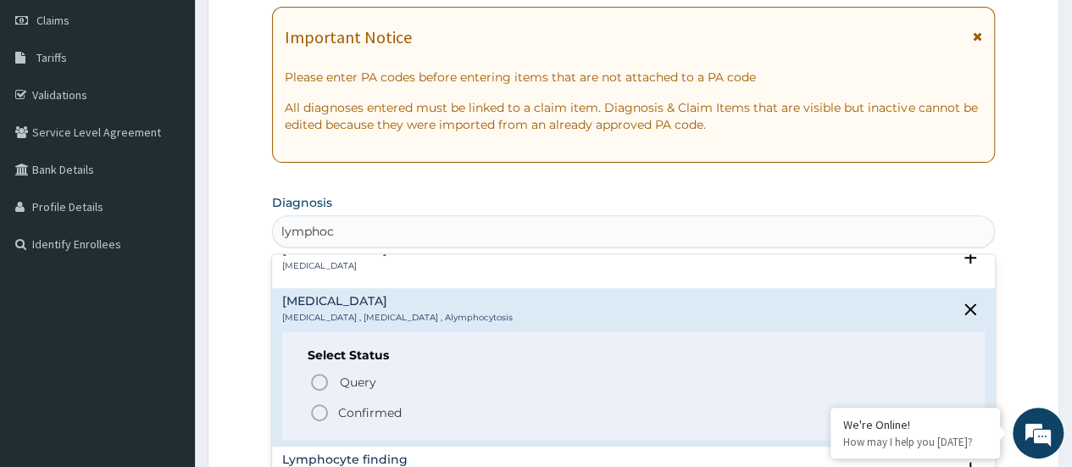
scroll to position [76, 0]
click at [319, 411] on icon "status option filled" at bounding box center [319, 409] width 20 height 20
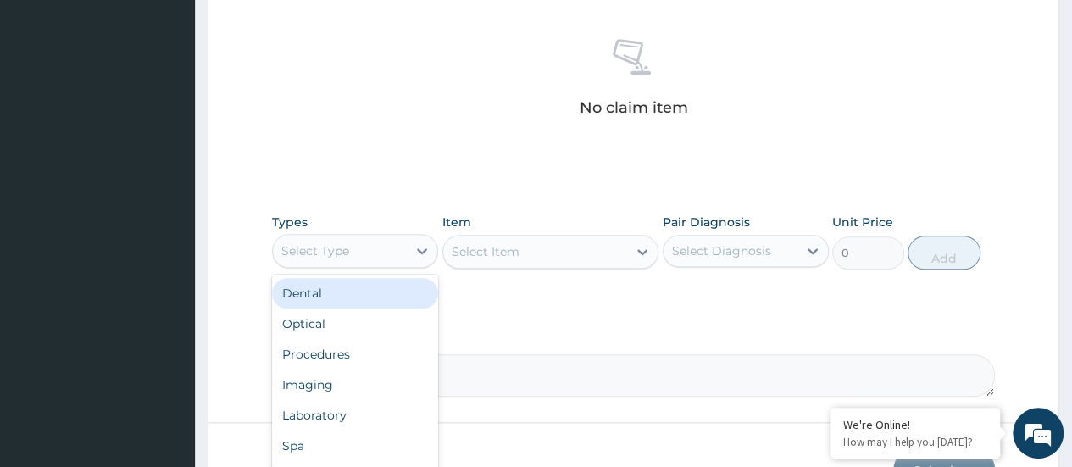
scroll to position [649, 0]
click at [290, 349] on div "Procedures" at bounding box center [355, 352] width 166 height 31
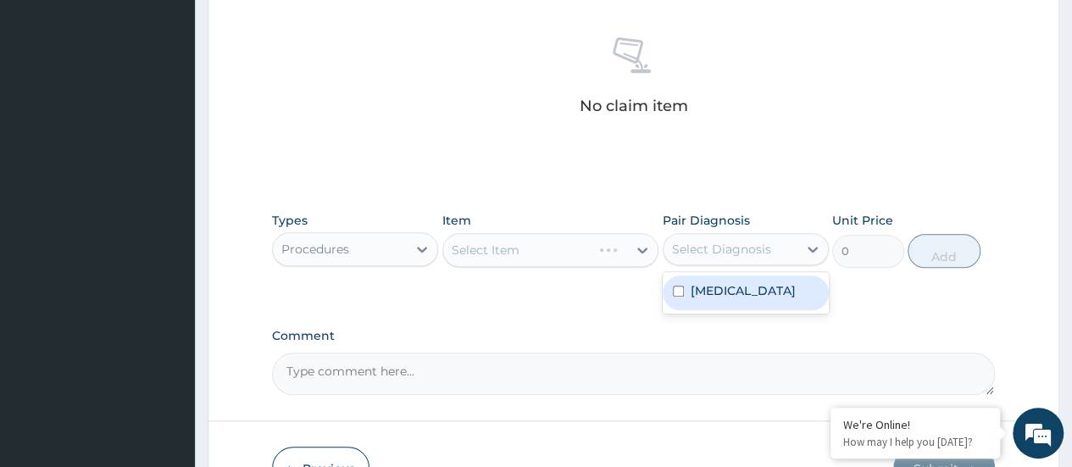
click at [697, 304] on div "[MEDICAL_DATA]" at bounding box center [746, 292] width 166 height 35
checkbox input "true"
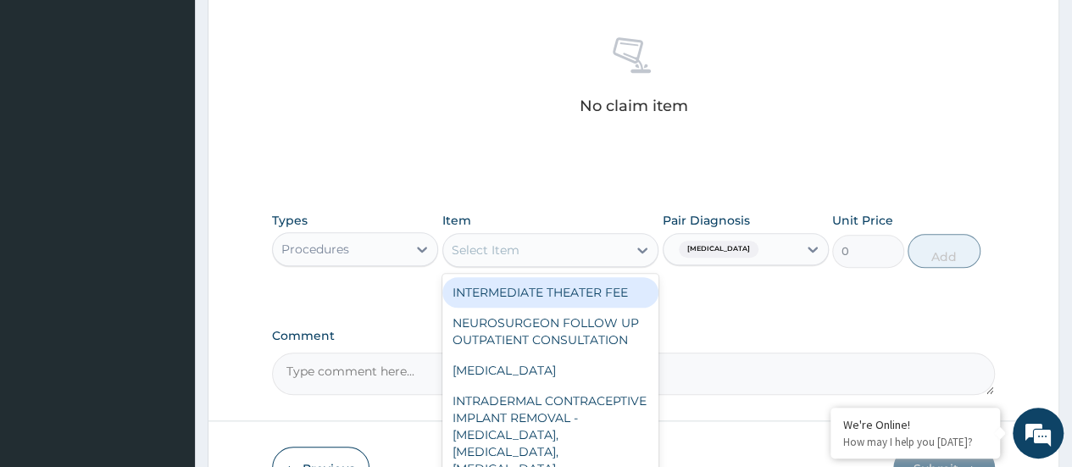
type input "r"
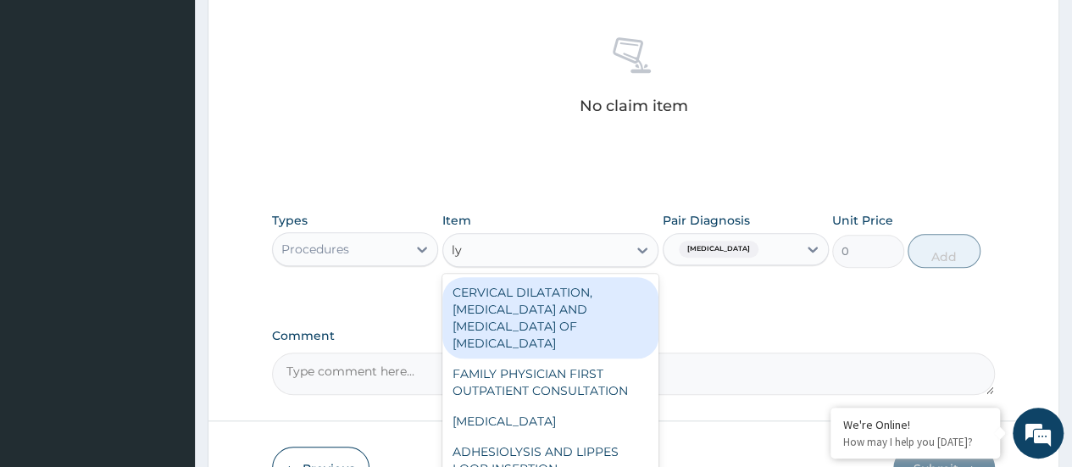
type input "l"
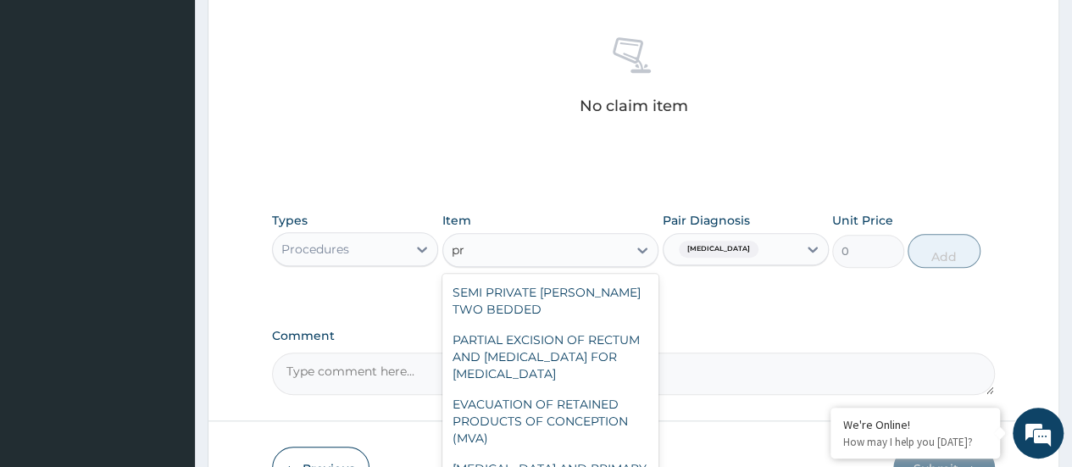
type input "p"
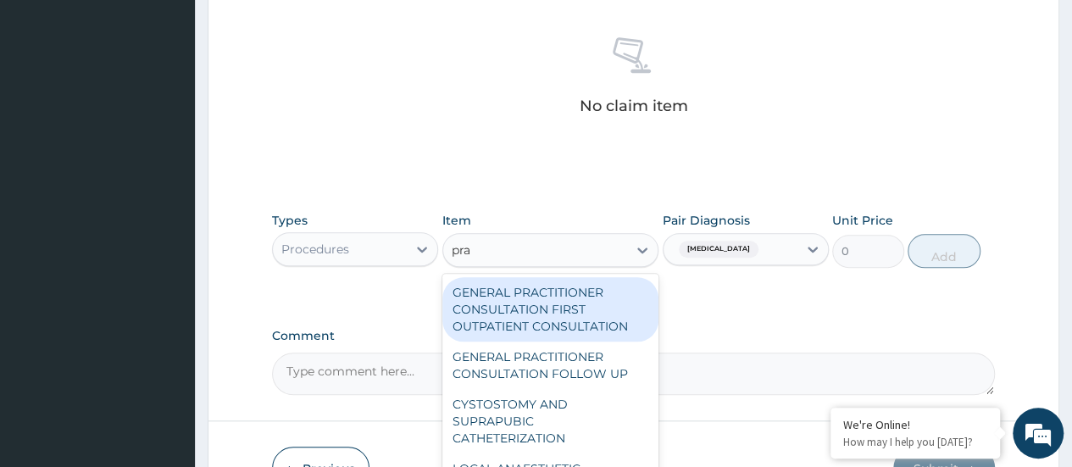
type input "prac"
click at [606, 365] on div "GENERAL PRACTITIONER CONSULTATION FOLLOW UP" at bounding box center [550, 365] width 217 height 47
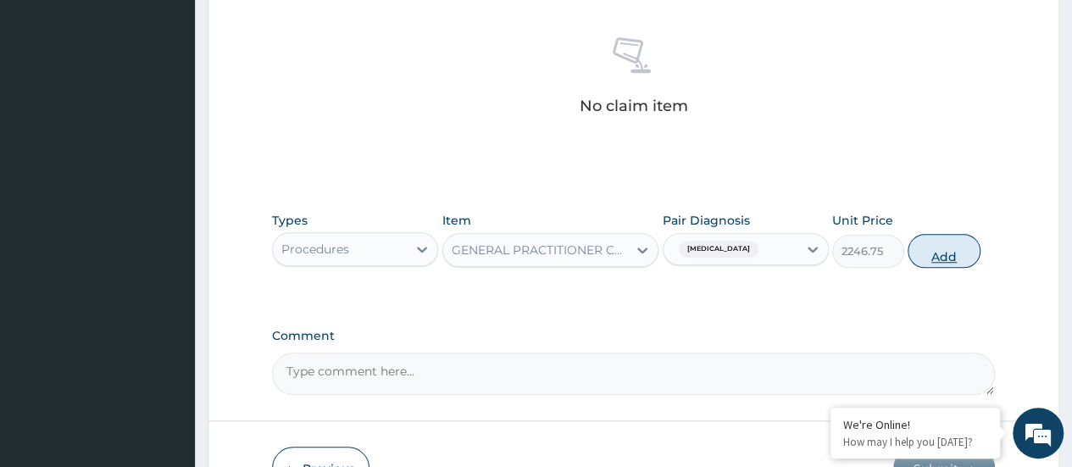
click at [942, 261] on button "Add" at bounding box center [944, 251] width 72 height 34
type input "0"
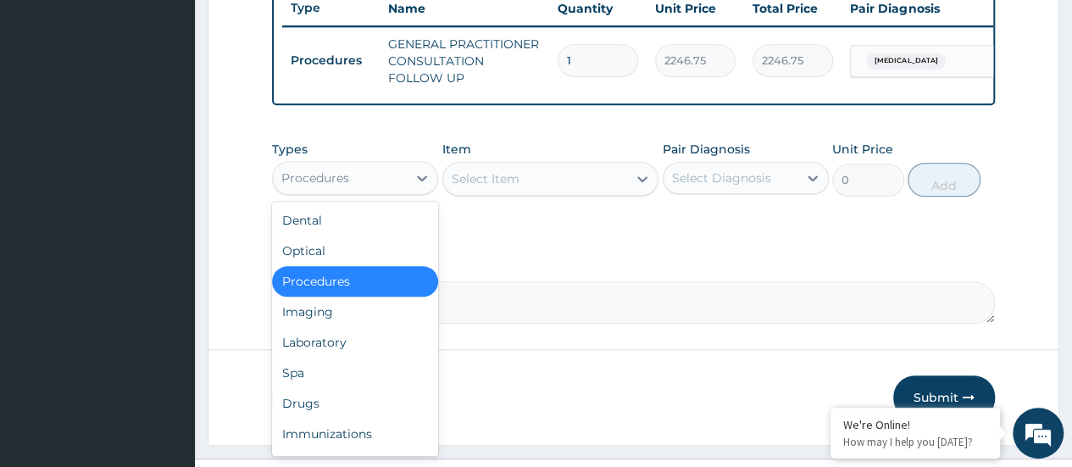
click at [347, 415] on div "Drugs" at bounding box center [355, 403] width 166 height 31
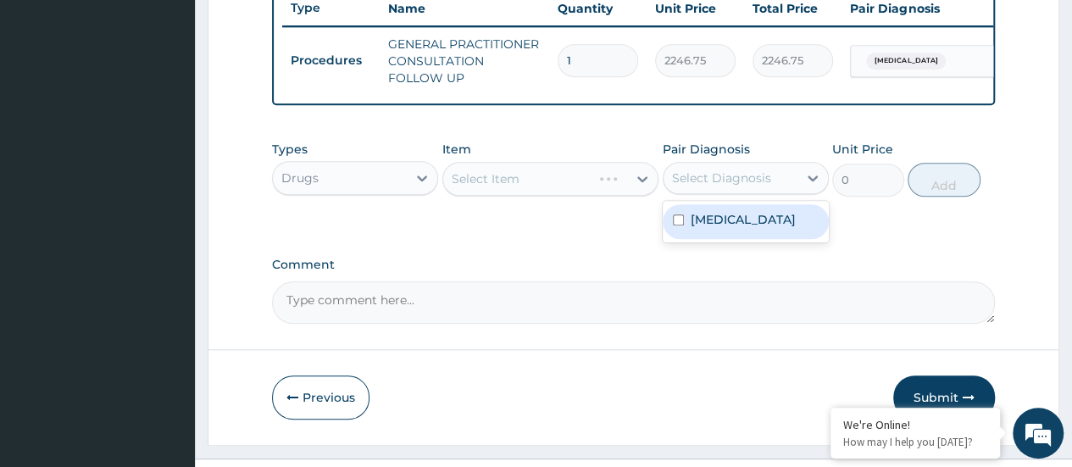
click at [720, 239] on div "Lymphocytopenia" at bounding box center [746, 221] width 166 height 35
checkbox input "true"
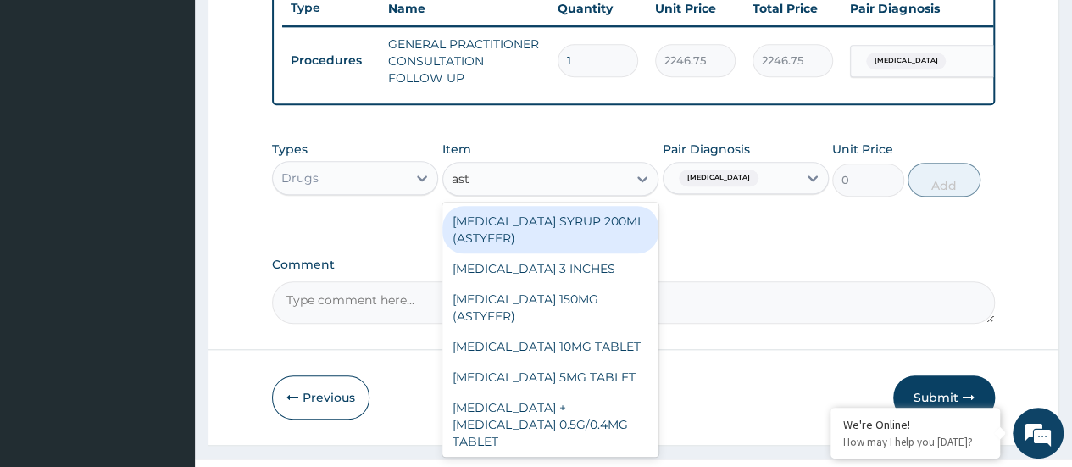
type input "asty"
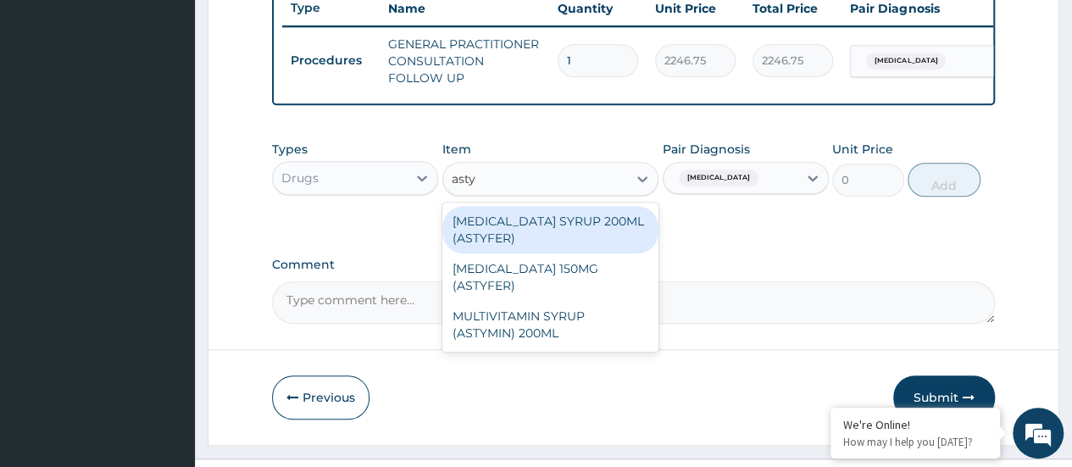
click at [610, 241] on div "FERROUS SULPHATE SYRUP 200ML (ASTYFER)" at bounding box center [550, 229] width 217 height 47
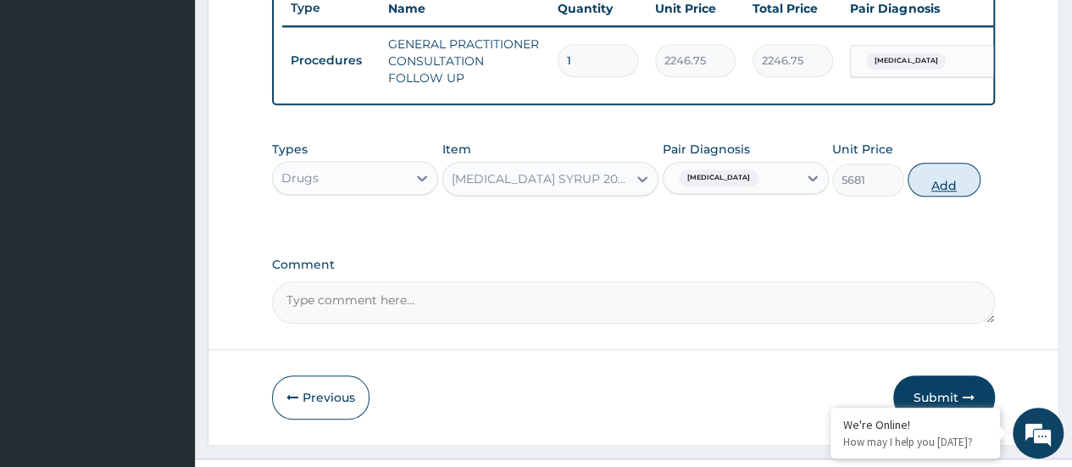
click at [939, 192] on button "Add" at bounding box center [944, 180] width 72 height 34
type input "0"
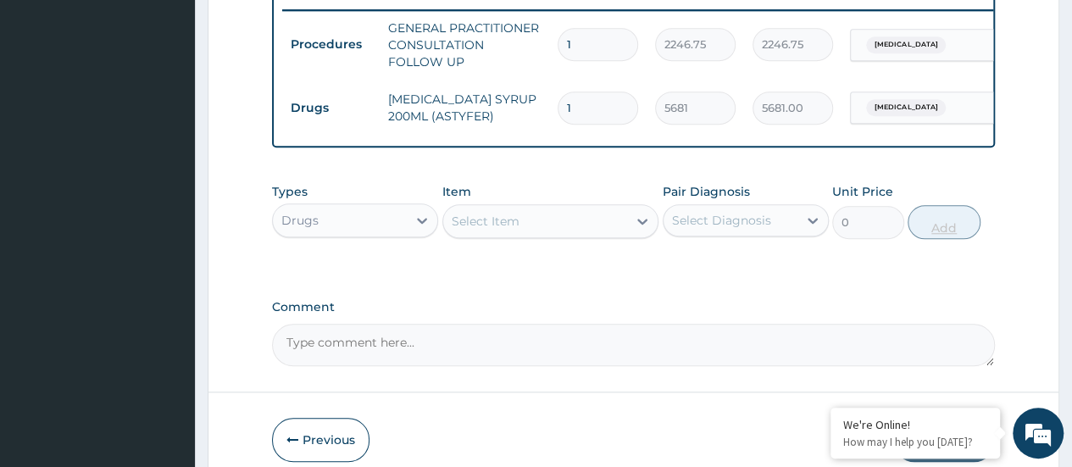
scroll to position [664, 0]
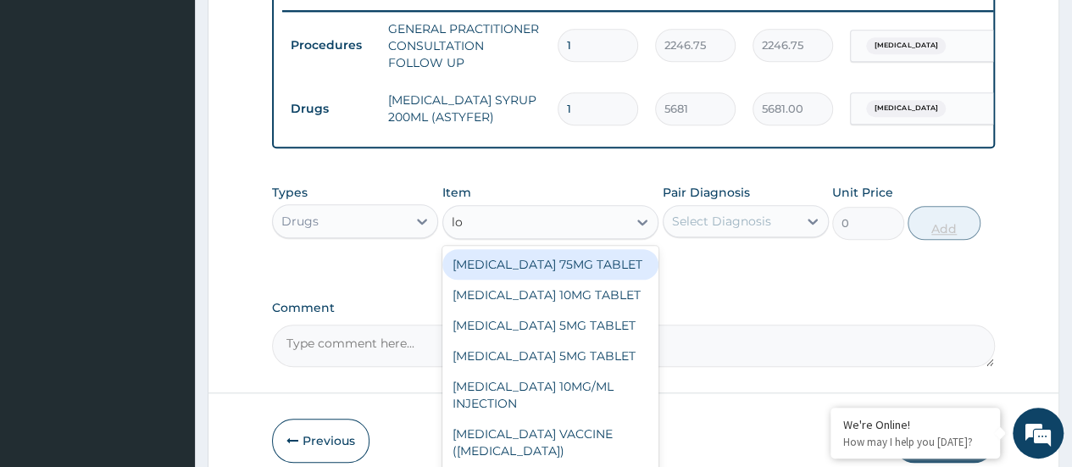
type input "loz"
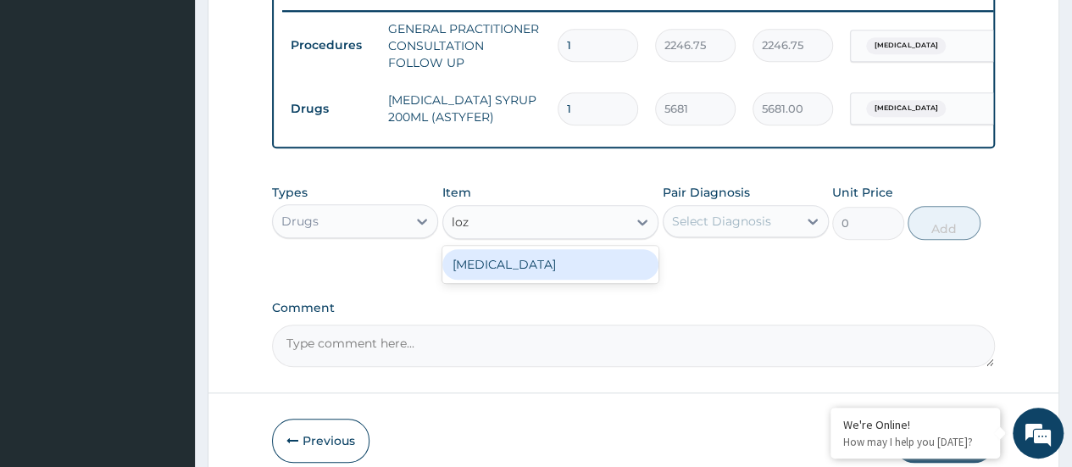
click at [605, 269] on div "THROAT LOZENGE" at bounding box center [550, 264] width 217 height 31
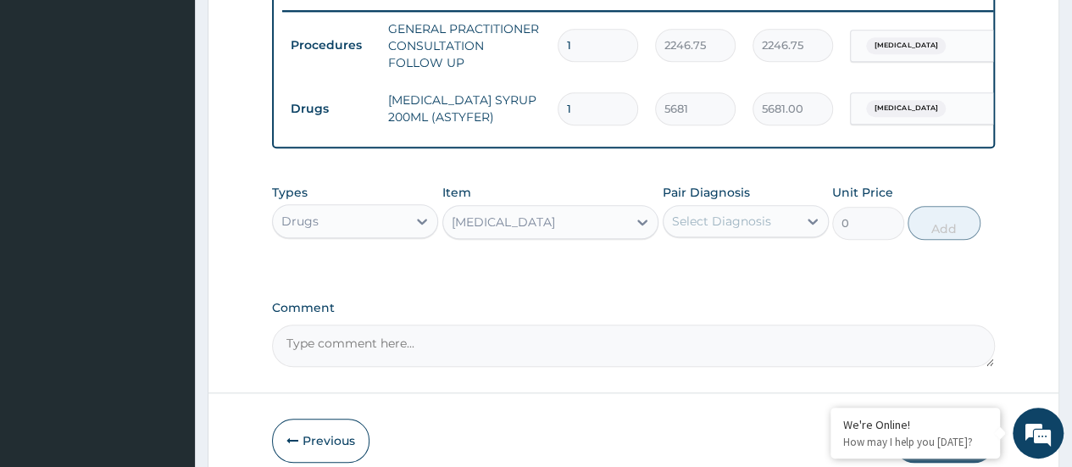
type input "96"
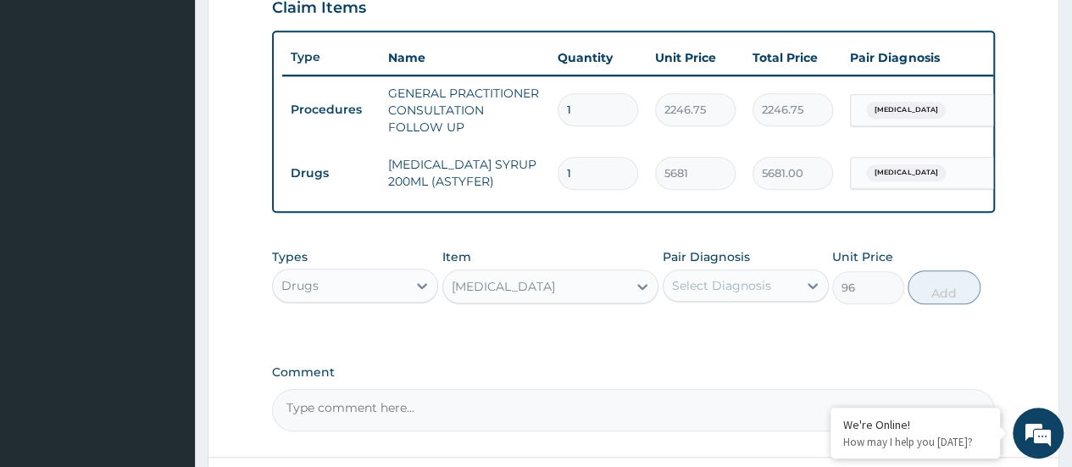
scroll to position [604, 0]
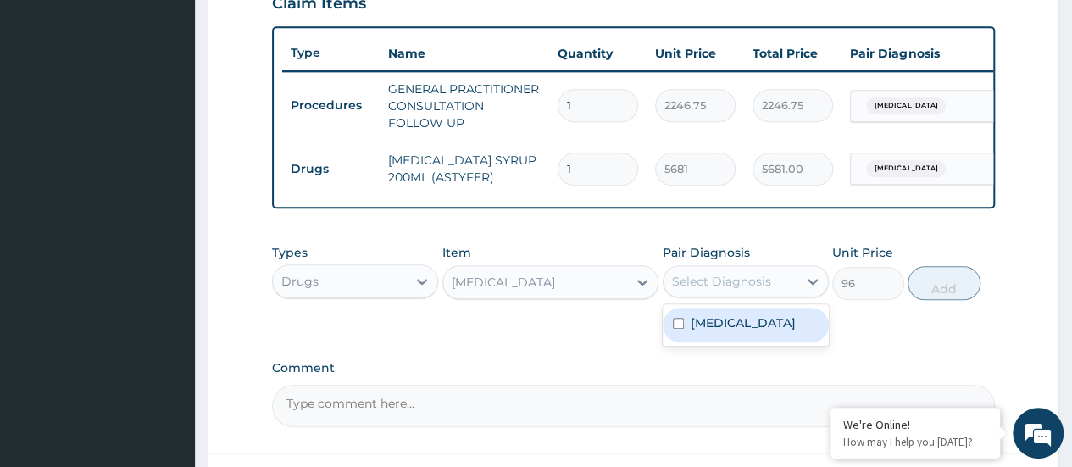
click at [719, 342] on div "Lymphocytopenia" at bounding box center [746, 325] width 166 height 35
checkbox input "true"
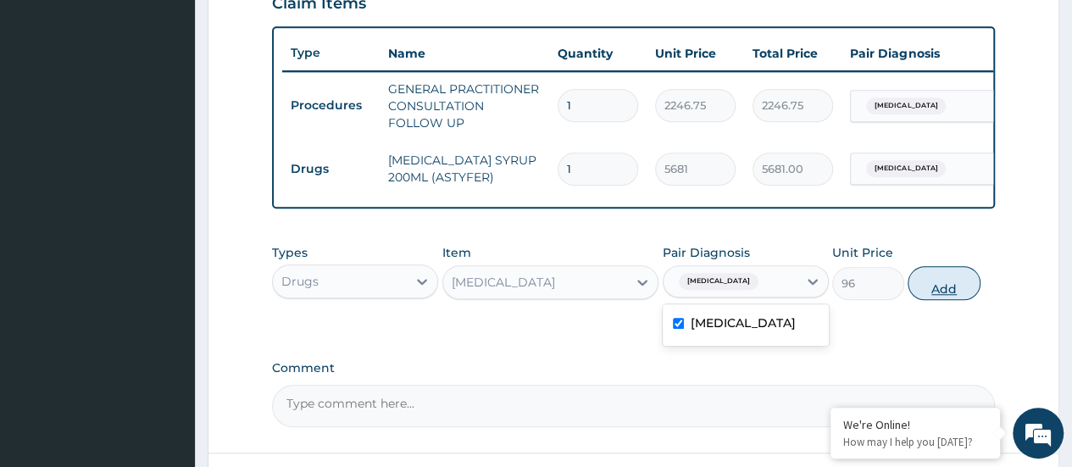
click at [941, 300] on button "Add" at bounding box center [944, 283] width 72 height 34
type input "0"
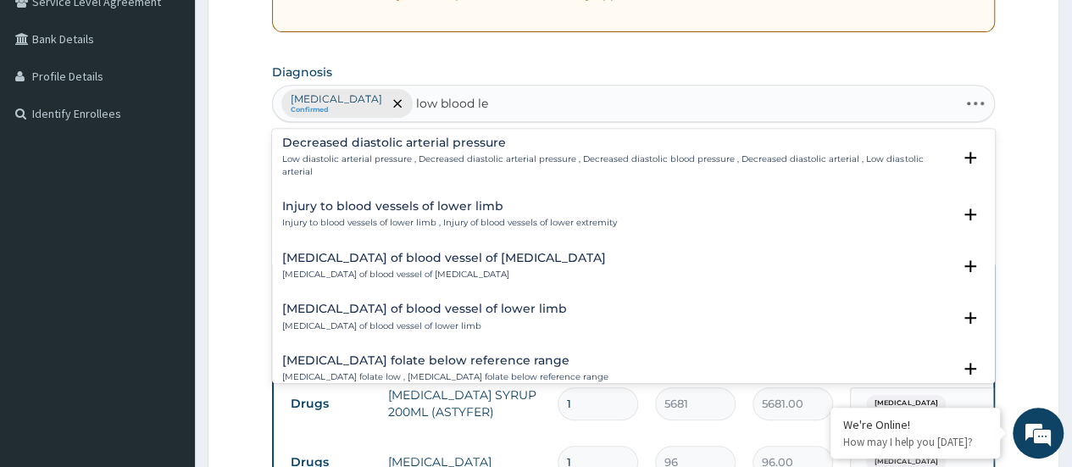
scroll to position [125, 0]
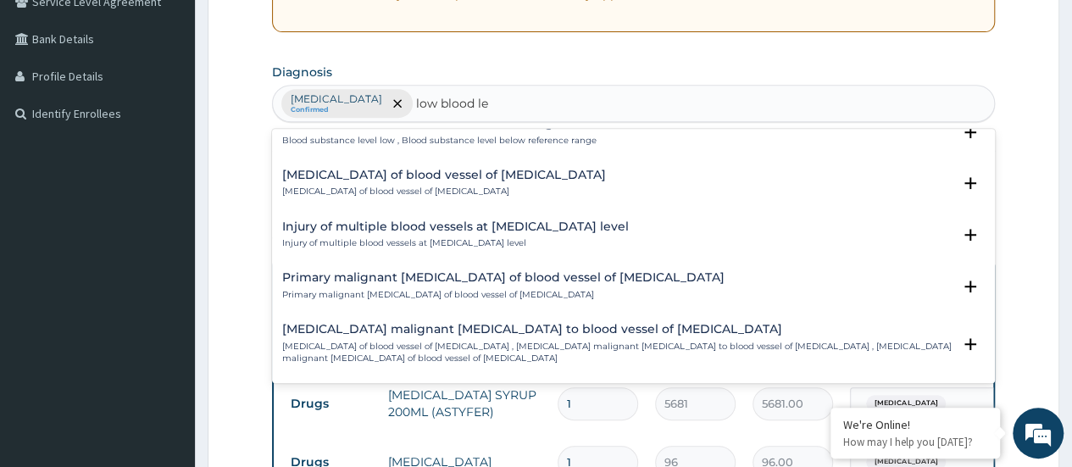
type input "low blood lev"
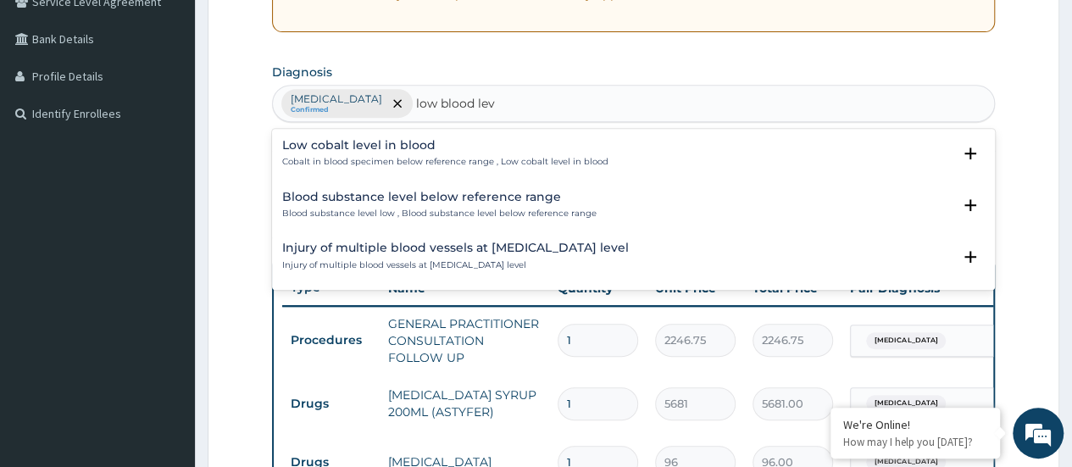
scroll to position [0, 0]
click at [628, 214] on div "Blood substance level below reference range Blood substance level low , Blood s…" at bounding box center [633, 206] width 703 height 30
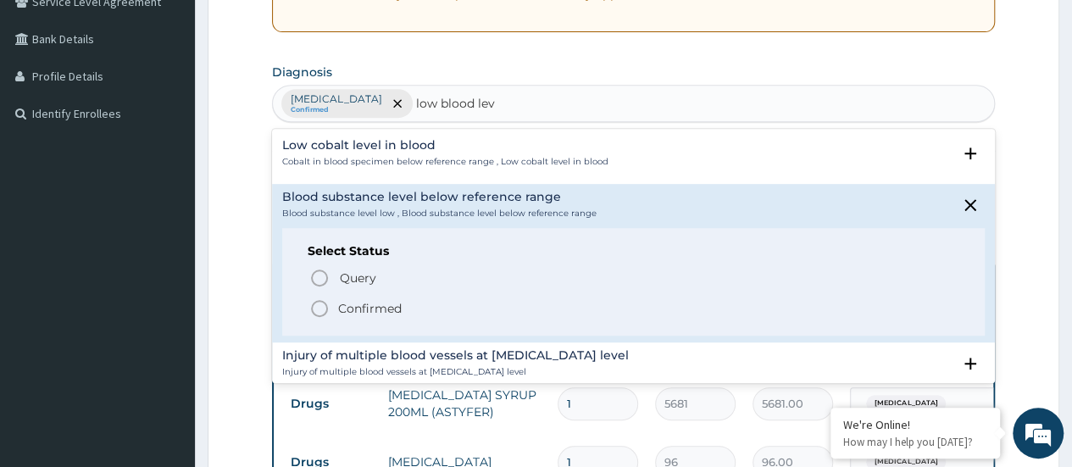
click at [335, 311] on span "Confirmed" at bounding box center [634, 308] width 650 height 20
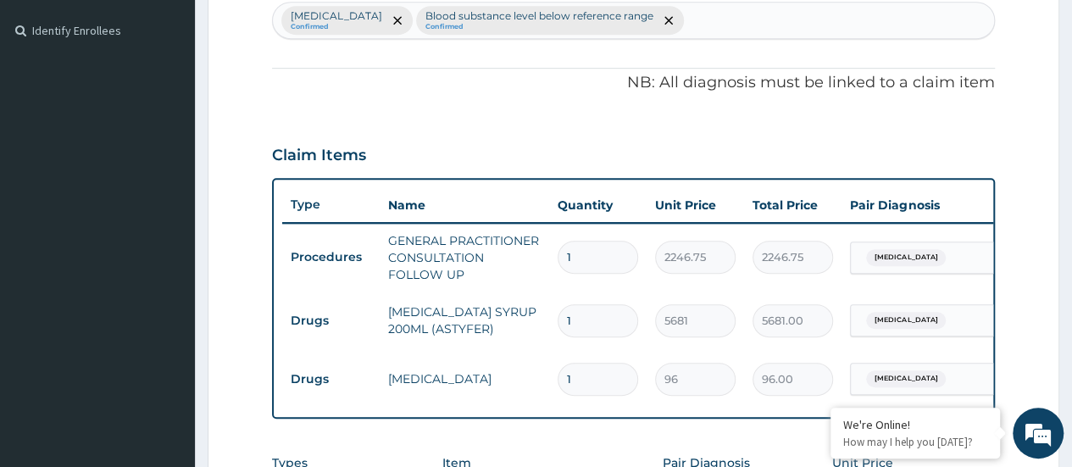
scroll to position [457, 0]
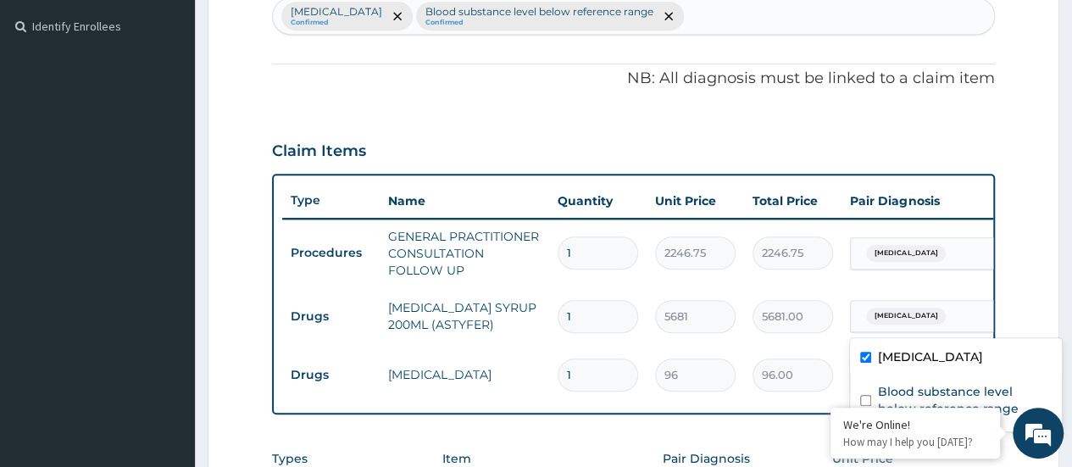
click at [947, 395] on label "Blood substance level below reference range" at bounding box center [965, 400] width 174 height 34
checkbox input "true"
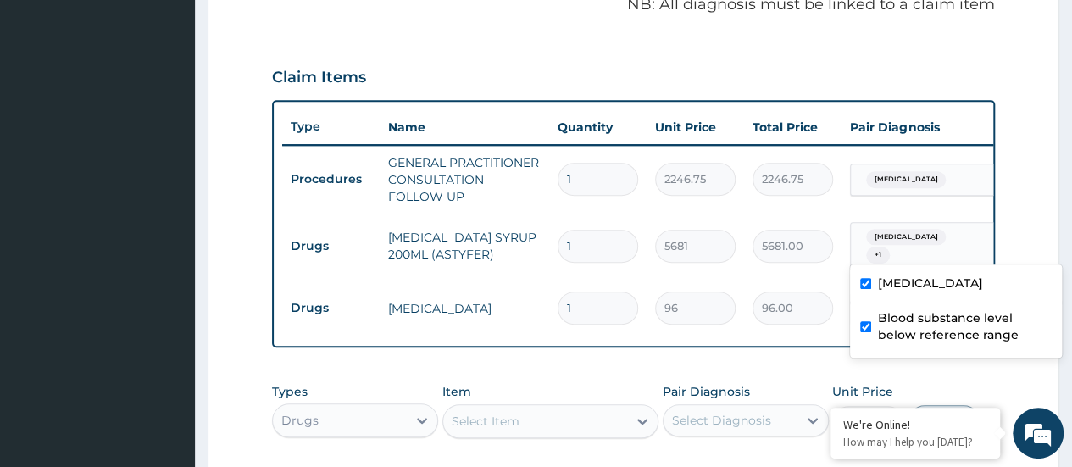
scroll to position [562, 0]
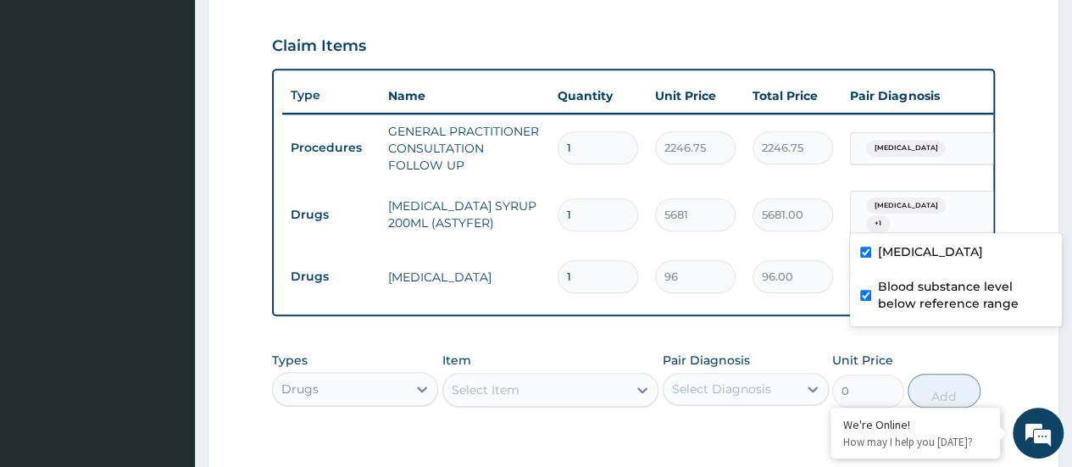
click at [947, 347] on div "PA Code / Prescription Code Enter Code(Secondary Care Only) Encounter Date 10-0…" at bounding box center [633, 67] width 723 height 935
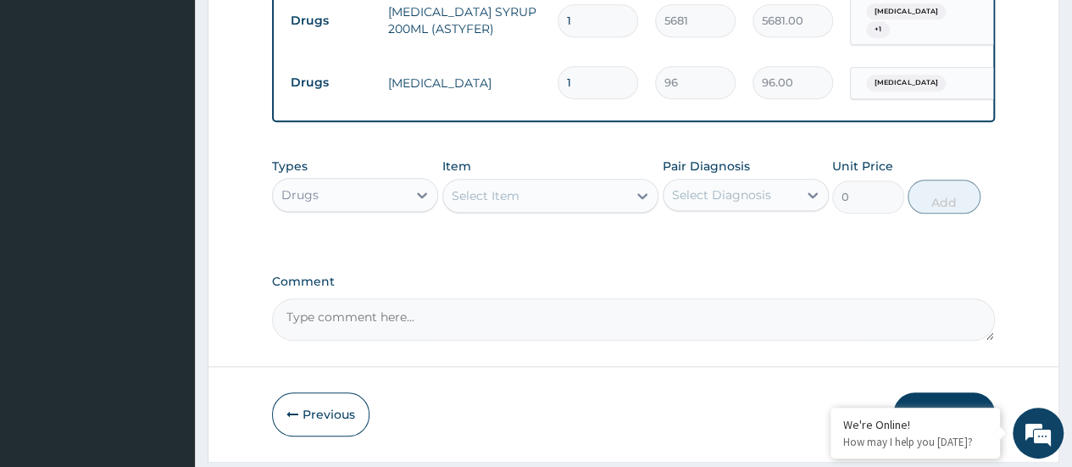
scroll to position [818, 0]
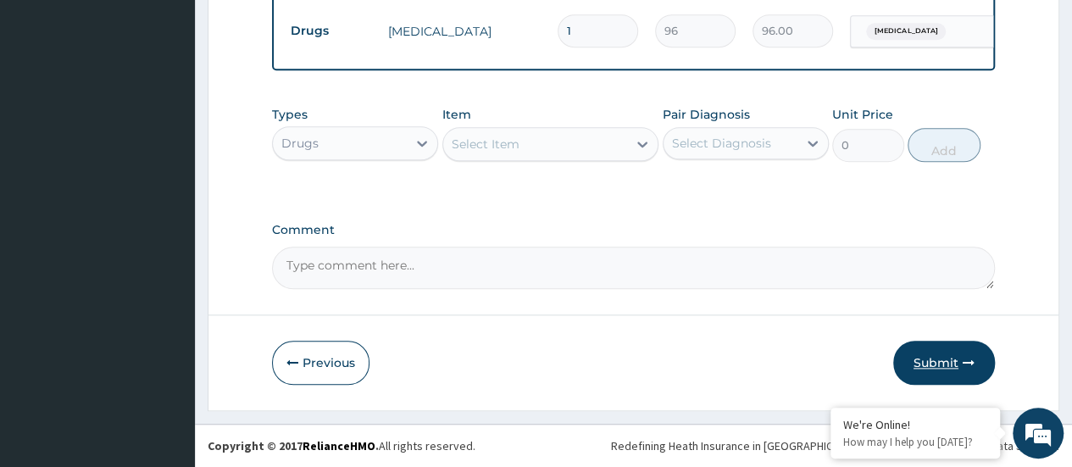
click at [938, 365] on button "Submit" at bounding box center [944, 363] width 102 height 44
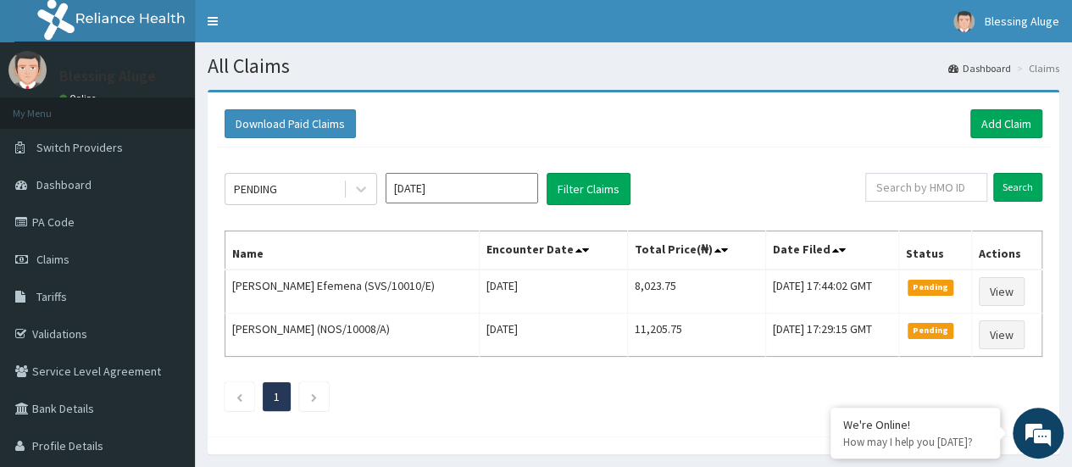
click at [415, 47] on section "All Claims Dashboard Claims" at bounding box center [633, 59] width 877 height 35
